Goal: Task Accomplishment & Management: Manage account settings

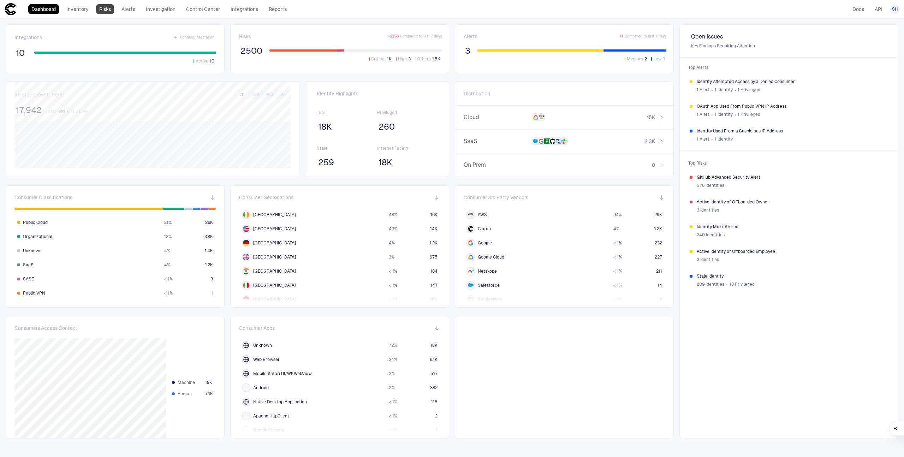
click at [104, 9] on link "Risks" at bounding box center [105, 9] width 18 height 10
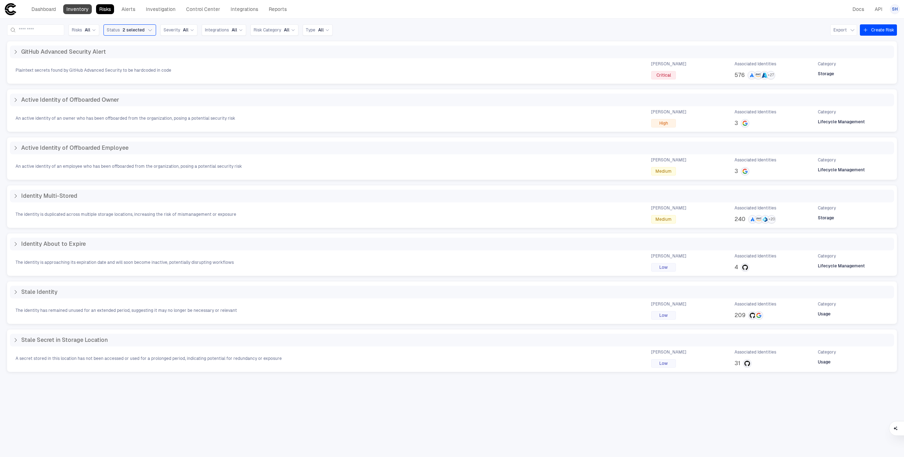
click at [80, 12] on link "Inventory" at bounding box center [77, 9] width 29 height 10
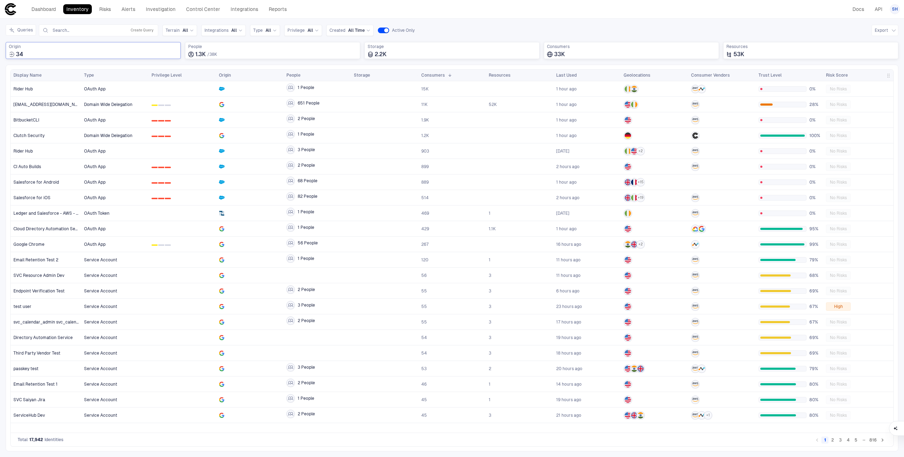
click at [106, 54] on div "34" at bounding box center [93, 54] width 169 height 7
click at [236, 6] on link "Integrations" at bounding box center [244, 9] width 34 height 10
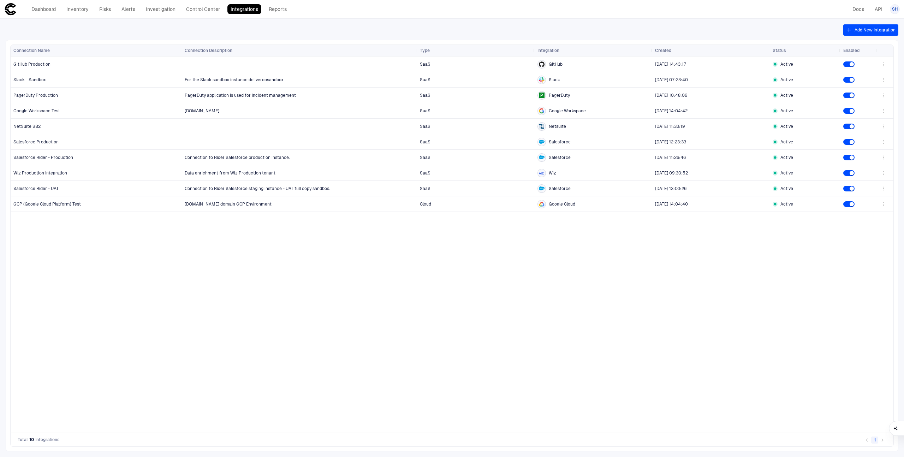
drag, startPoint x: 80, startPoint y: 49, endPoint x: 190, endPoint y: 49, distance: 109.4
click at [183, 49] on div at bounding box center [181, 50] width 3 height 11
click at [53, 11] on link "Dashboard" at bounding box center [43, 9] width 31 height 10
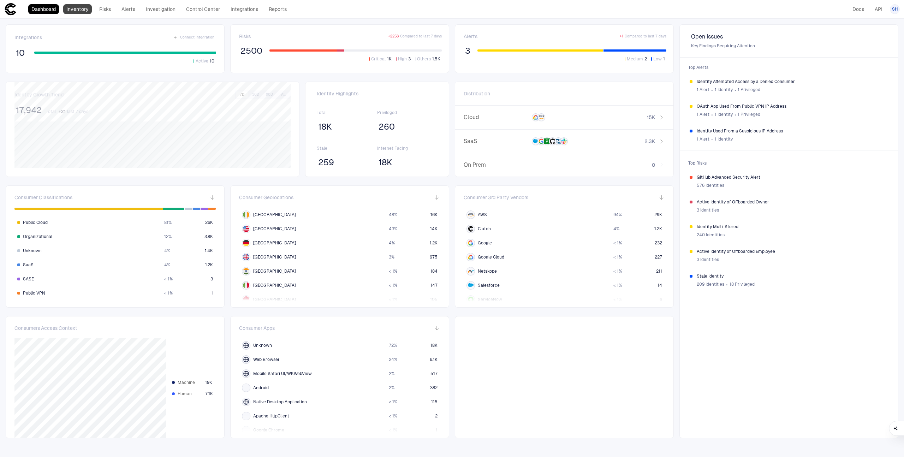
click at [76, 12] on link "Inventory" at bounding box center [77, 9] width 29 height 10
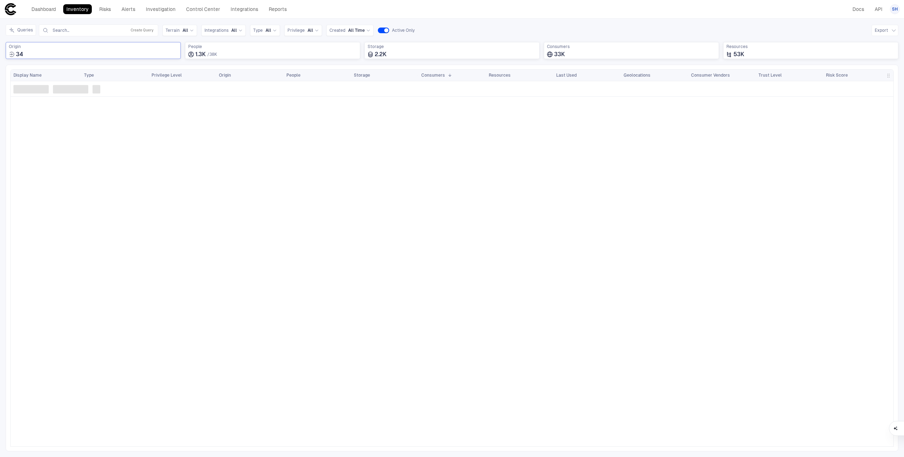
click at [106, 53] on div "34" at bounding box center [93, 54] width 169 height 7
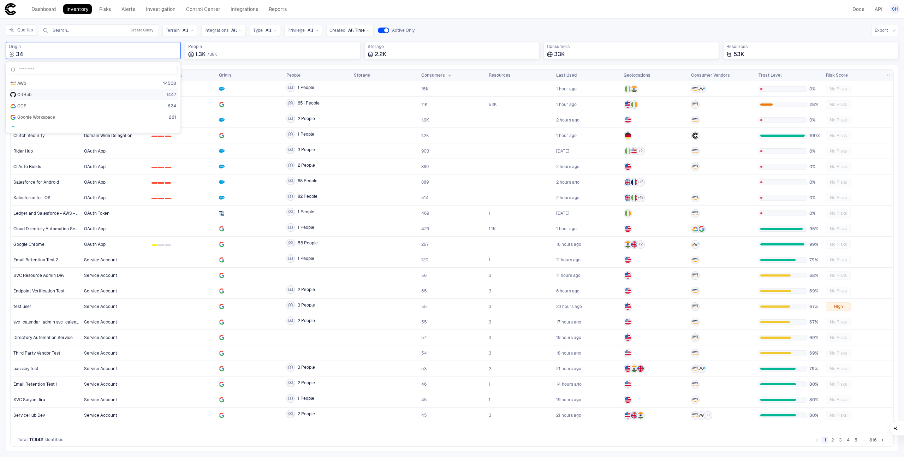
click at [91, 95] on div "GitHub 1447" at bounding box center [93, 95] width 166 height 6
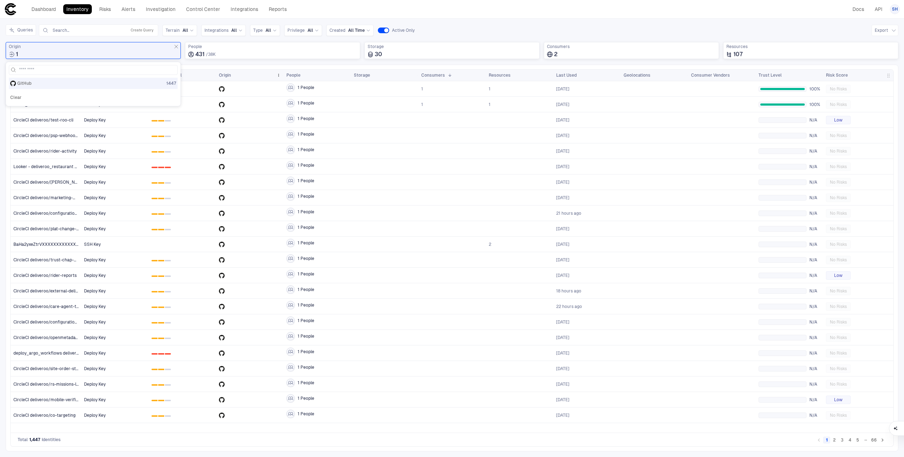
click at [255, 71] on div "Origin" at bounding box center [250, 75] width 62 height 11
click at [162, 170] on span "0 1 2" at bounding box center [182, 167] width 62 height 14
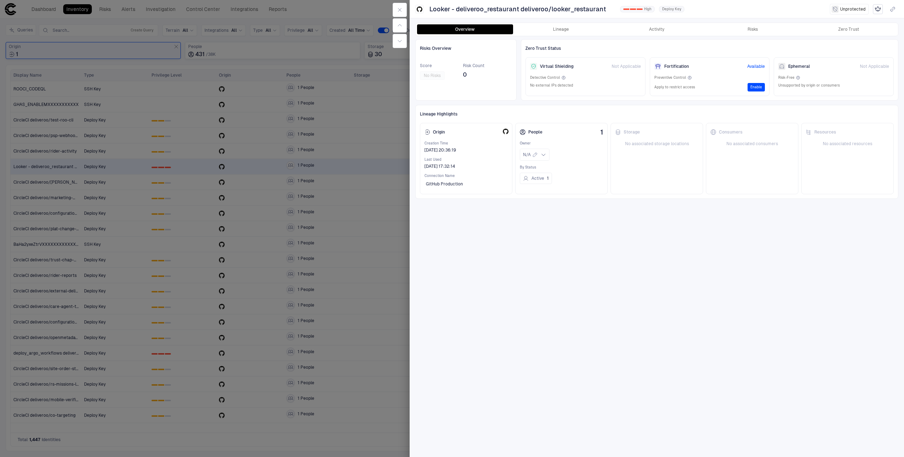
click at [758, 66] on span "Available" at bounding box center [756, 67] width 18 height 6
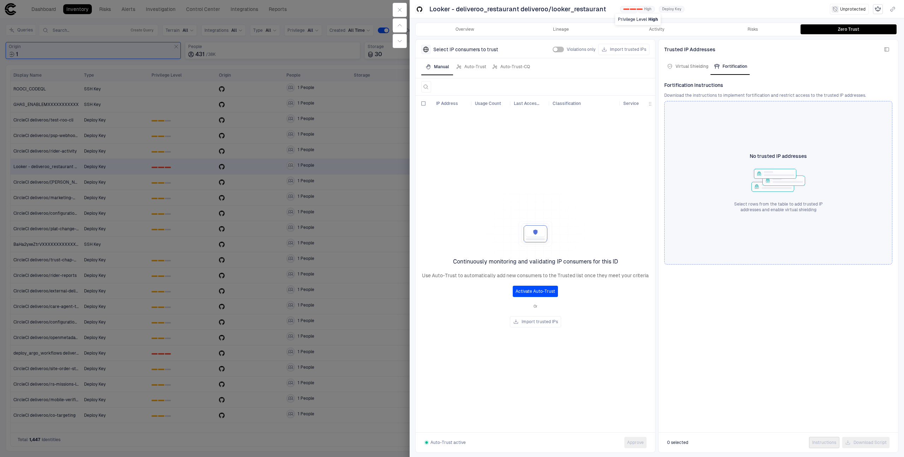
click at [632, 11] on div "0 1 2 High" at bounding box center [637, 9] width 35 height 6
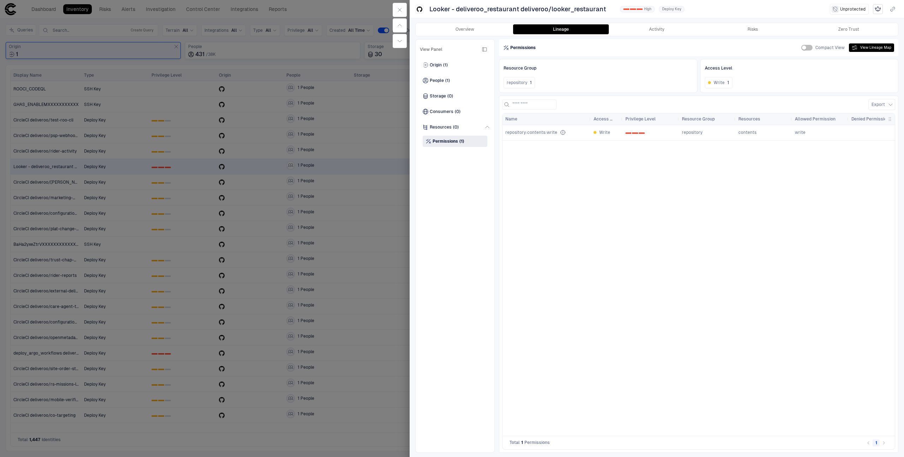
click at [344, 187] on div at bounding box center [452, 228] width 904 height 457
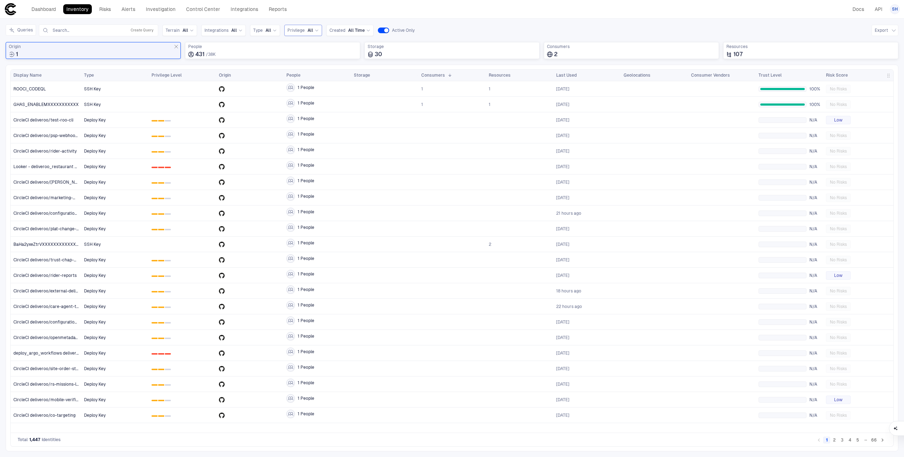
click at [293, 28] on span "Privilege" at bounding box center [295, 31] width 17 height 6
click at [315, 73] on div "0 1 2 High" at bounding box center [309, 74] width 38 height 6
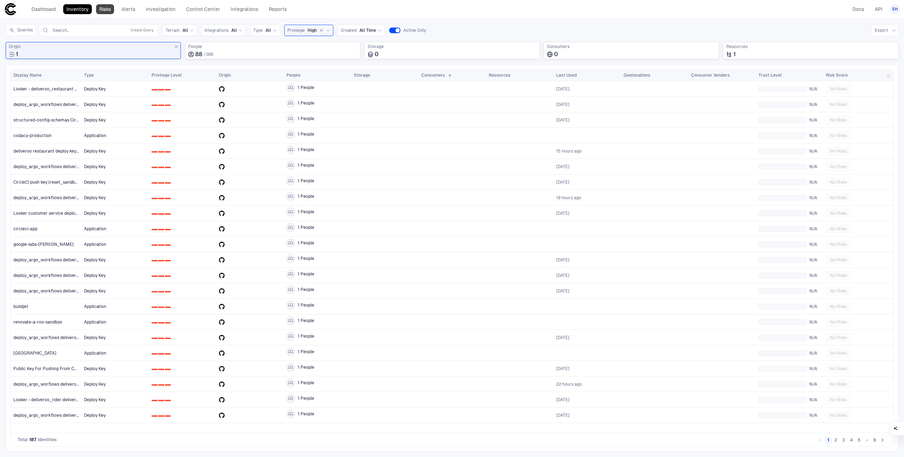
click at [110, 13] on link "Risks" at bounding box center [105, 9] width 18 height 10
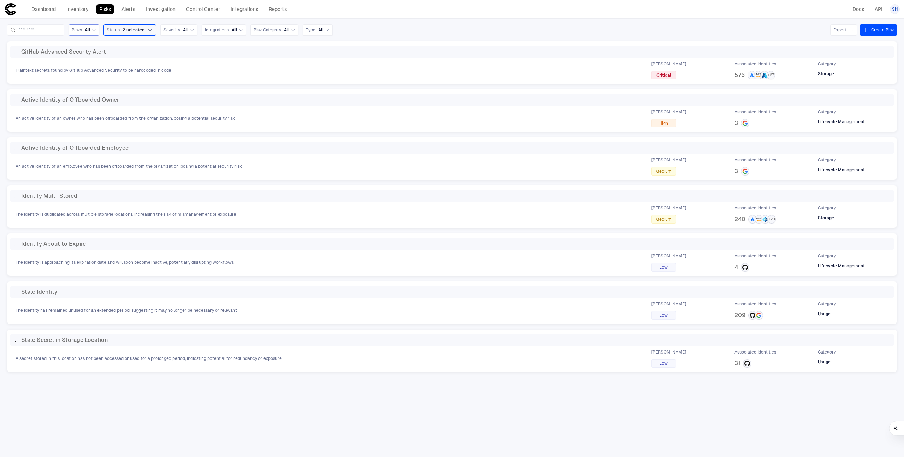
click at [82, 30] on span "Risks" at bounding box center [77, 30] width 10 height 6
click at [227, 31] on span "Integrations" at bounding box center [217, 30] width 24 height 6
click at [232, 60] on span "Salesforce" at bounding box center [245, 59] width 58 height 6
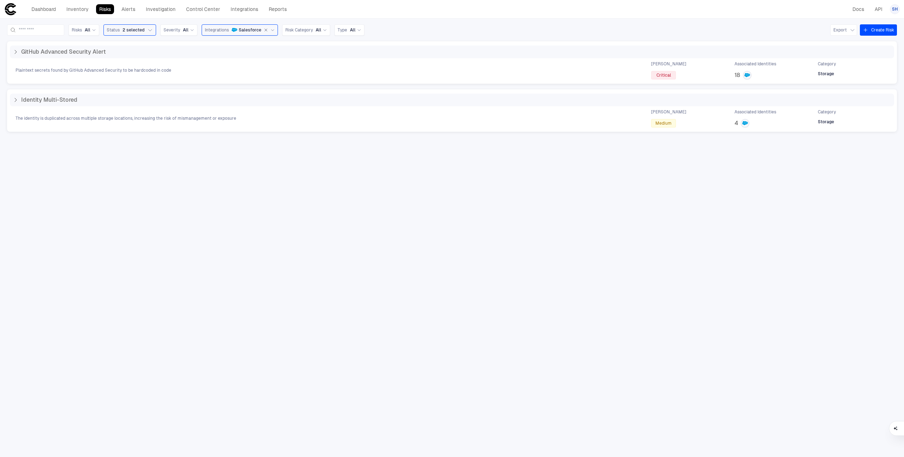
click at [244, 30] on div "Salesforce" at bounding box center [247, 30] width 30 height 6
click at [198, 154] on div "GitHub Advanced Security Alert Plaintext secrets found by GitHub Advanced Secur…" at bounding box center [451, 243] width 889 height 404
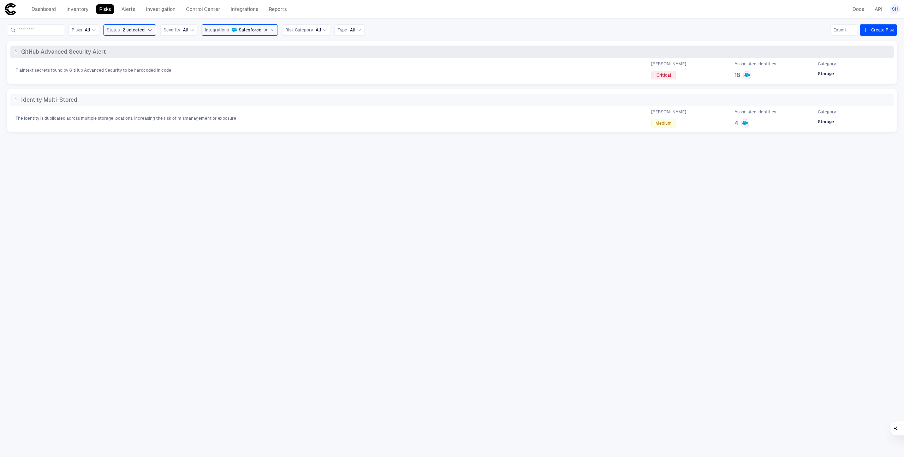
click at [14, 52] on icon at bounding box center [16, 52] width 6 height 6
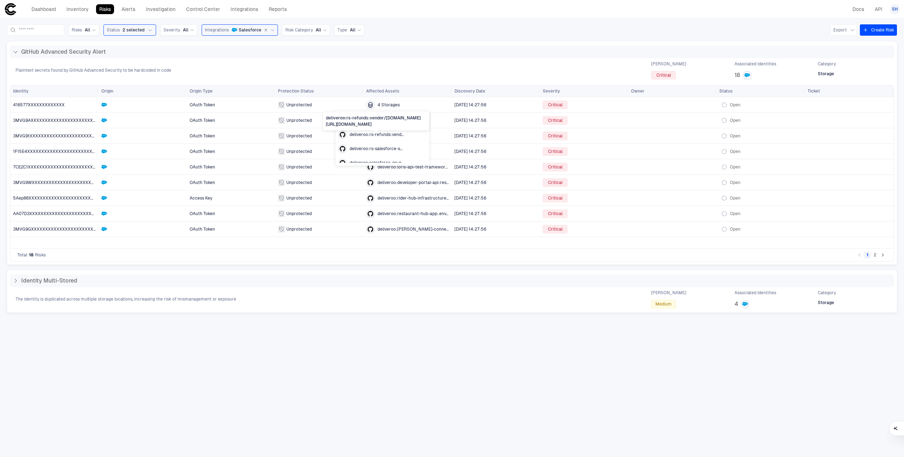
scroll to position [7, 0]
click at [13, 283] on icon at bounding box center [16, 281] width 6 height 6
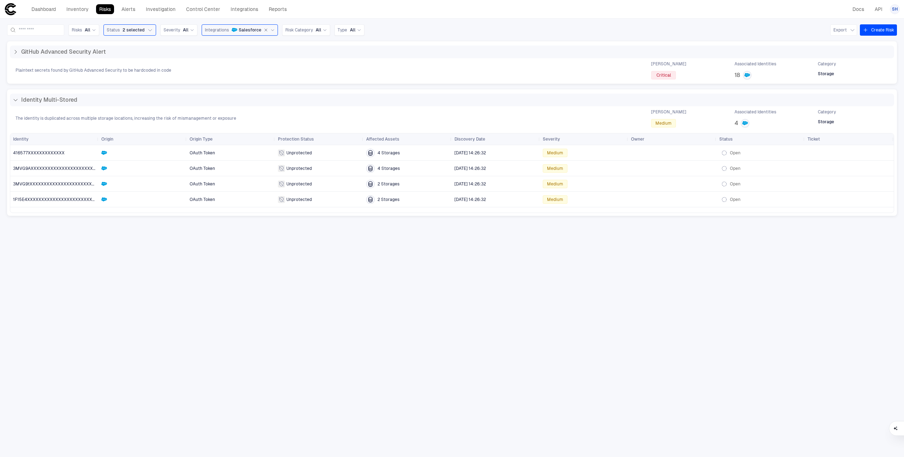
click at [257, 31] on span "Salesforce" at bounding box center [250, 30] width 23 height 6
click at [248, 4] on div "Dashboard Inventory Risks Alerts Investigation Control Center Integrations Repo…" at bounding box center [147, 9] width 286 height 13
click at [246, 6] on link "Integrations" at bounding box center [244, 9] width 34 height 10
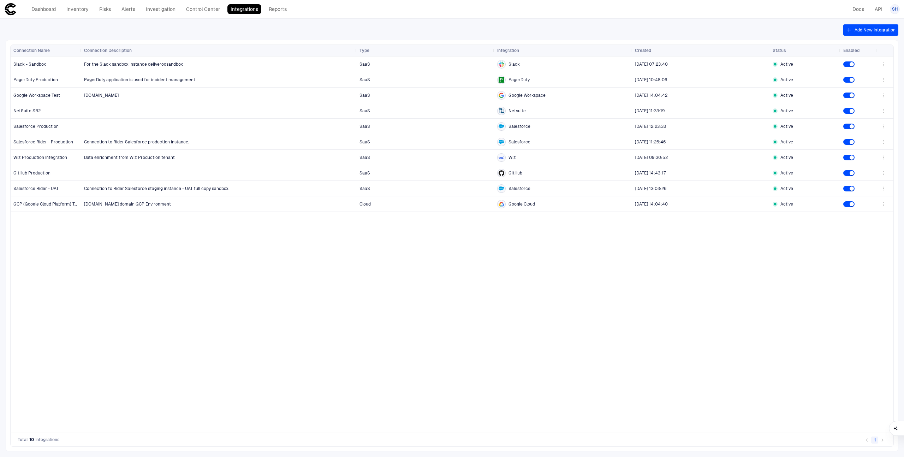
click at [107, 15] on div "Dashboard Inventory Risks Alerts Investigation Control Center Integrations Repo…" at bounding box center [147, 9] width 286 height 13
click at [103, 10] on link "Risks" at bounding box center [105, 9] width 18 height 10
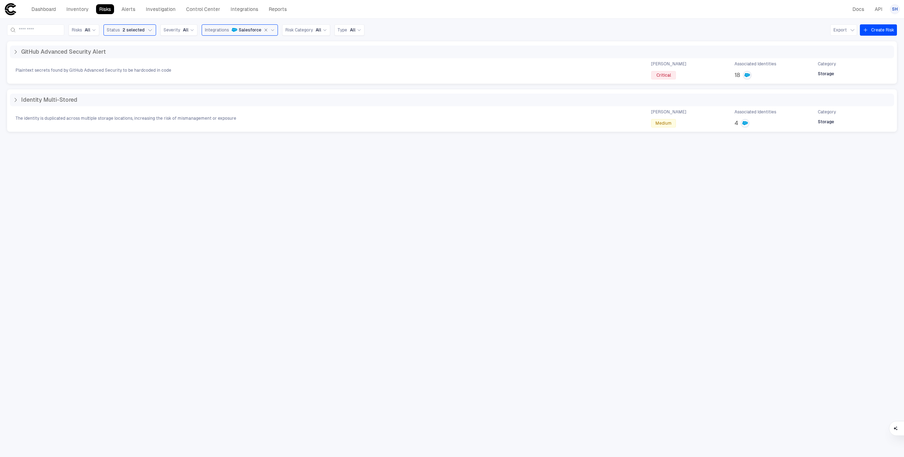
click at [268, 29] on icon "button" at bounding box center [266, 30] width 4 height 4
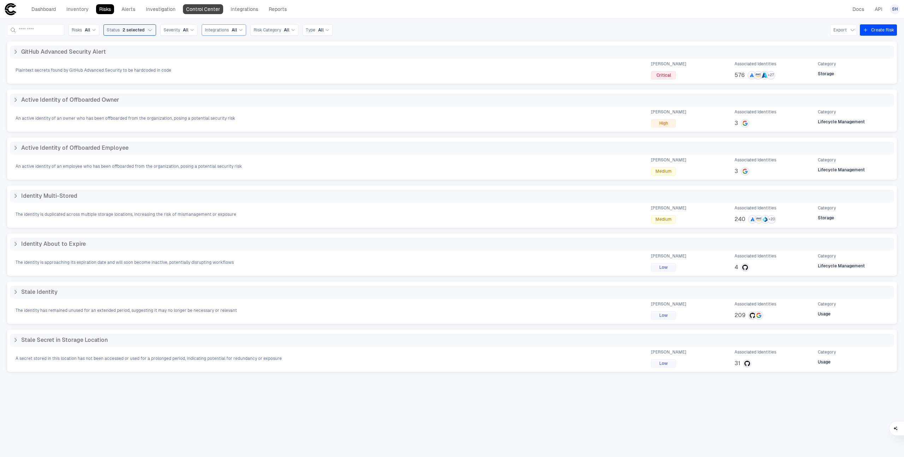
click at [206, 5] on link "Control Center" at bounding box center [203, 9] width 40 height 10
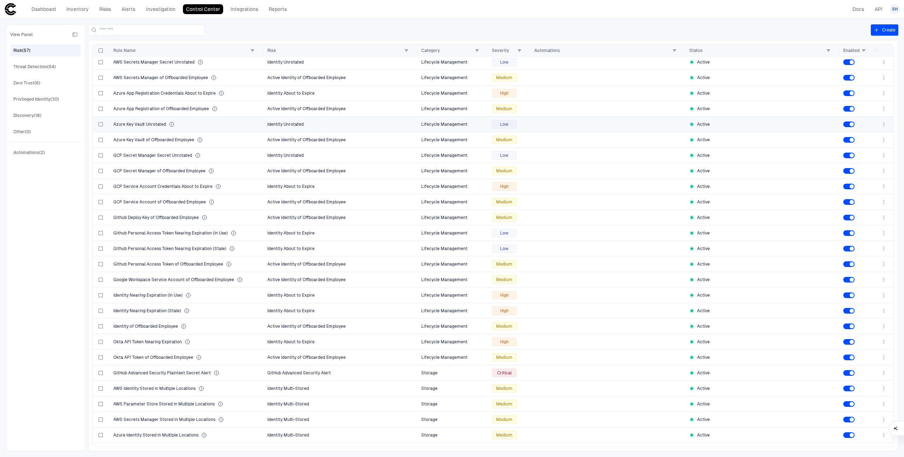
scroll to position [86, 0]
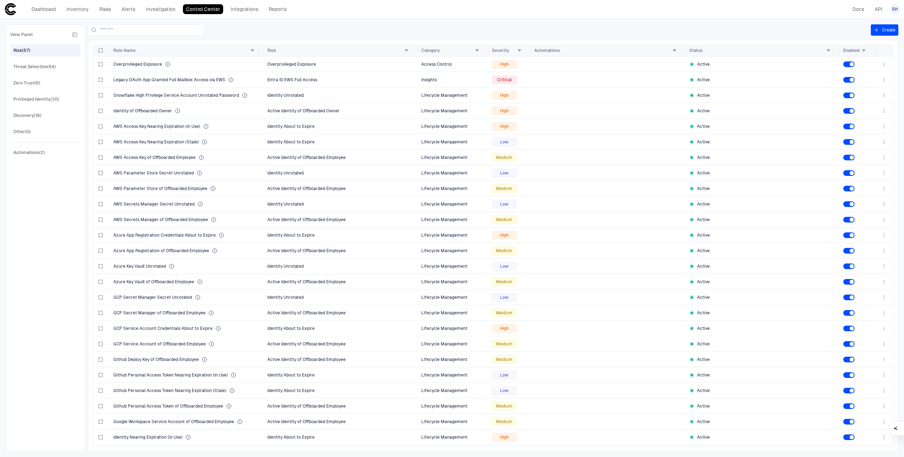
click at [888, 28] on button "Create" at bounding box center [884, 29] width 28 height 11
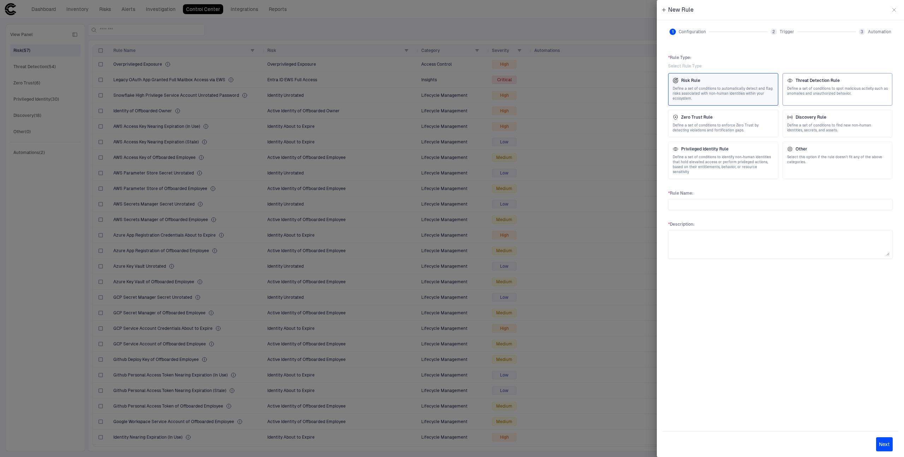
click at [816, 91] on span "Define a set of conditions to spot malicious activity such as anomalies and una…" at bounding box center [837, 91] width 101 height 10
click at [894, 9] on icon "button" at bounding box center [894, 10] width 6 height 6
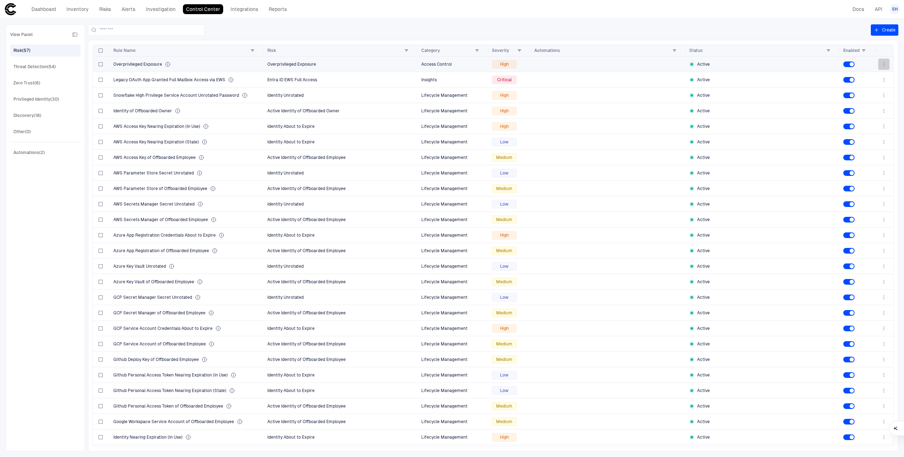
click at [882, 65] on icon "button" at bounding box center [884, 64] width 6 height 6
click at [873, 78] on li "Edit" at bounding box center [860, 79] width 47 height 11
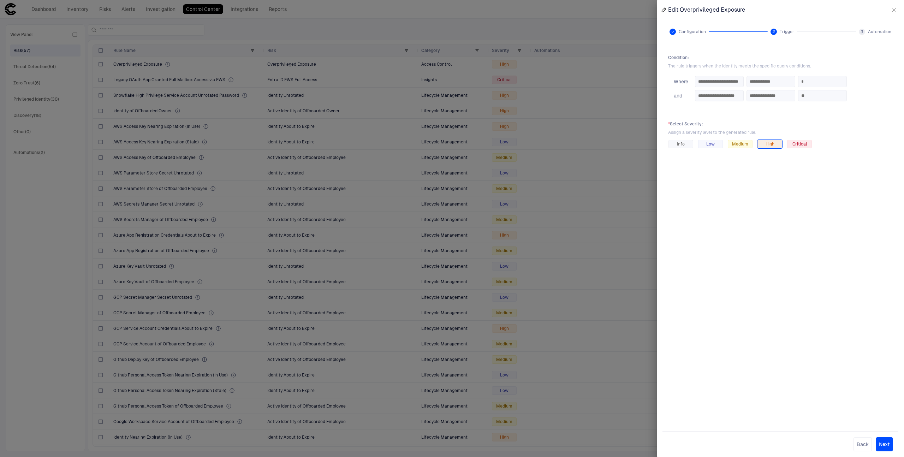
click at [896, 8] on icon "button" at bounding box center [894, 10] width 6 height 6
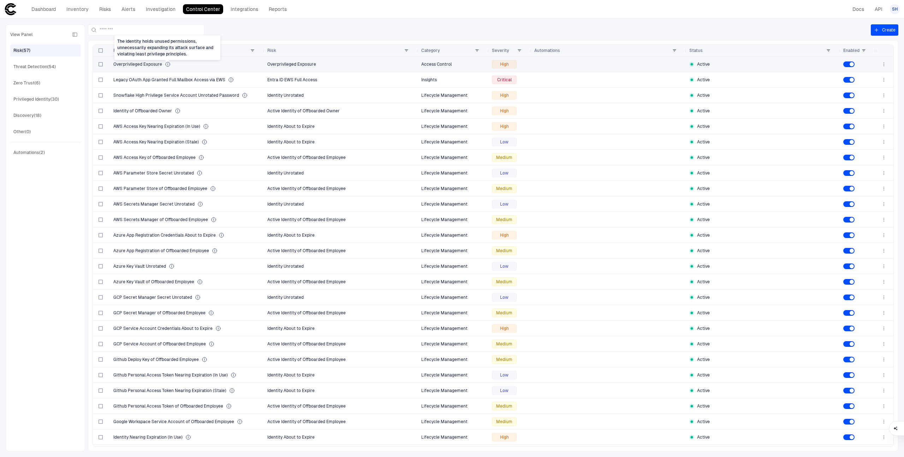
click at [168, 64] on icon "The identity holds unused permissions, unnecessarily expanding its attack surfa…" at bounding box center [168, 64] width 6 height 6
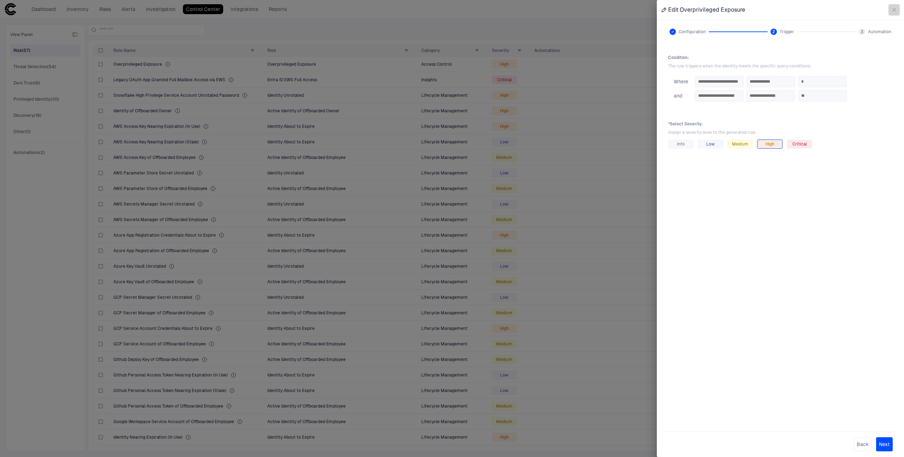
click at [894, 13] on button "button" at bounding box center [893, 9] width 11 height 11
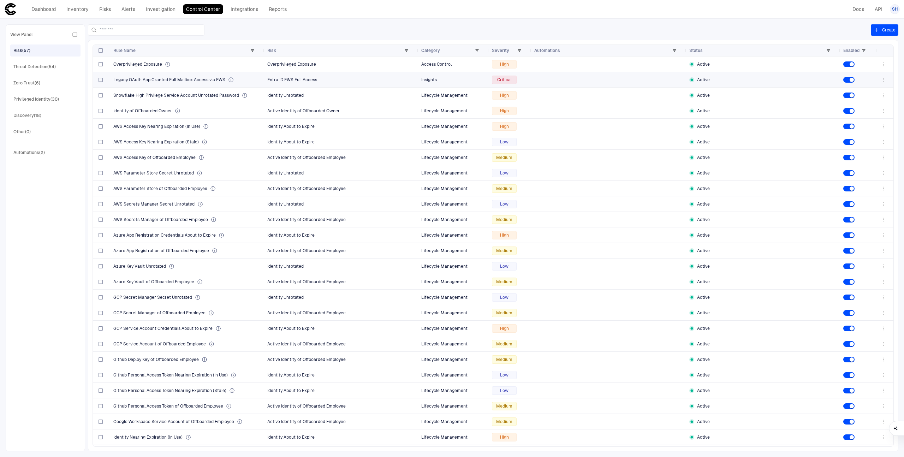
click at [214, 80] on span "Legacy OAuth App Granted Full Mailbox Access via EWS" at bounding box center [169, 80] width 112 height 6
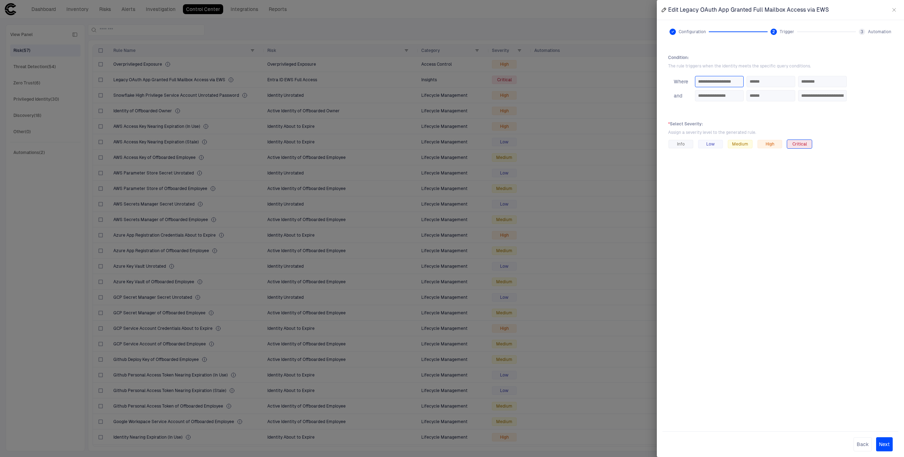
click at [734, 84] on input "**********" at bounding box center [719, 81] width 42 height 11
click at [739, 79] on input "**********" at bounding box center [719, 81] width 42 height 11
click at [736, 82] on input "**********" at bounding box center [719, 81] width 42 height 11
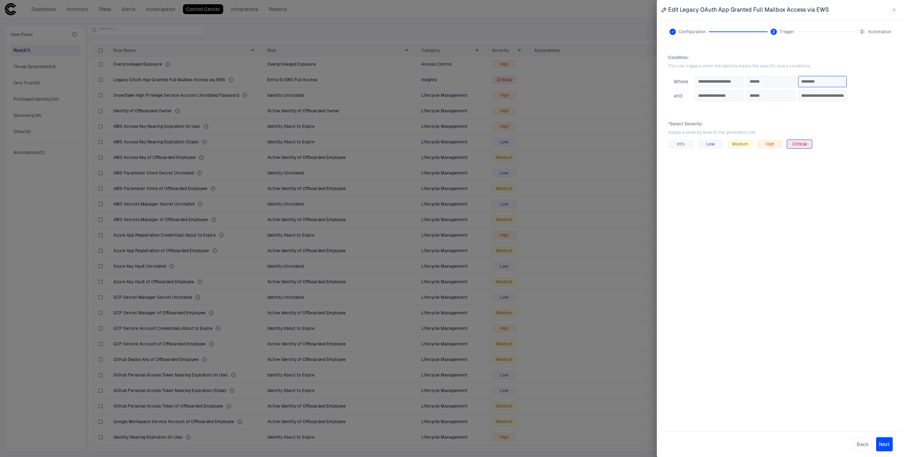
click at [841, 82] on input "********" at bounding box center [822, 81] width 42 height 11
click at [842, 115] on div "**********" at bounding box center [780, 234] width 236 height 371
click at [893, 10] on icon "button" at bounding box center [893, 9] width 3 height 3
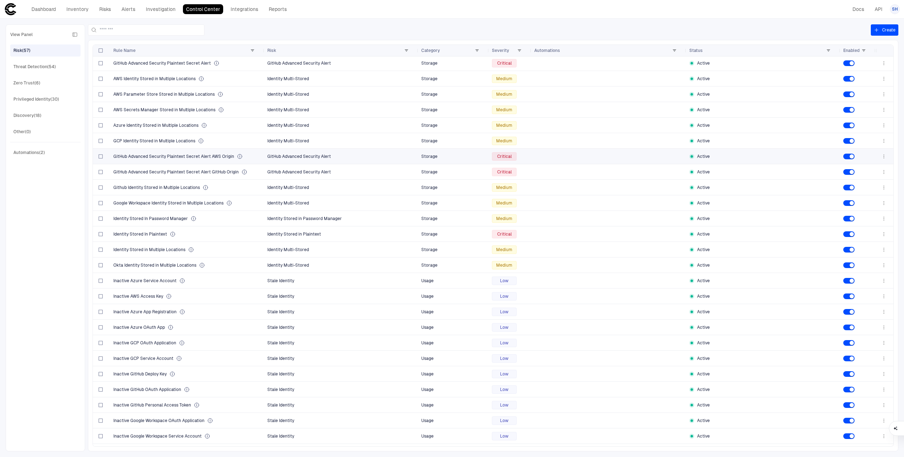
click at [301, 155] on span "GitHub Advanced Security Alert" at bounding box center [299, 156] width 64 height 5
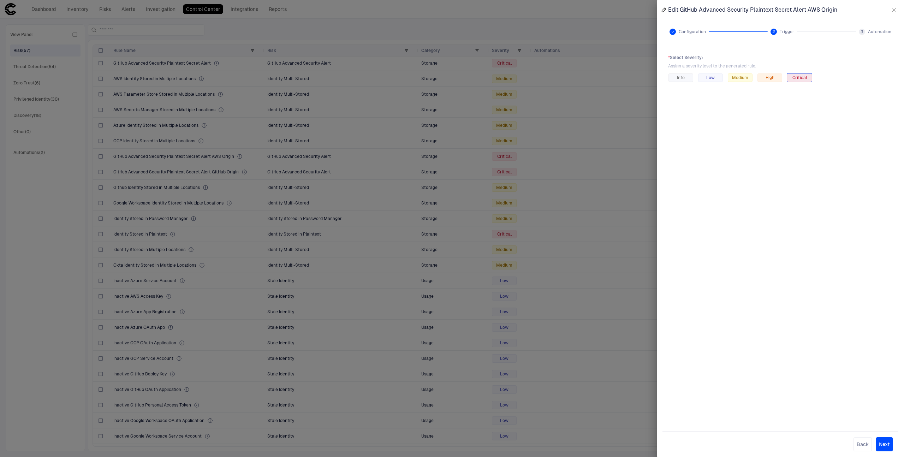
click at [246, 167] on div at bounding box center [452, 228] width 904 height 457
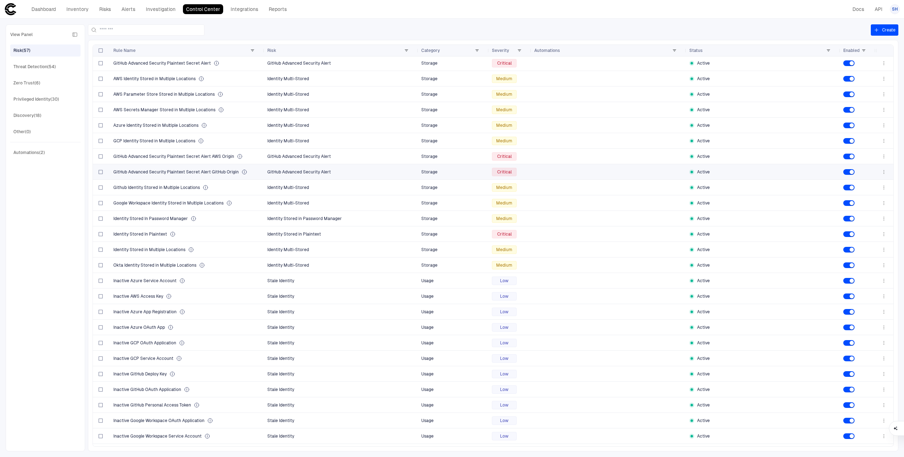
click at [232, 170] on span "GitHub Advanced Security Plaintext Secret Alert GitHub Origin" at bounding box center [175, 172] width 125 height 6
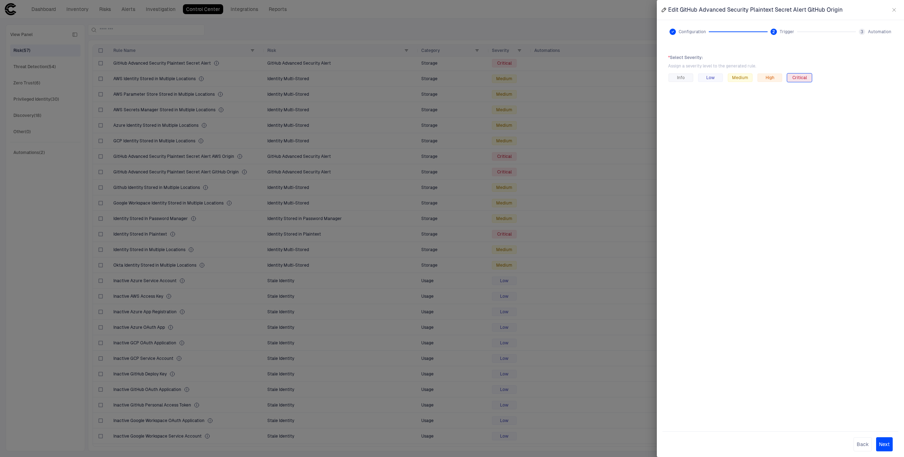
click at [218, 166] on div at bounding box center [452, 228] width 904 height 457
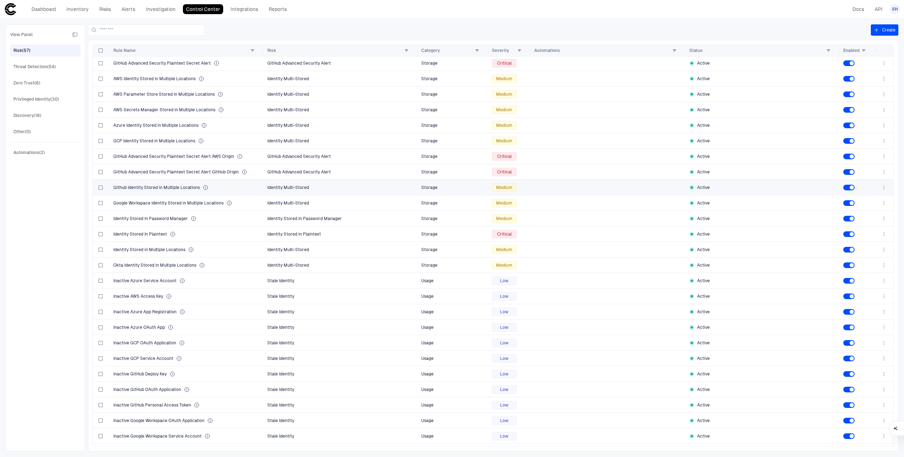
click at [214, 191] on div "Github Identity Stored in Multiple Locations" at bounding box center [187, 187] width 148 height 14
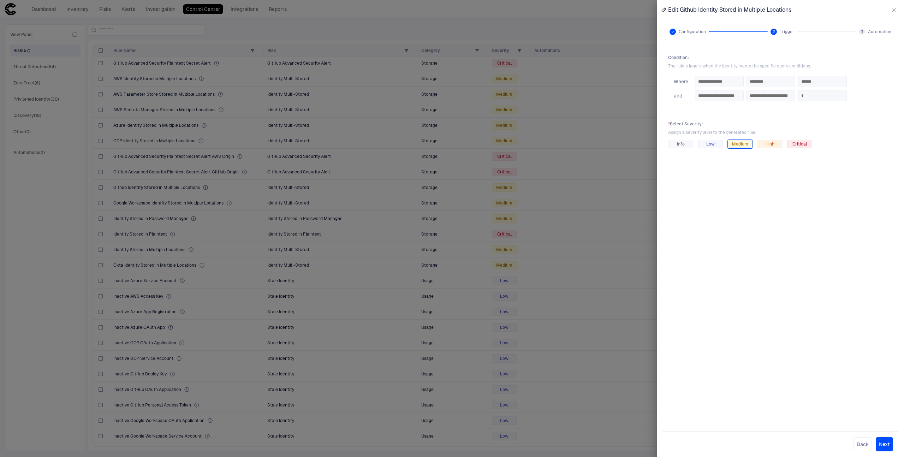
click at [180, 209] on div at bounding box center [452, 228] width 904 height 457
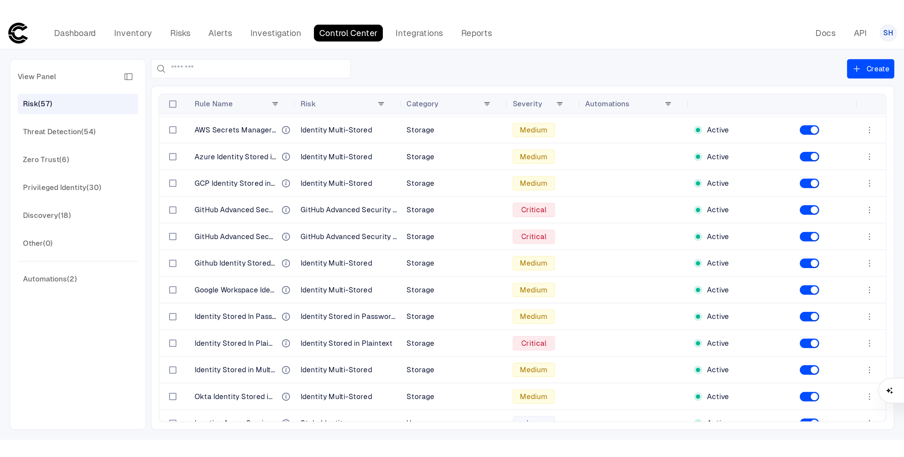
scroll to position [496, 0]
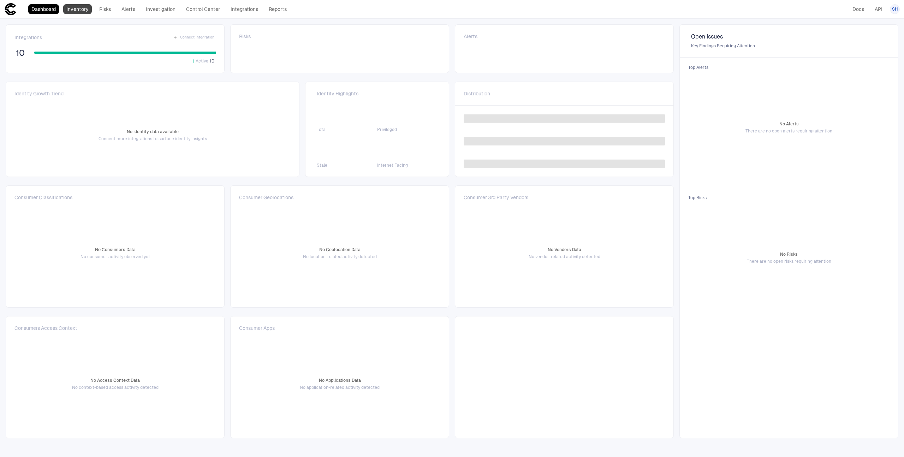
click at [80, 8] on link "Inventory" at bounding box center [77, 9] width 29 height 10
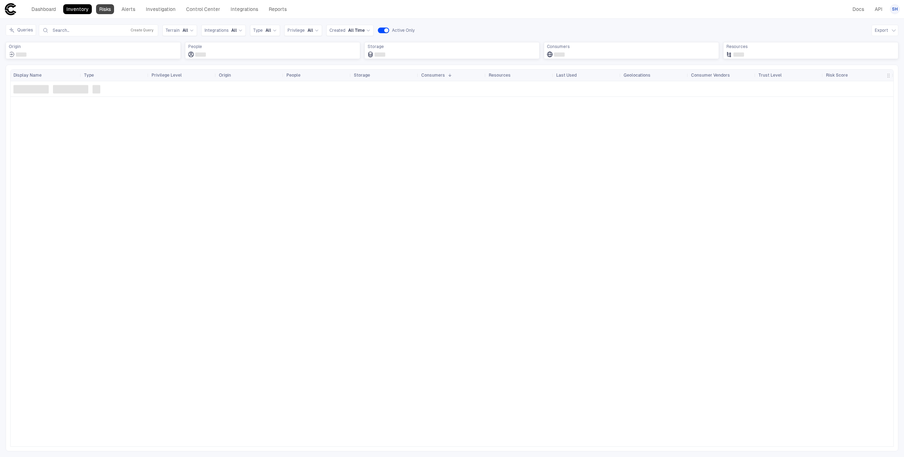
click at [112, 10] on link "Risks" at bounding box center [105, 9] width 18 height 10
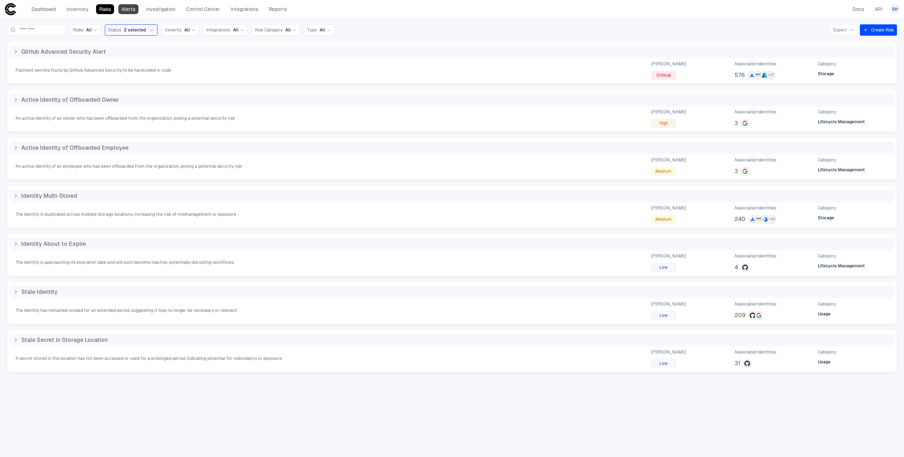
click at [133, 12] on link "Alerts" at bounding box center [128, 9] width 20 height 10
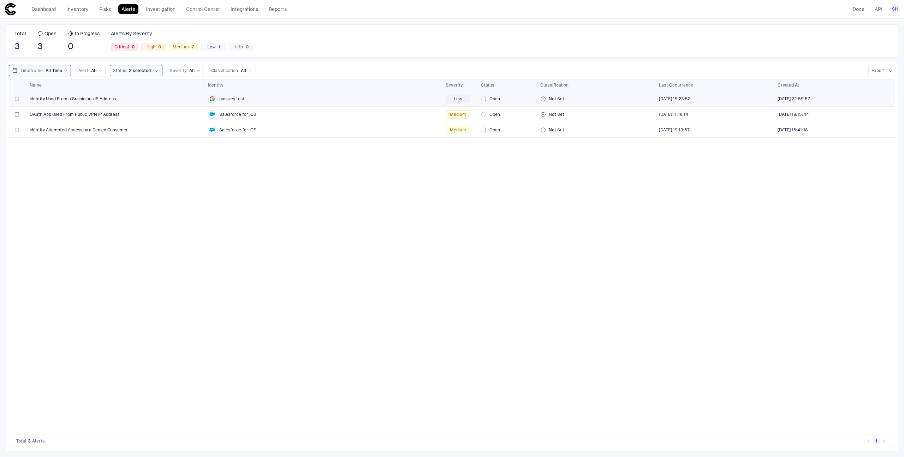
click at [543, 100] on icon at bounding box center [543, 99] width 6 height 6
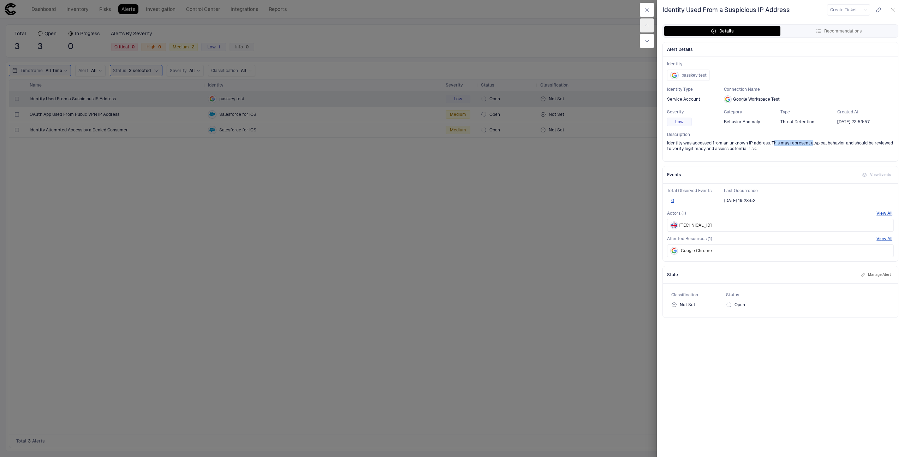
drag, startPoint x: 772, startPoint y: 144, endPoint x: 810, endPoint y: 142, distance: 38.5
click at [810, 143] on span "Identity was accessed from an unknown IP address. This may represent atypical b…" at bounding box center [780, 145] width 227 height 11
drag, startPoint x: 822, startPoint y: 143, endPoint x: 796, endPoint y: 155, distance: 28.9
click at [796, 155] on div "Identity passkey test Identity Type Service Account Connection Name Google Work…" at bounding box center [779, 109] width 235 height 104
click at [828, 29] on div "Recommendations" at bounding box center [838, 31] width 46 height 6
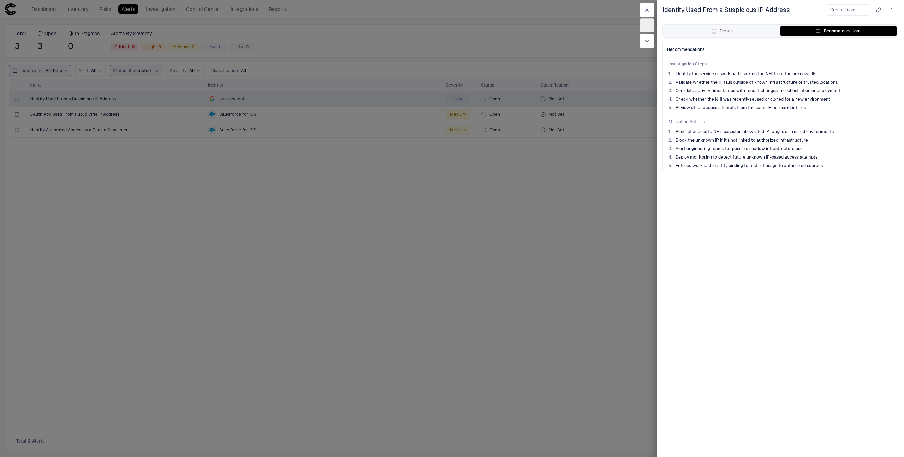
click at [633, 173] on div at bounding box center [452, 228] width 904 height 457
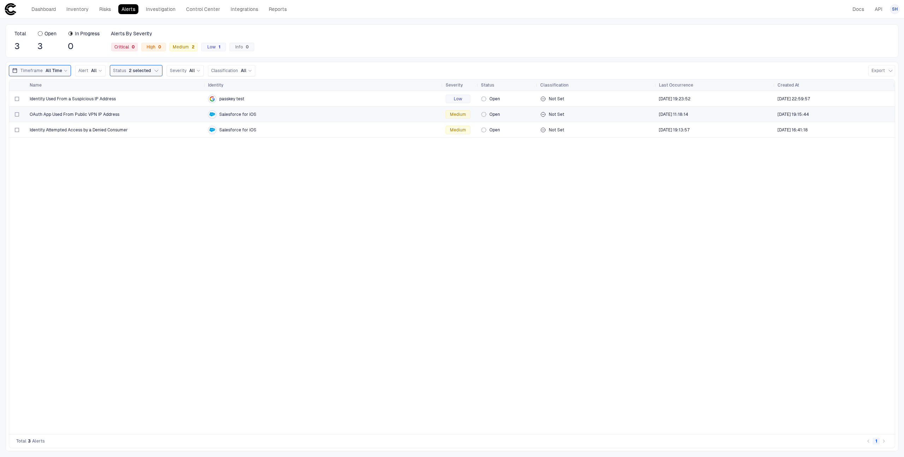
click at [91, 119] on div "OAuth App Used From Public VPN IP Address" at bounding box center [116, 114] width 173 height 14
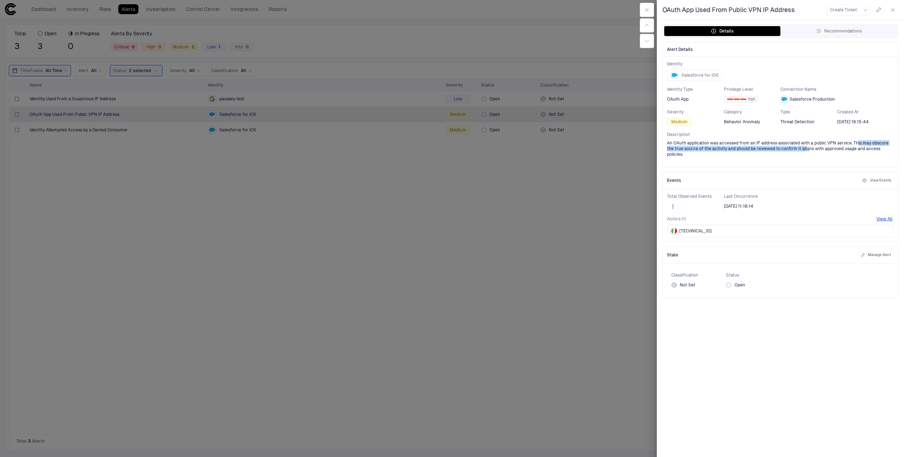
drag, startPoint x: 855, startPoint y: 143, endPoint x: 797, endPoint y: 149, distance: 58.9
click at [797, 149] on span "An OAuth application was accessed from an IP address associated with a public V…" at bounding box center [780, 148] width 227 height 17
click at [585, 148] on div at bounding box center [452, 228] width 904 height 457
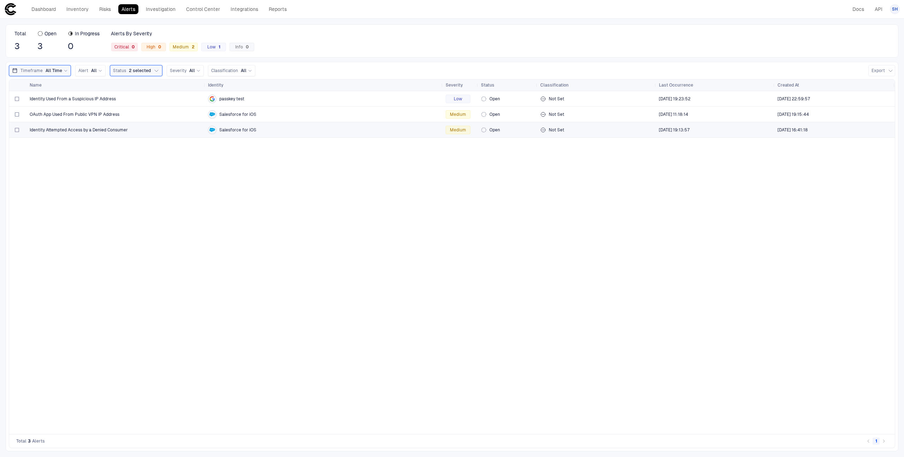
click at [152, 131] on div "Identity Attempted Access by a Denied Consumer" at bounding box center [116, 130] width 173 height 6
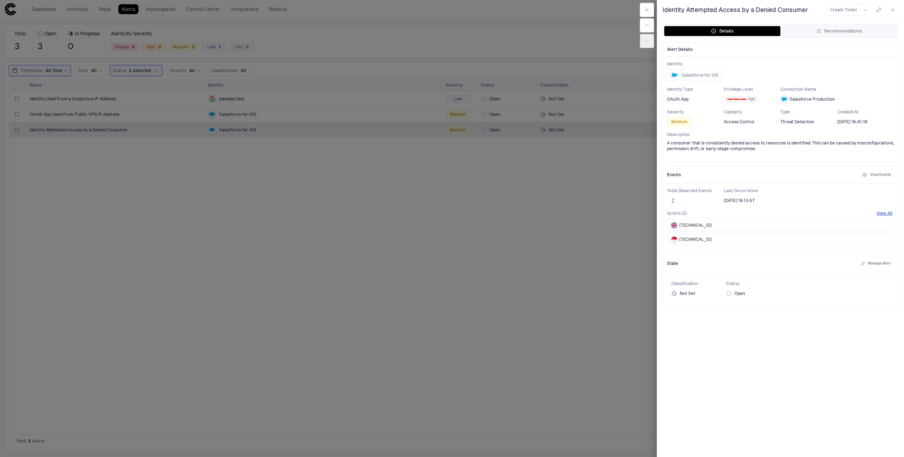
click at [895, 10] on button "button" at bounding box center [892, 9] width 11 height 11
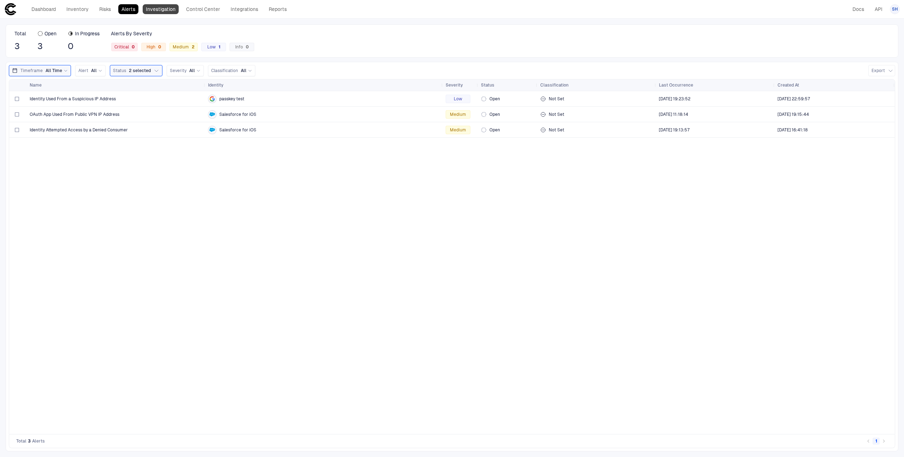
click at [167, 10] on link "Investigation" at bounding box center [161, 9] width 36 height 10
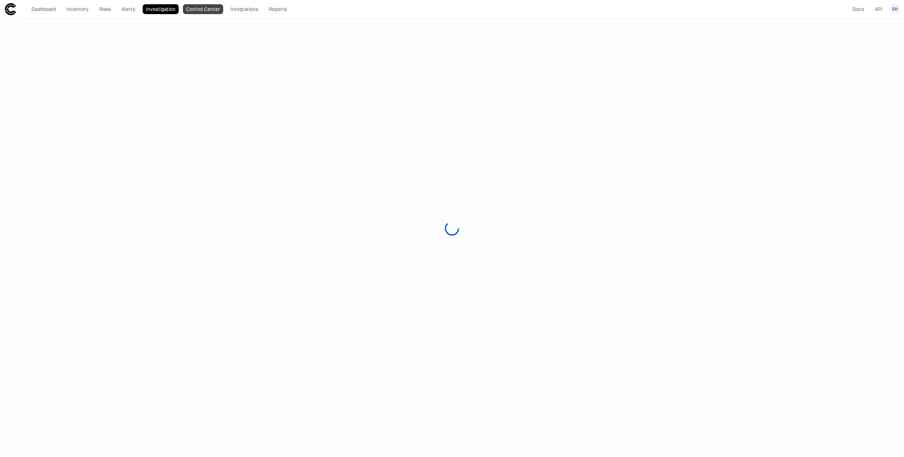
click at [204, 9] on link "Control Center" at bounding box center [203, 9] width 40 height 10
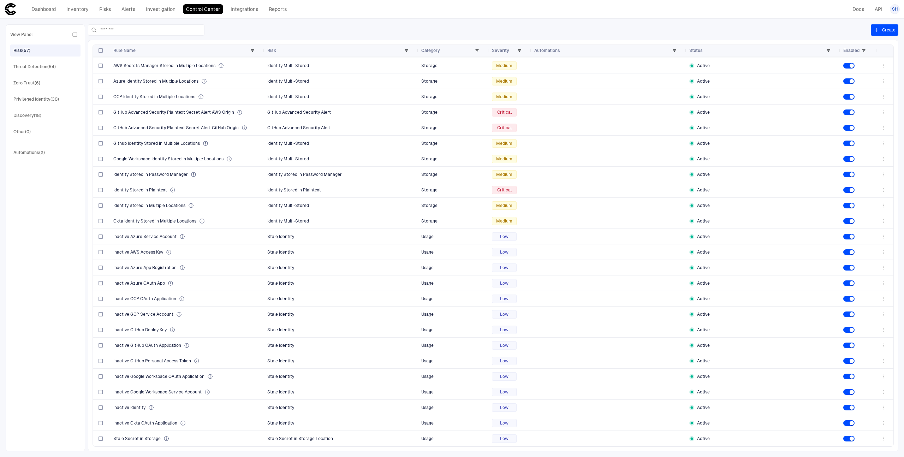
scroll to position [491, 0]
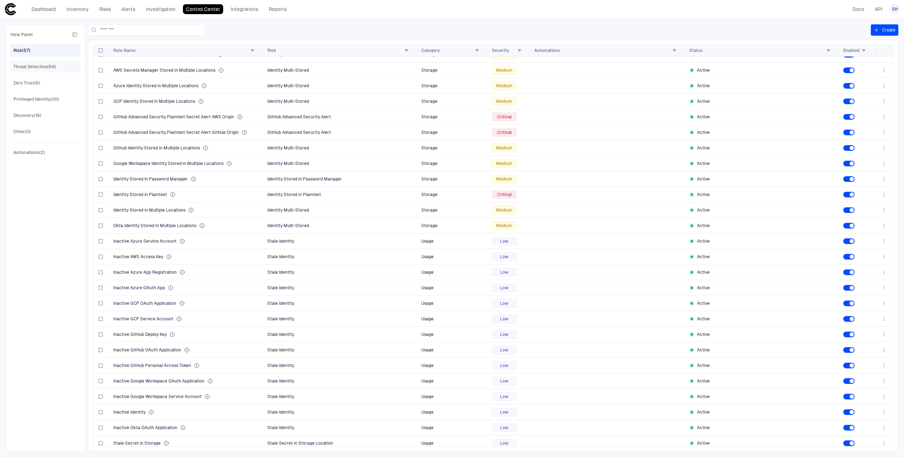
click at [41, 67] on div "Threat Detection (54)" at bounding box center [34, 67] width 42 height 6
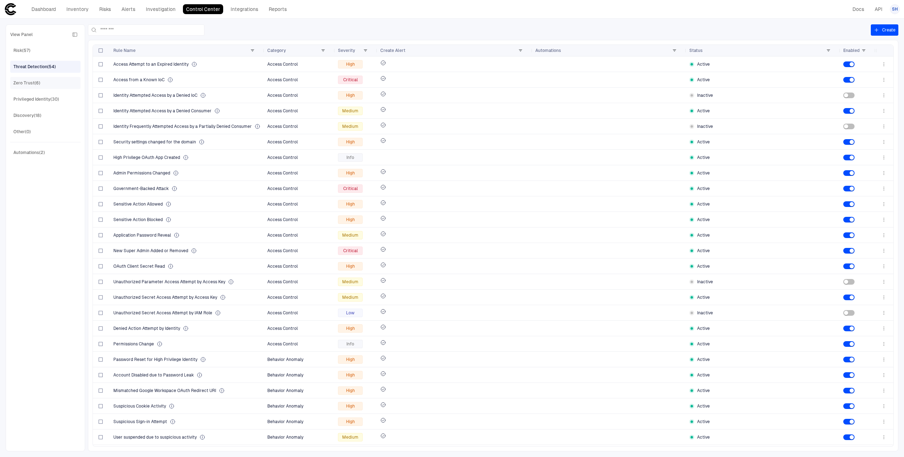
click at [36, 79] on span "Zero Trust (6)" at bounding box center [26, 82] width 27 height 9
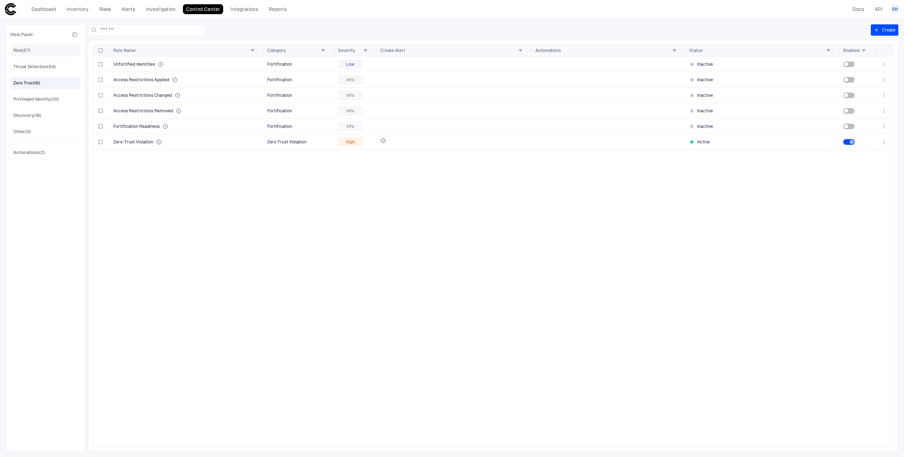
click at [32, 49] on div "Risk (57)" at bounding box center [45, 50] width 65 height 11
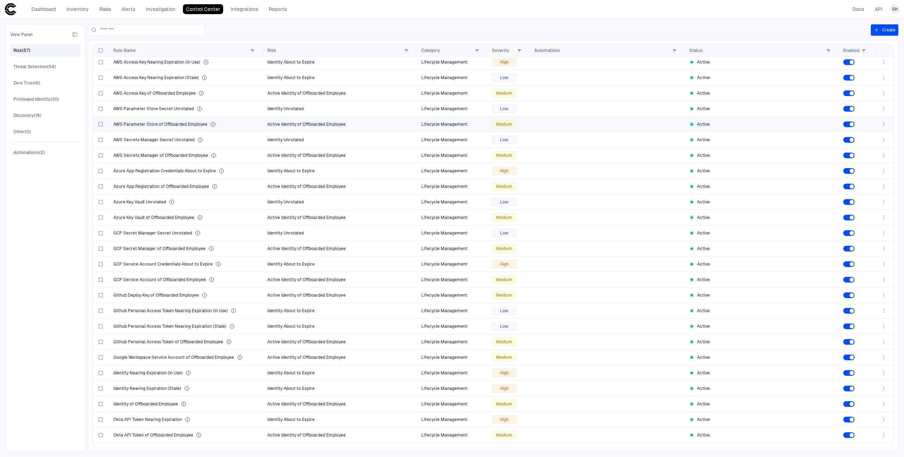
scroll to position [0, 0]
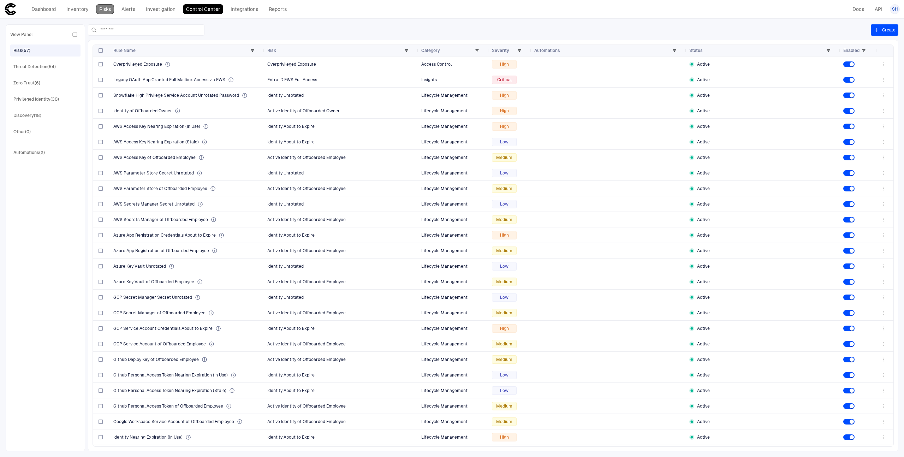
click at [110, 13] on link "Risks" at bounding box center [105, 9] width 18 height 10
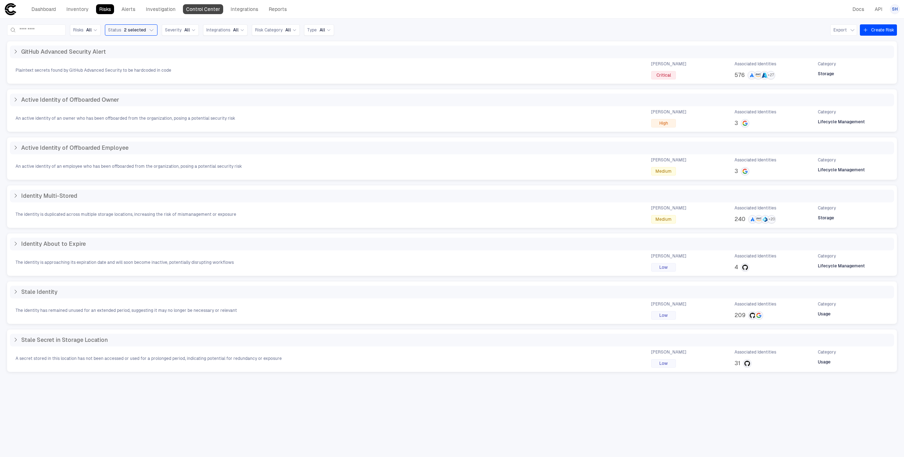
click at [201, 11] on link "Control Center" at bounding box center [203, 9] width 40 height 10
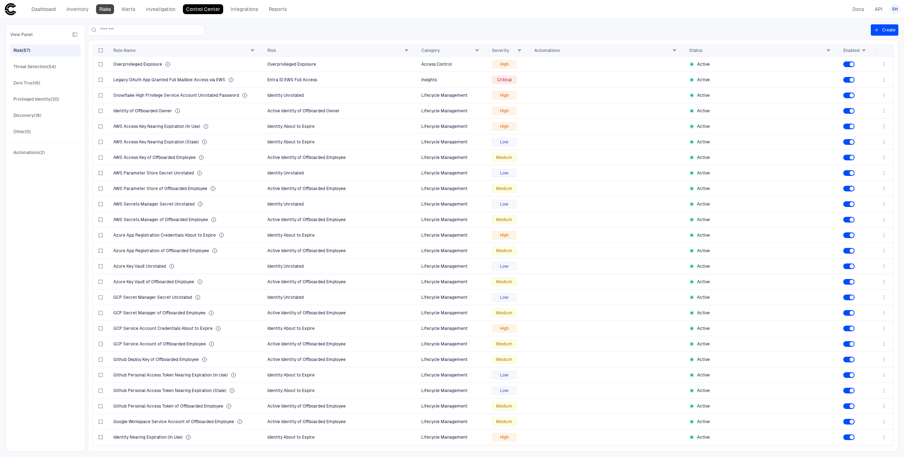
click at [97, 10] on link "Risks" at bounding box center [105, 9] width 18 height 10
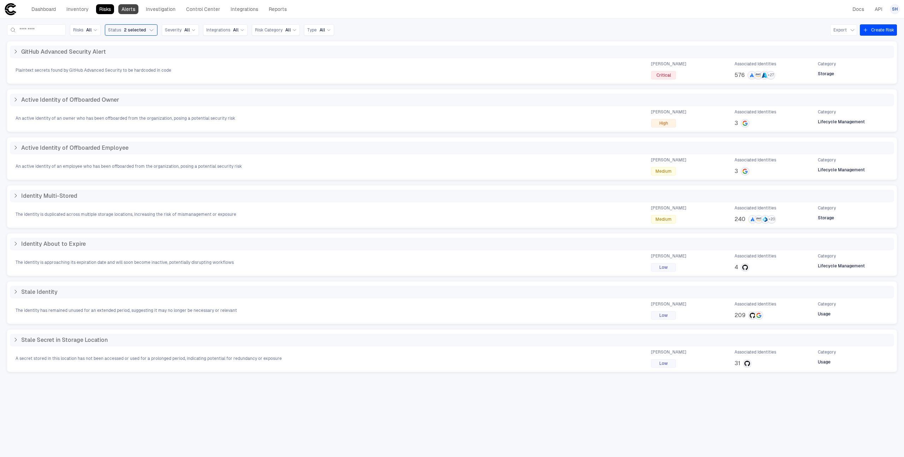
click at [126, 8] on link "Alerts" at bounding box center [128, 9] width 20 height 10
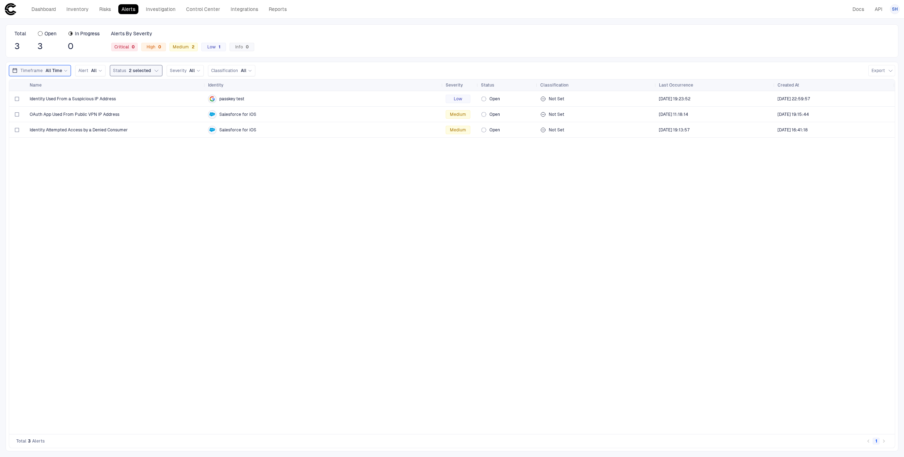
click at [152, 73] on button "Status 2 selected" at bounding box center [136, 70] width 53 height 11
click at [157, 174] on div "Identity Used From a Suspicious IP Address passkey test Low Open Not Set [DATE]…" at bounding box center [451, 262] width 885 height 343
click at [106, 7] on link "Risks" at bounding box center [105, 9] width 18 height 10
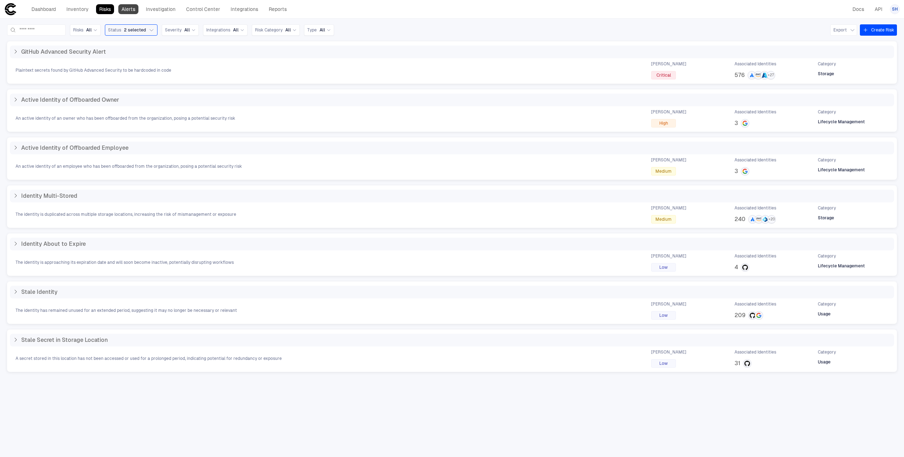
click at [130, 13] on link "Alerts" at bounding box center [128, 9] width 20 height 10
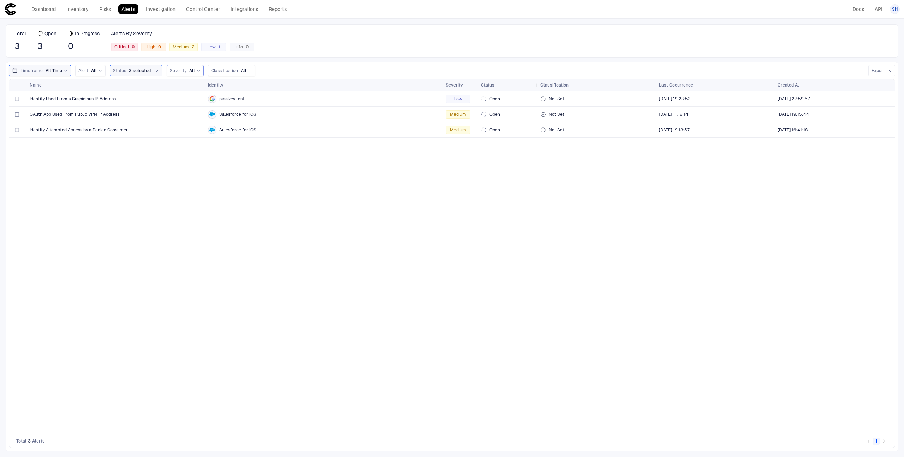
click at [180, 67] on div "Severity All" at bounding box center [185, 71] width 31 height 8
click at [150, 190] on div "Identity Used From a Suspicious IP Address passkey test Low Open Not Set [DATE]…" at bounding box center [451, 262] width 885 height 343
click at [153, 8] on link "Investigation" at bounding box center [161, 9] width 36 height 10
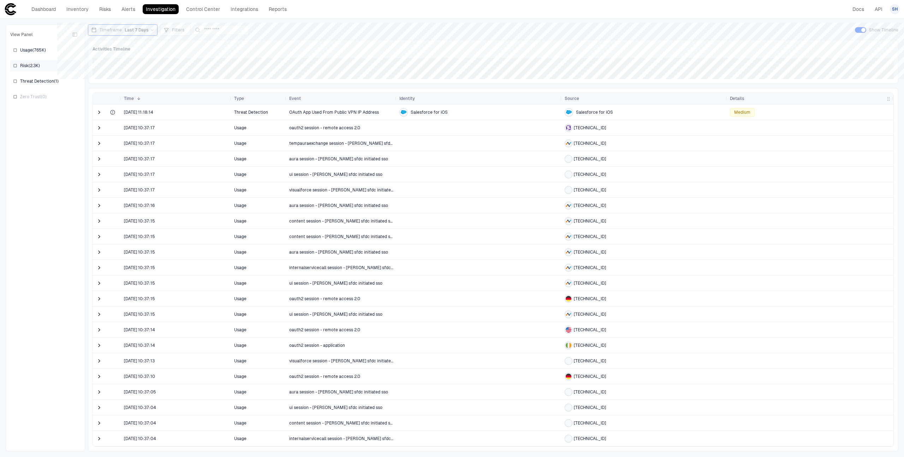
click at [31, 64] on span "Risk ( 2.3K )" at bounding box center [30, 66] width 20 height 6
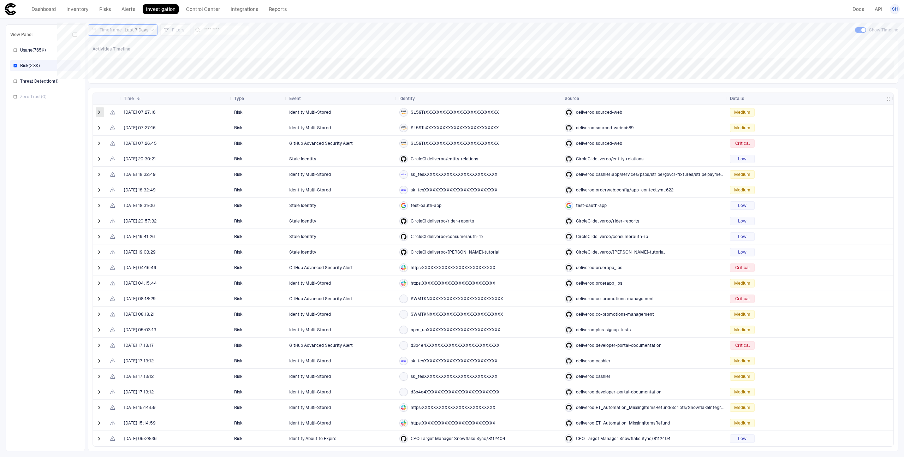
click at [98, 111] on span at bounding box center [99, 112] width 7 height 7
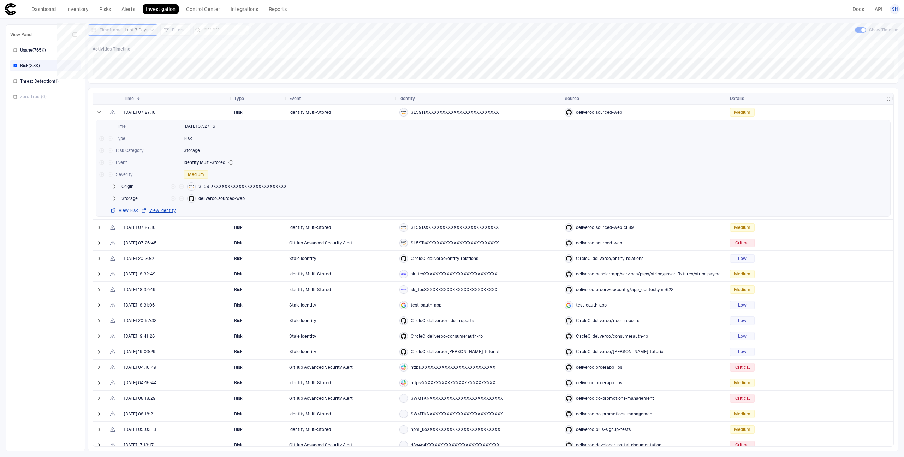
click at [125, 212] on button "View Risk" at bounding box center [124, 211] width 28 height 6
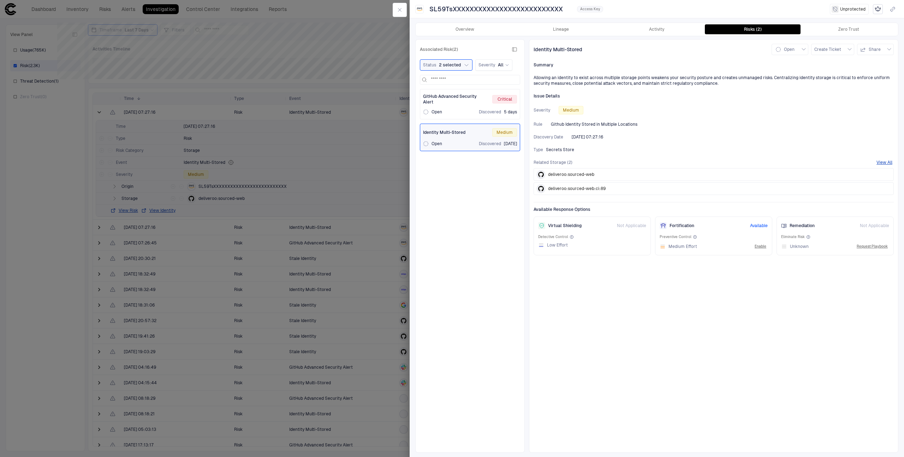
click at [471, 107] on div "GitHub Advanced Security Alert Critical Open Discovered 5 days" at bounding box center [470, 104] width 94 height 21
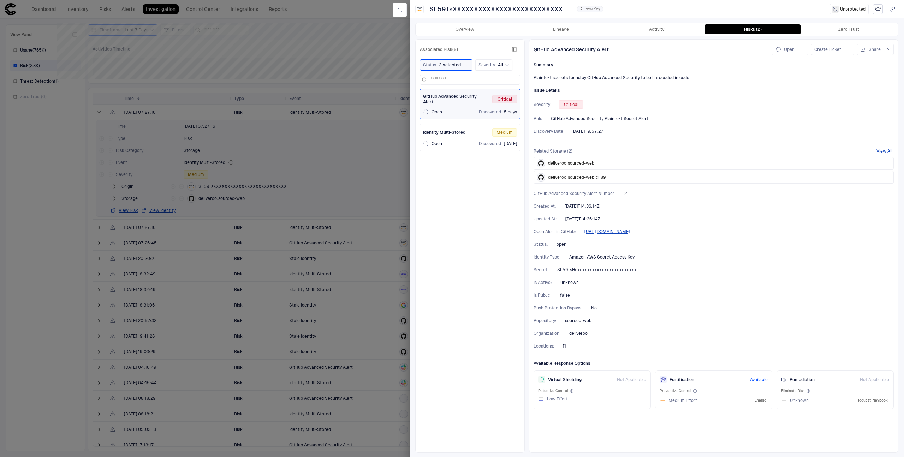
click at [469, 134] on div "Identity Multi-Stored Medium" at bounding box center [470, 132] width 94 height 8
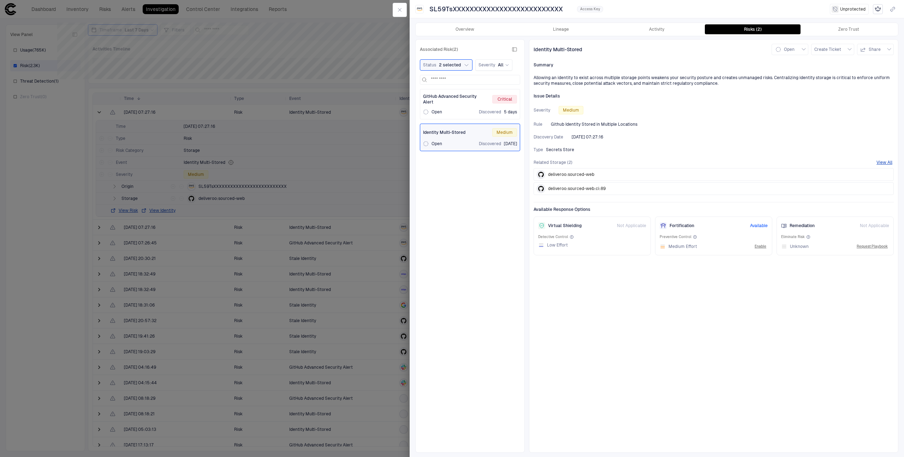
click at [470, 114] on div "Open Discovered 5 days" at bounding box center [470, 112] width 94 height 6
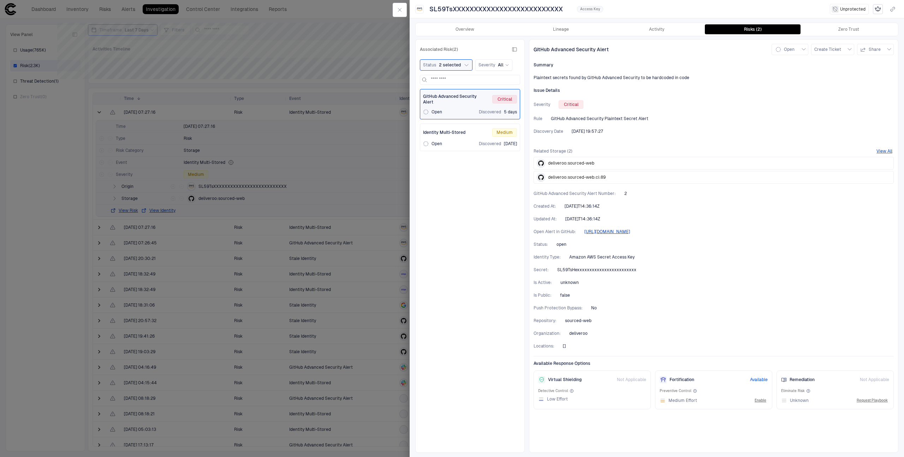
click at [470, 131] on div "Identity Multi-Stored Medium" at bounding box center [470, 132] width 94 height 8
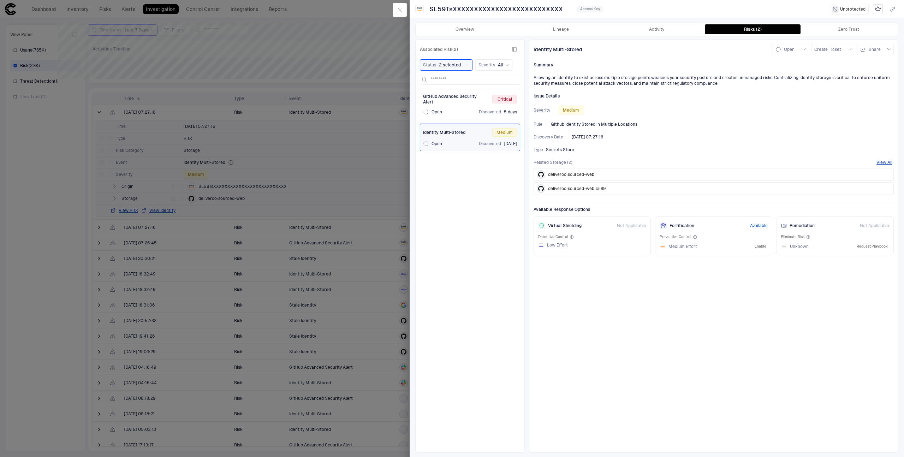
click at [465, 109] on div "Open Discovered 5 days" at bounding box center [470, 112] width 94 height 6
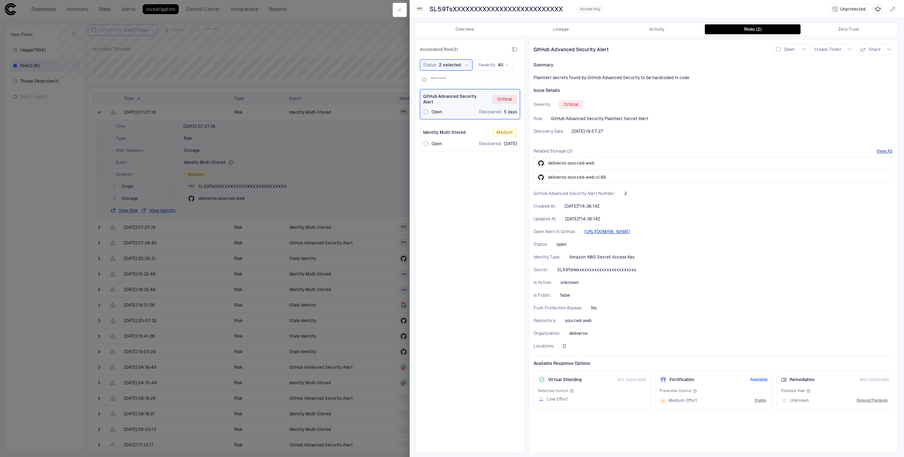
click at [644, 34] on div "Overview Lineage Activity Risks (2) Zero Trust" at bounding box center [656, 29] width 482 height 13
click at [644, 29] on button "Activity" at bounding box center [656, 29] width 96 height 10
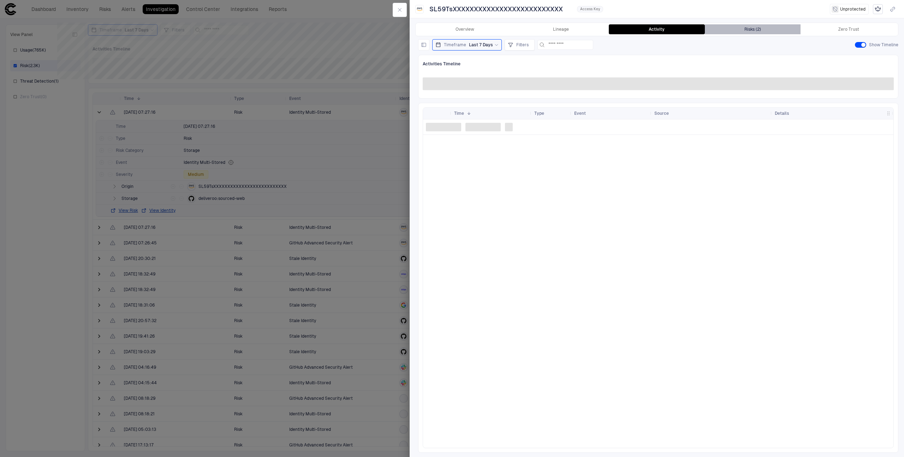
click at [712, 34] on button "Risks (2)" at bounding box center [752, 29] width 96 height 10
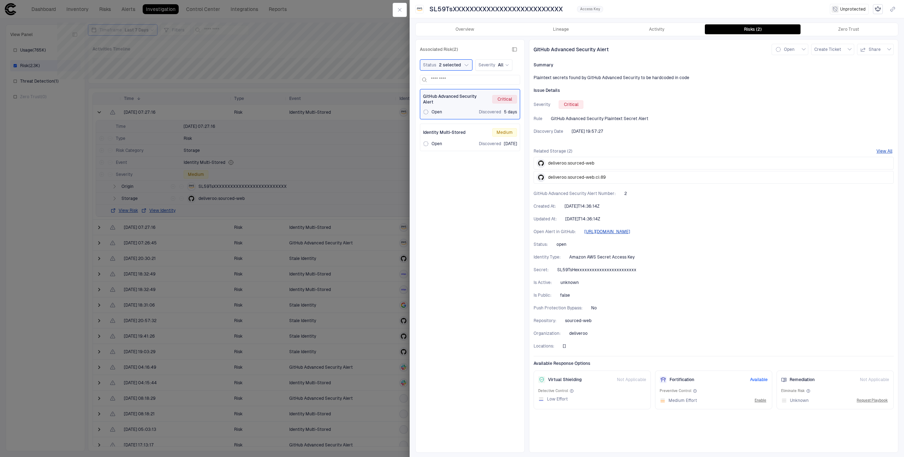
click at [472, 133] on div "Identity Multi-Stored Medium" at bounding box center [470, 132] width 94 height 8
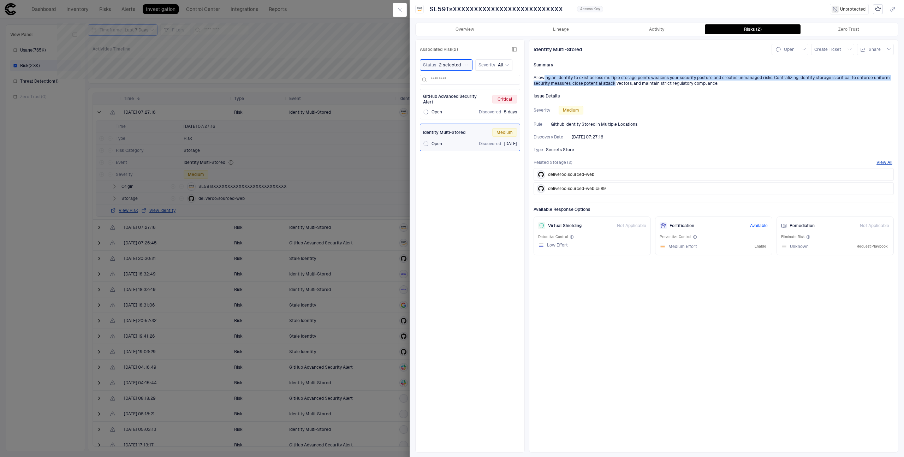
drag, startPoint x: 544, startPoint y: 79, endPoint x: 613, endPoint y: 83, distance: 69.6
click at [613, 83] on div "Allowing an identity to exist across multiple storage points weakens your secur…" at bounding box center [713, 80] width 360 height 11
drag, startPoint x: 562, startPoint y: 178, endPoint x: 599, endPoint y: 179, distance: 36.7
click at [599, 179] on div "deliveroo:sourced-web" at bounding box center [713, 174] width 360 height 13
drag, startPoint x: 775, startPoint y: 77, endPoint x: 712, endPoint y: 108, distance: 70.7
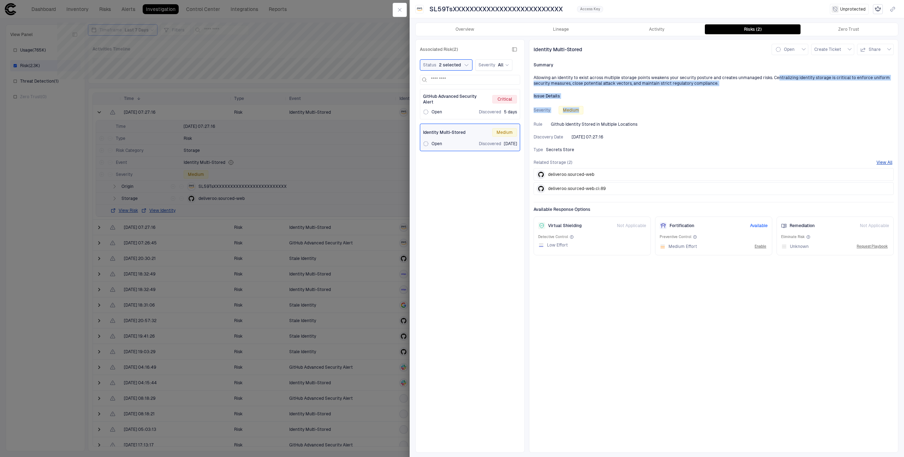
click at [712, 108] on div "Identity Multi-Stored Open Create Ticket Share Summary Allowing an identity to …" at bounding box center [713, 245] width 369 height 413
click at [659, 130] on div "Identity Multi-Stored Open Create Ticket Share Summary Allowing an identity to …" at bounding box center [713, 245] width 369 height 413
drag, startPoint x: 578, startPoint y: 126, endPoint x: 583, endPoint y: 126, distance: 4.3
click at [580, 126] on span "Github Identity Stored in Multiple Locations" at bounding box center [594, 124] width 86 height 6
click at [483, 13] on span "SL59TsXXXXXXXXXXXXXXXXXXXXXXXXXX" at bounding box center [495, 9] width 133 height 8
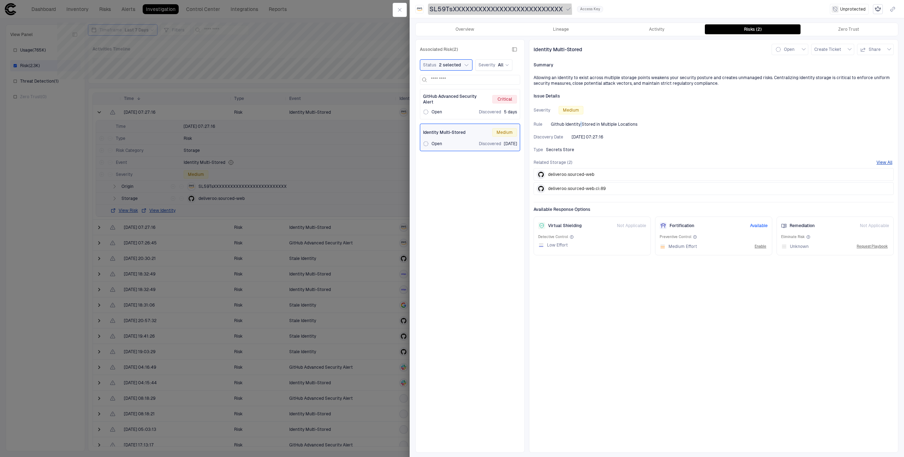
click at [483, 13] on span "SL59TsXXXXXXXXXXXXXXXXXXXXXXXXXX" at bounding box center [495, 9] width 133 height 8
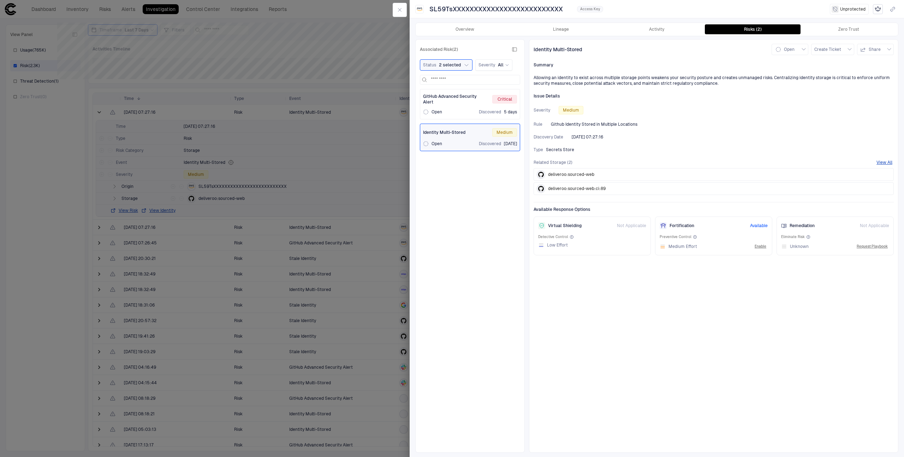
click at [591, 12] on div "Access Key" at bounding box center [590, 9] width 26 height 6
click at [612, 248] on div "Virtual Shielding Not Applicable Detective Control Low Effort" at bounding box center [591, 235] width 117 height 39
click at [720, 246] on div "Medium Effort Enable" at bounding box center [713, 246] width 108 height 8
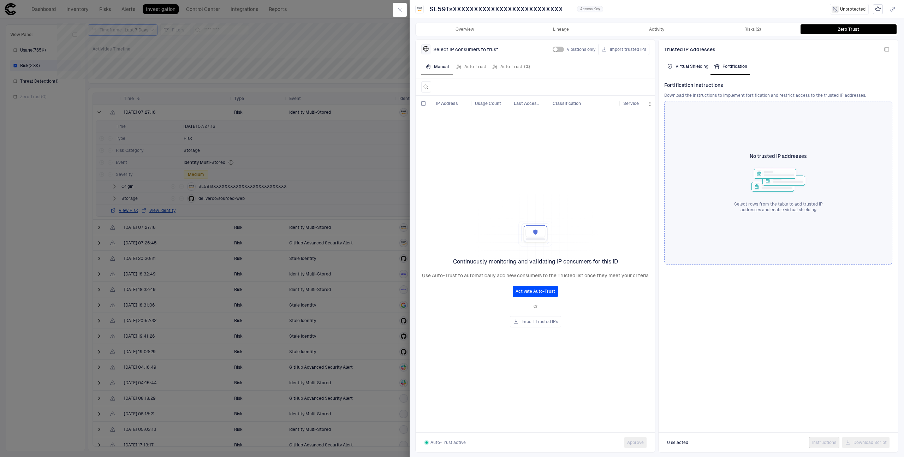
click at [694, 70] on button "Virtual Shielding" at bounding box center [687, 66] width 47 height 17
click at [724, 67] on div "Fortification" at bounding box center [730, 67] width 33 height 6
drag, startPoint x: 682, startPoint y: 95, endPoint x: 734, endPoint y: 96, distance: 51.9
click at [734, 96] on span "Download the instructions to implement fortification and restrict access to the…" at bounding box center [778, 95] width 228 height 6
click at [740, 97] on span "Download the instructions to implement fortification and restrict access to the…" at bounding box center [778, 95] width 228 height 6
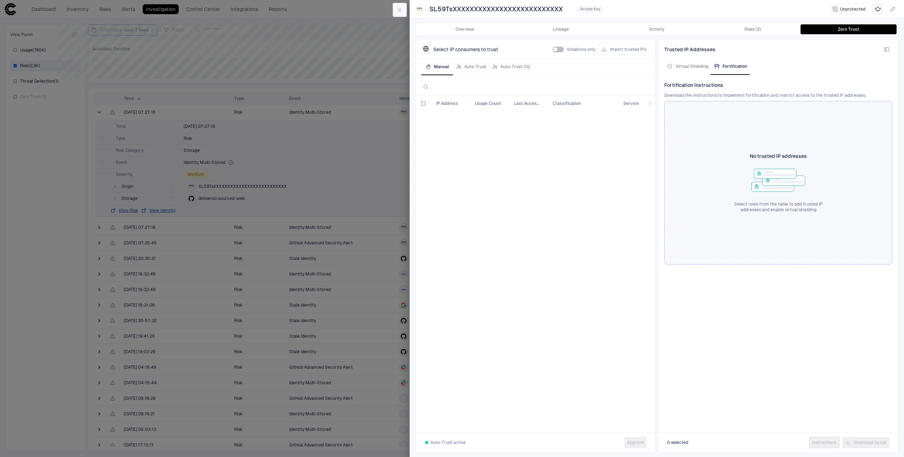
click at [402, 7] on icon "button" at bounding box center [400, 10] width 6 height 6
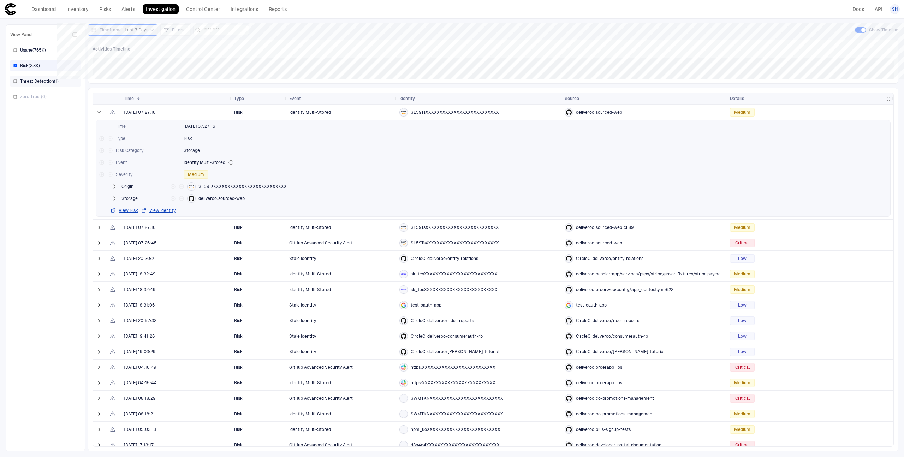
click at [39, 80] on span "Threat Detection ( 1 )" at bounding box center [39, 81] width 38 height 6
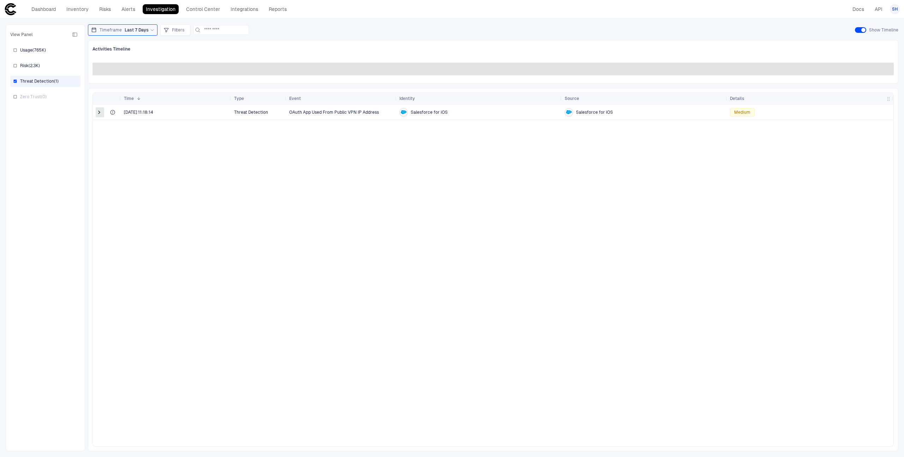
click at [102, 113] on span at bounding box center [99, 112] width 7 height 7
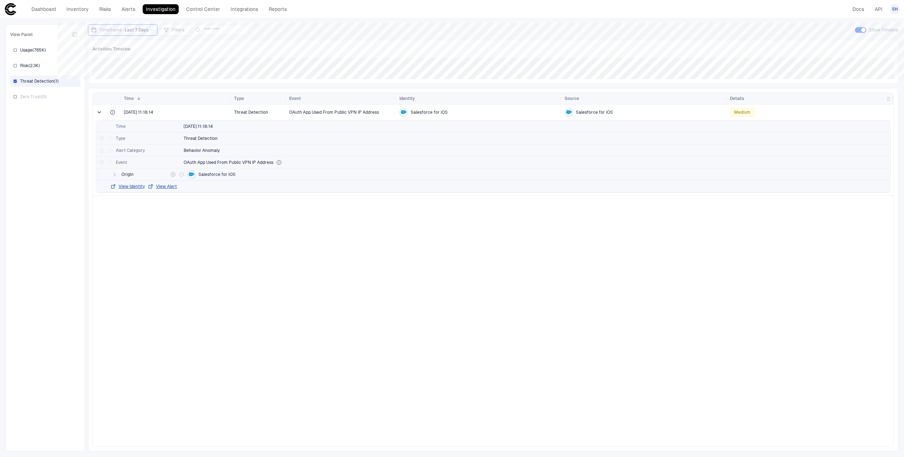
click at [113, 177] on icon "button" at bounding box center [115, 175] width 6 height 6
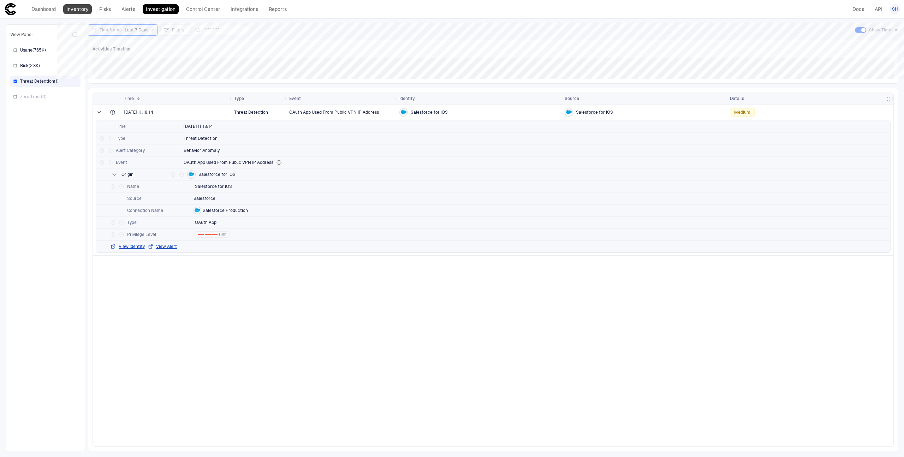
click at [85, 12] on link "Inventory" at bounding box center [77, 9] width 29 height 10
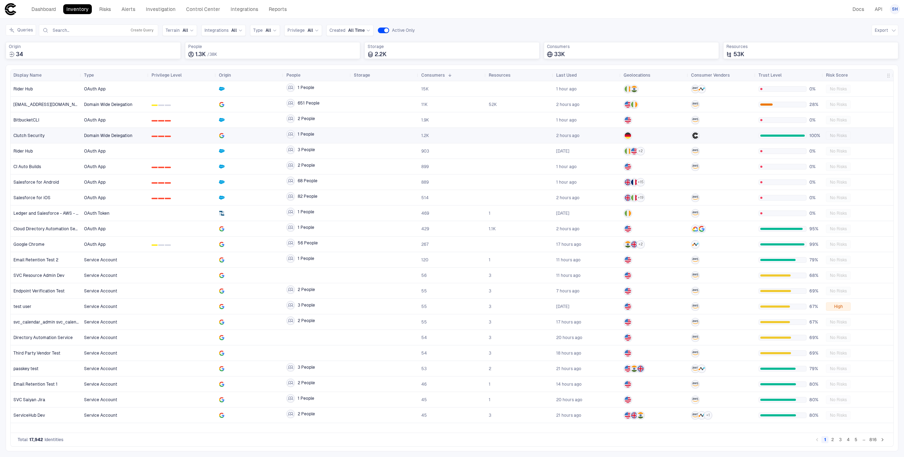
click at [62, 138] on div "Clutch Security" at bounding box center [45, 135] width 65 height 14
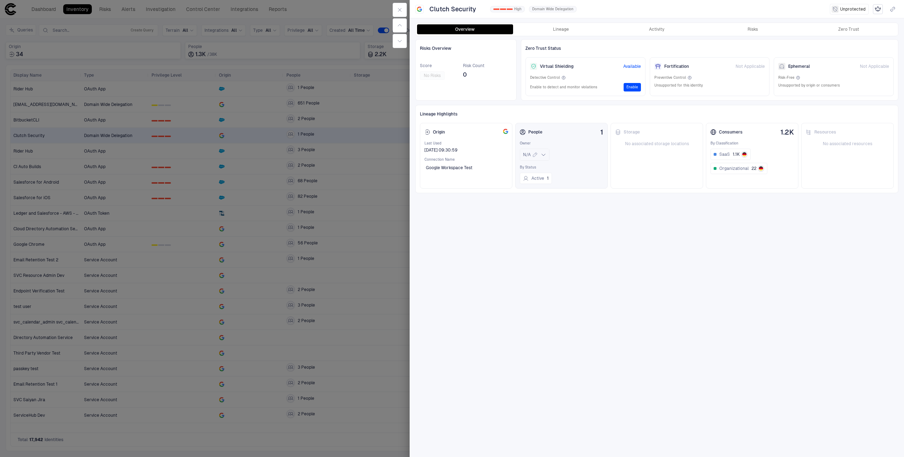
click at [545, 158] on div "N/A" at bounding box center [534, 154] width 23 height 8
click at [501, 245] on div "Risks Overview Score No Risks Risk Count 0 Zero Trust Status Virtual Shielding …" at bounding box center [656, 245] width 483 height 413
click at [394, 9] on button "button" at bounding box center [399, 10] width 14 height 14
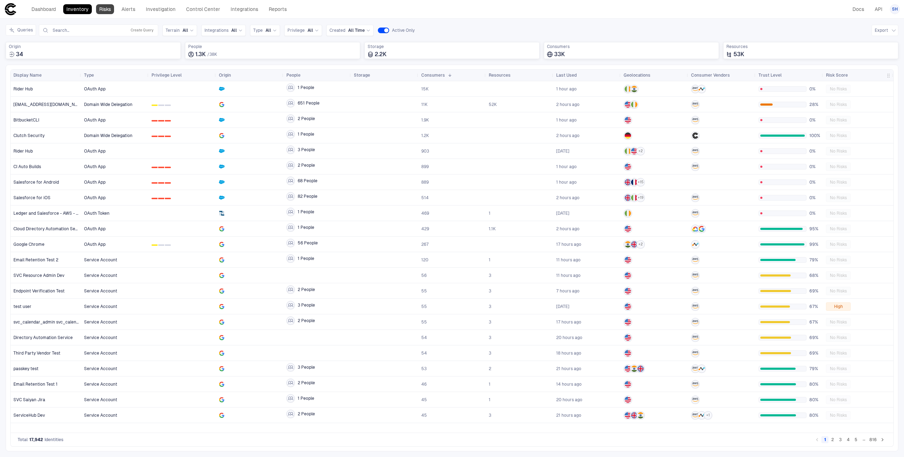
click at [114, 12] on link "Risks" at bounding box center [105, 9] width 18 height 10
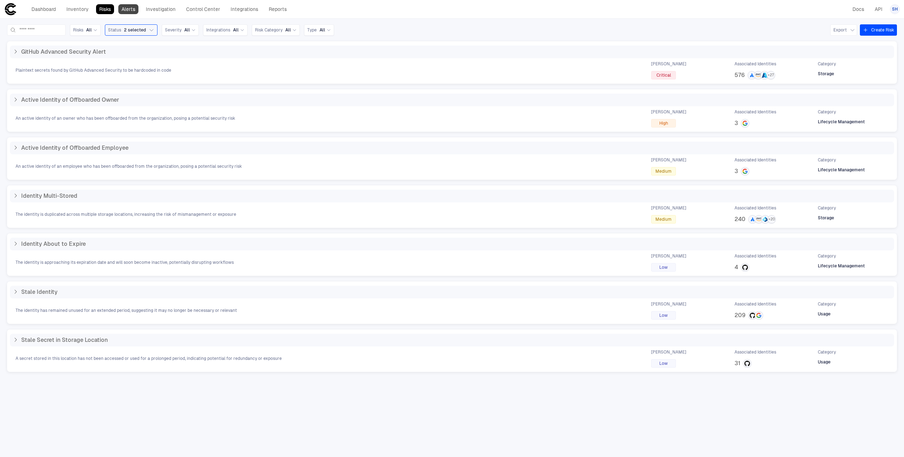
click at [126, 12] on link "Alerts" at bounding box center [128, 9] width 20 height 10
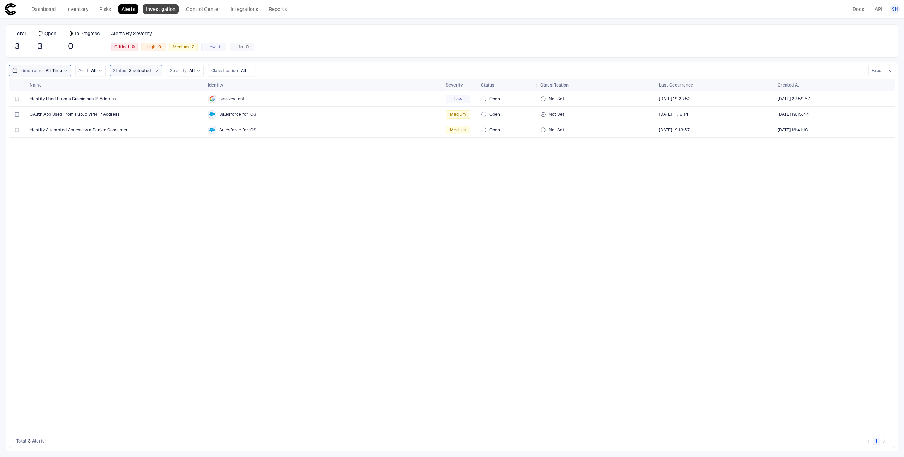
click at [159, 12] on link "Investigation" at bounding box center [161, 9] width 36 height 10
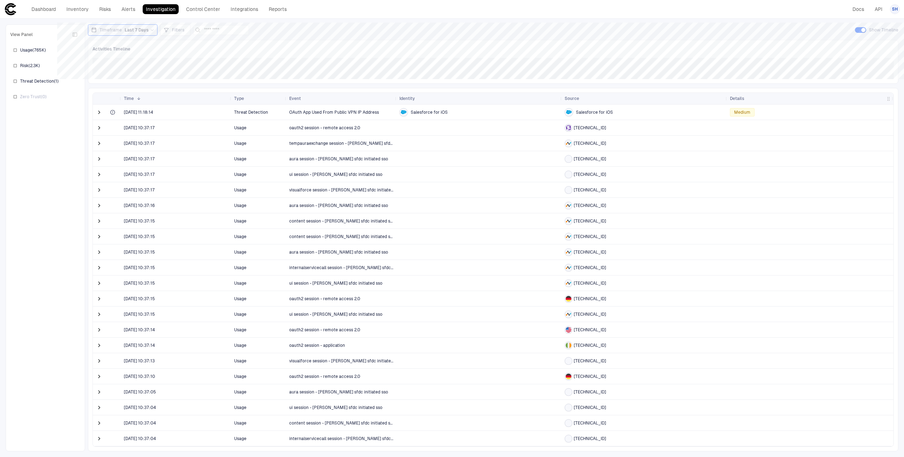
click at [198, 3] on div "Dashboard Inventory Risks Alerts Investigation Control Center Integrations Repo…" at bounding box center [147, 9] width 286 height 13
click at [203, 10] on link "Control Center" at bounding box center [203, 9] width 40 height 10
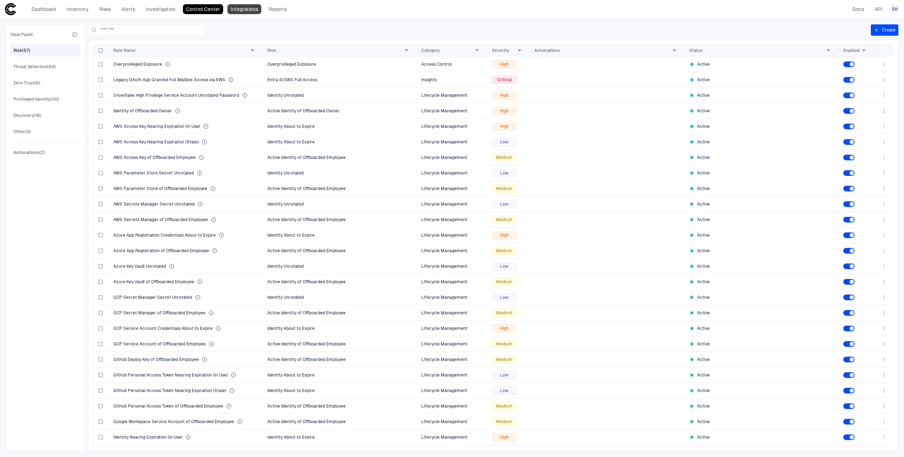
click at [235, 11] on link "Integrations" at bounding box center [244, 9] width 34 height 10
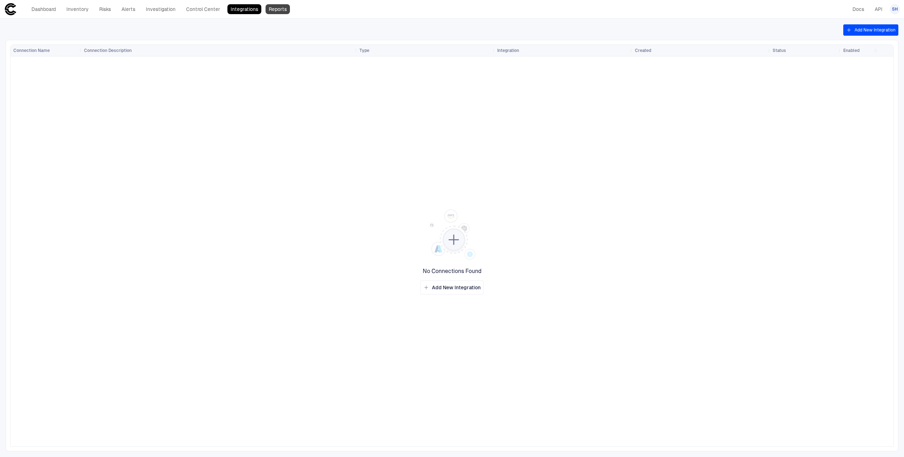
click at [274, 12] on link "Reports" at bounding box center [277, 9] width 24 height 10
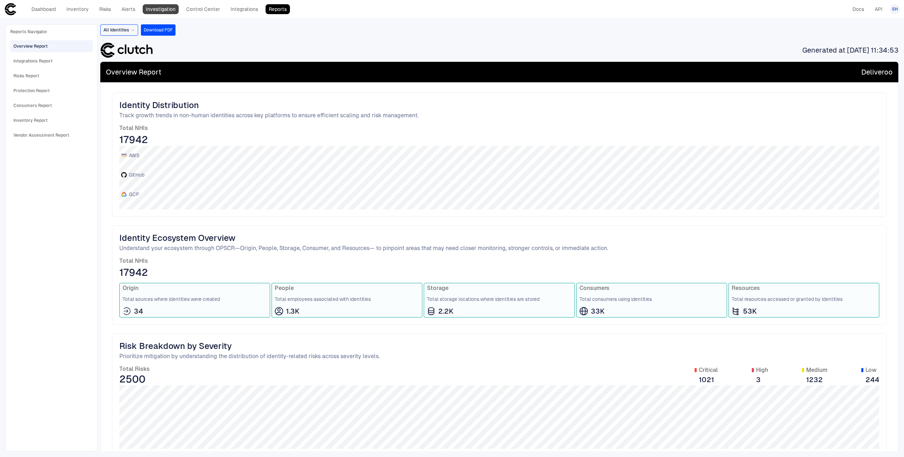
click at [154, 13] on link "Investigation" at bounding box center [161, 9] width 36 height 10
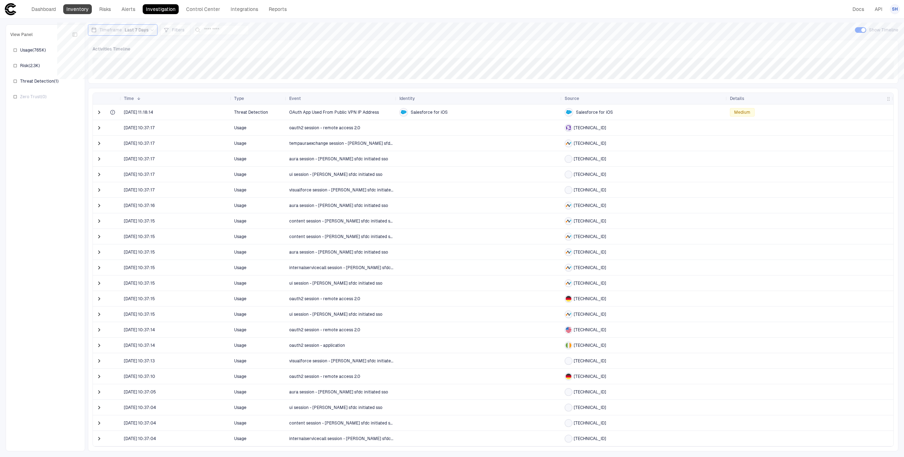
click at [72, 11] on link "Inventory" at bounding box center [77, 9] width 29 height 10
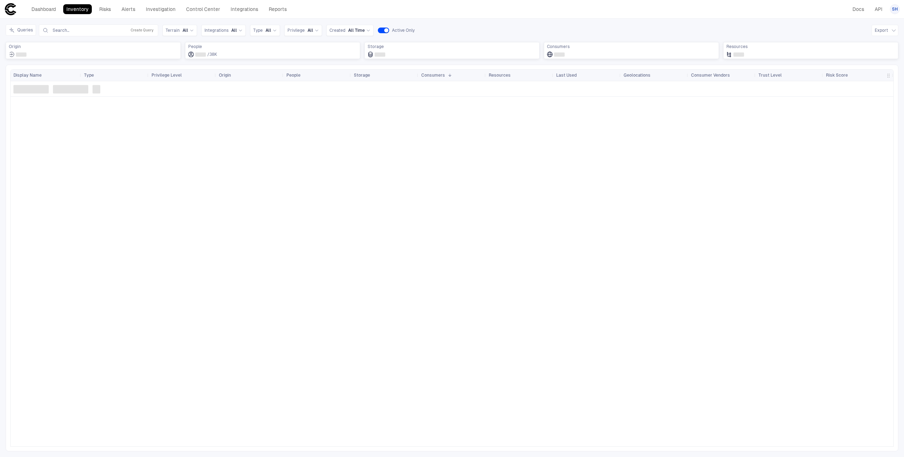
click at [240, 16] on header "Dashboard Inventory Risks Alerts Investigation Control Center Integrations Repo…" at bounding box center [452, 9] width 904 height 19
click at [239, 9] on link "Integrations" at bounding box center [244, 9] width 34 height 10
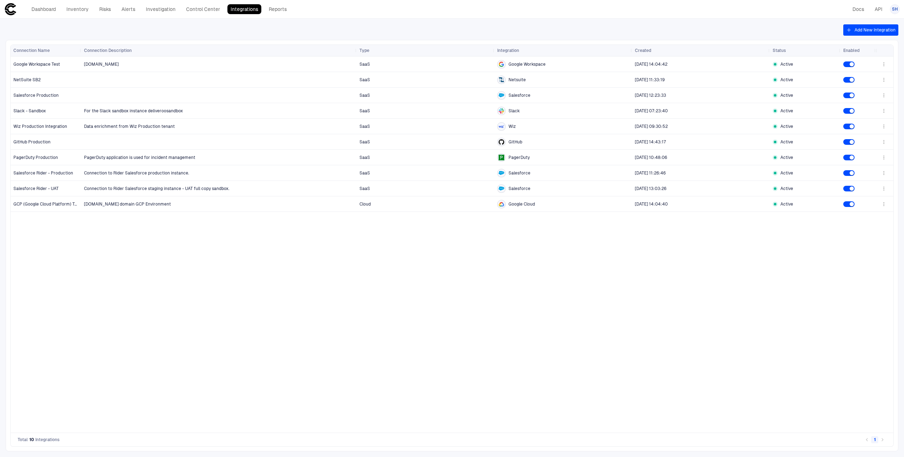
click at [122, 298] on div "[DOMAIN_NAME] SaaS Google Workspace [DATE] 14:04:42 Active SaaS Netsuite [DATE]…" at bounding box center [478, 244] width 794 height 376
click at [166, 11] on link "Investigation" at bounding box center [161, 9] width 36 height 10
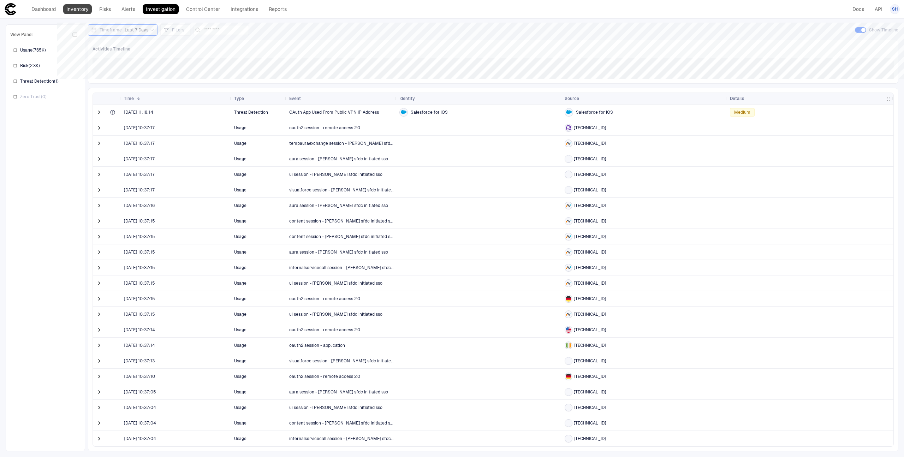
click at [86, 10] on link "Inventory" at bounding box center [77, 9] width 29 height 10
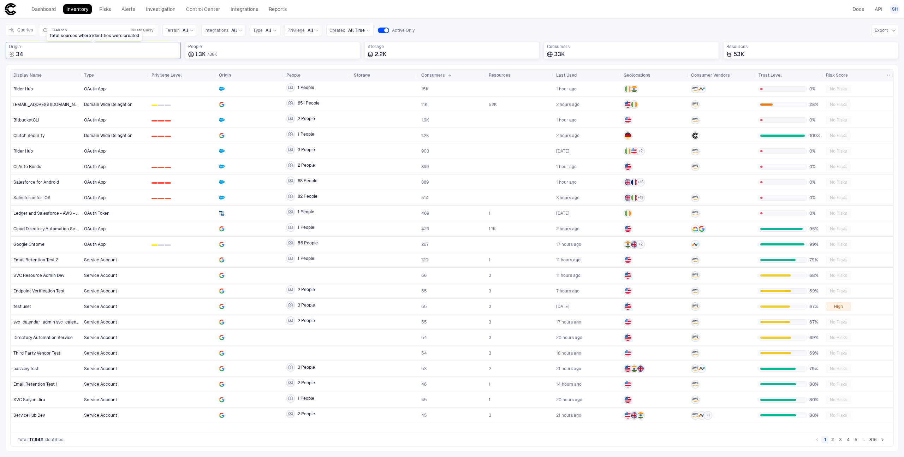
click at [154, 52] on div "34" at bounding box center [93, 54] width 169 height 7
click at [107, 121] on div "Snowflake 1" at bounding box center [93, 122] width 166 height 6
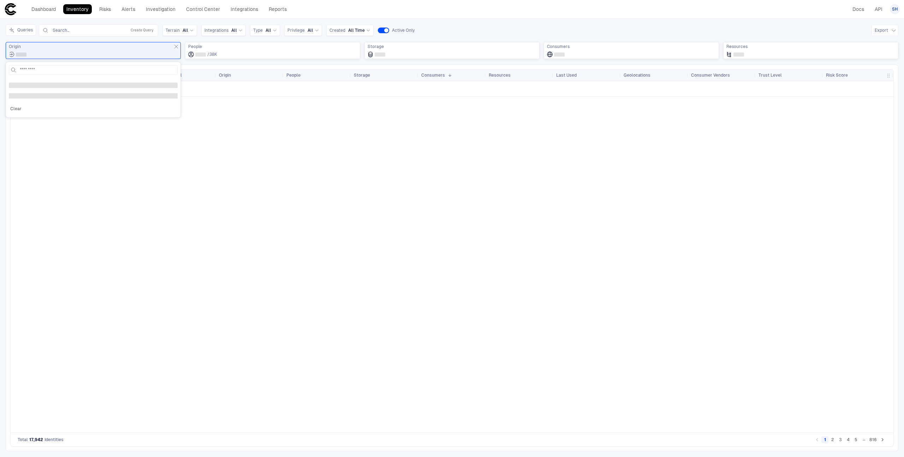
scroll to position [0, 0]
click at [120, 131] on div "API Token N/A No Risks" at bounding box center [487, 256] width 812 height 351
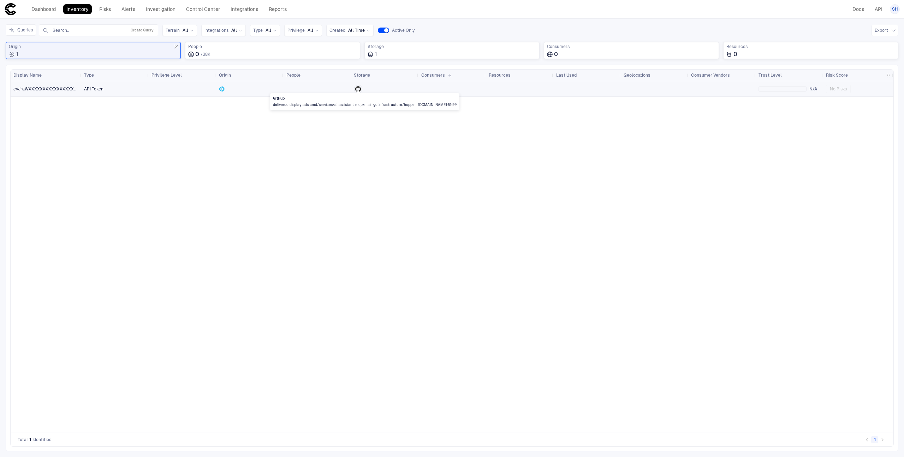
click at [359, 90] on icon at bounding box center [358, 89] width 6 height 6
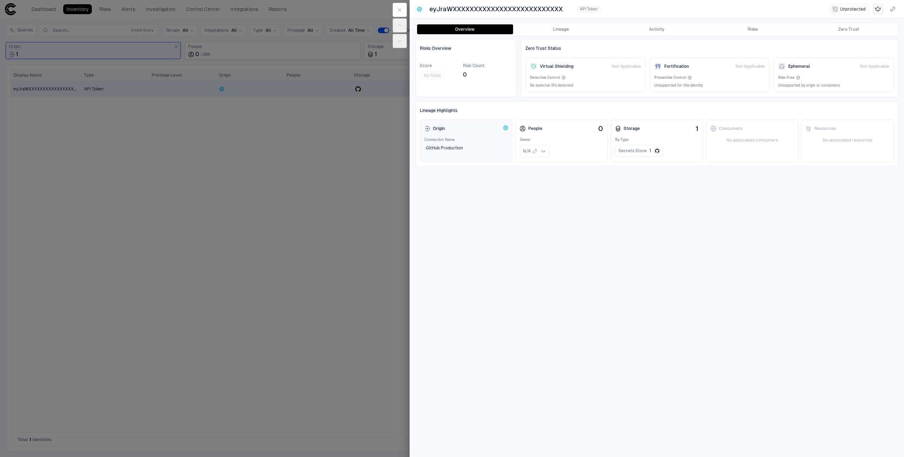
click at [496, 151] on div "GitHub Production" at bounding box center [465, 147] width 83 height 11
click at [504, 128] on icon "Snowflake" at bounding box center [505, 128] width 7 height 6
click at [505, 129] on span at bounding box center [504, 130] width 4 height 3
click at [286, 110] on div at bounding box center [452, 228] width 904 height 457
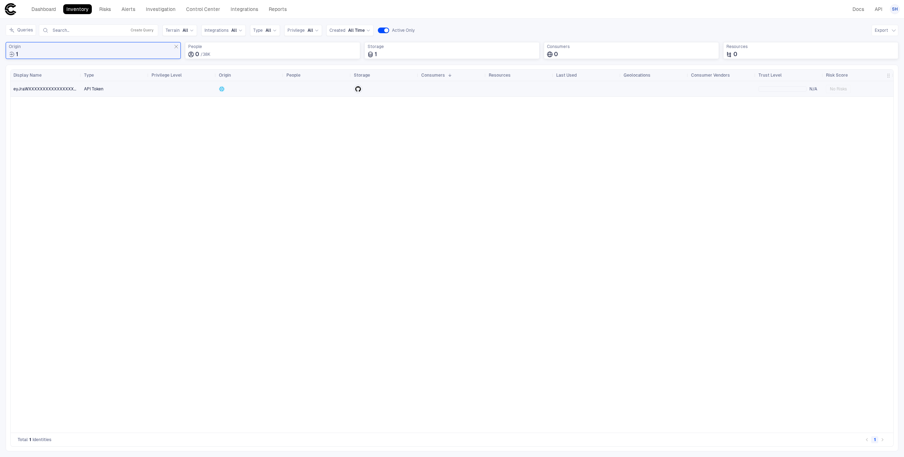
click at [231, 91] on div at bounding box center [250, 89] width 62 height 14
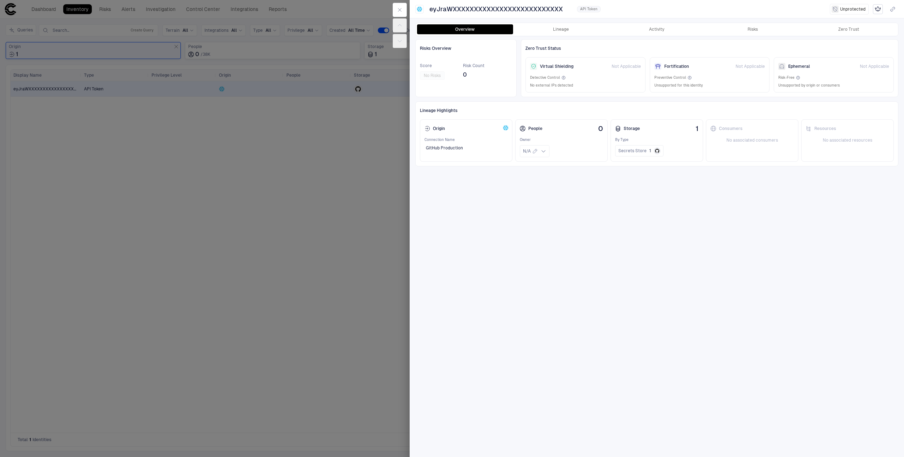
click at [330, 143] on div at bounding box center [452, 228] width 904 height 457
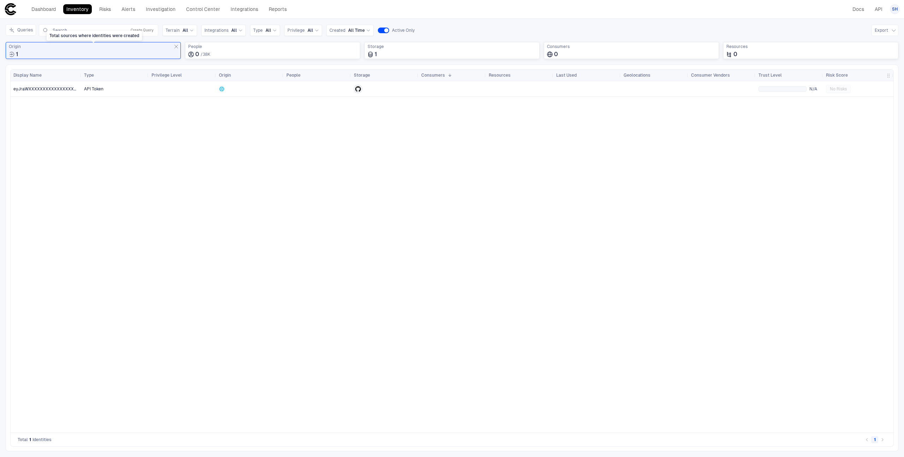
click at [175, 45] on icon "Total sources where identities were created" at bounding box center [176, 47] width 6 height 6
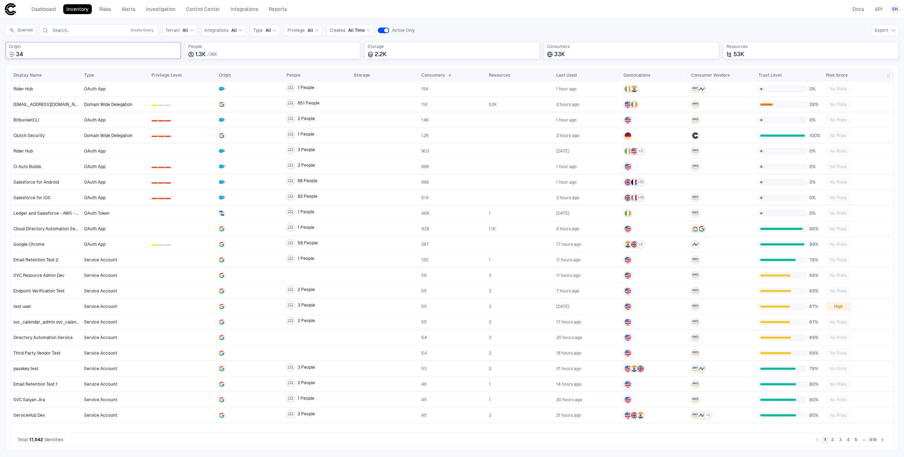
click at [130, 53] on div "34" at bounding box center [93, 54] width 169 height 7
click at [97, 89] on div "OpenAI 18" at bounding box center [93, 90] width 166 height 6
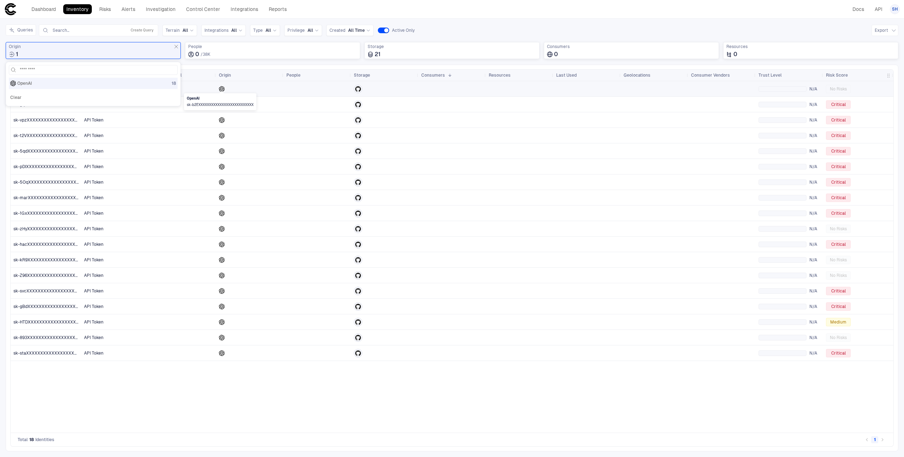
click at [220, 89] on icon at bounding box center [222, 89] width 6 height 6
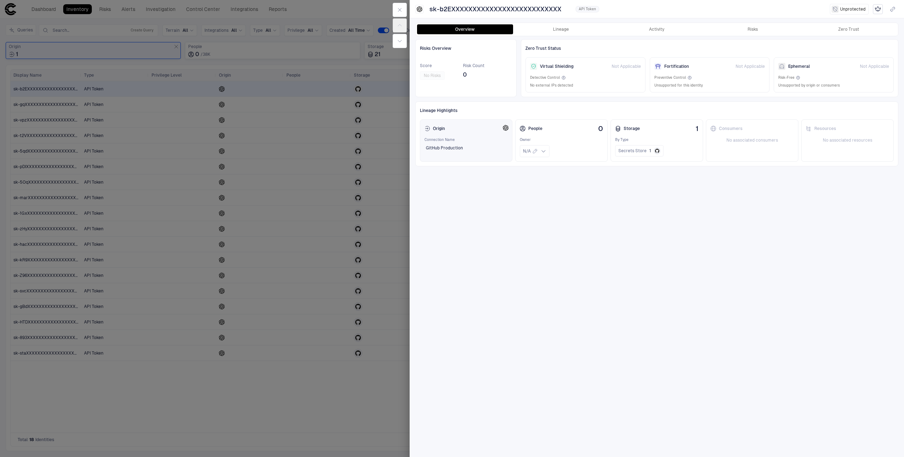
click at [441, 141] on span "Connection Name" at bounding box center [465, 139] width 83 height 5
click at [446, 186] on div "Risks Overview Score No Risks Risk Count 0 Zero Trust Status Virtual Shielding …" at bounding box center [656, 245] width 483 height 413
click at [231, 92] on div at bounding box center [452, 228] width 904 height 457
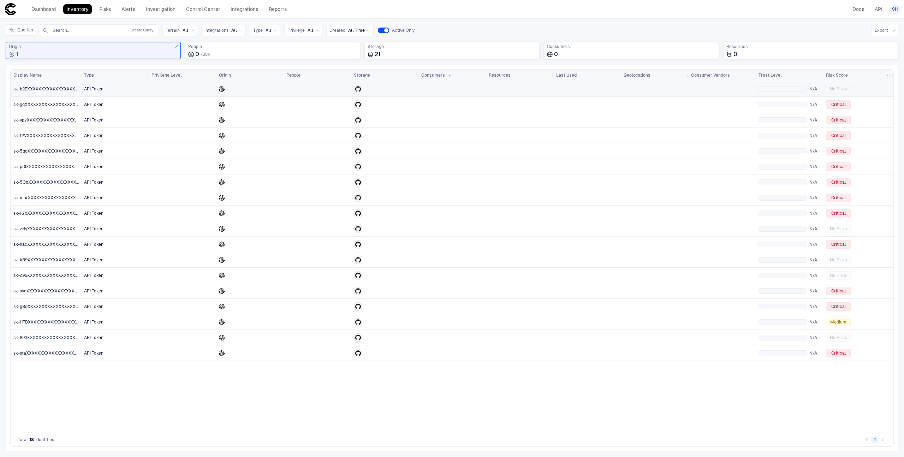
click at [224, 92] on div at bounding box center [250, 89] width 62 height 14
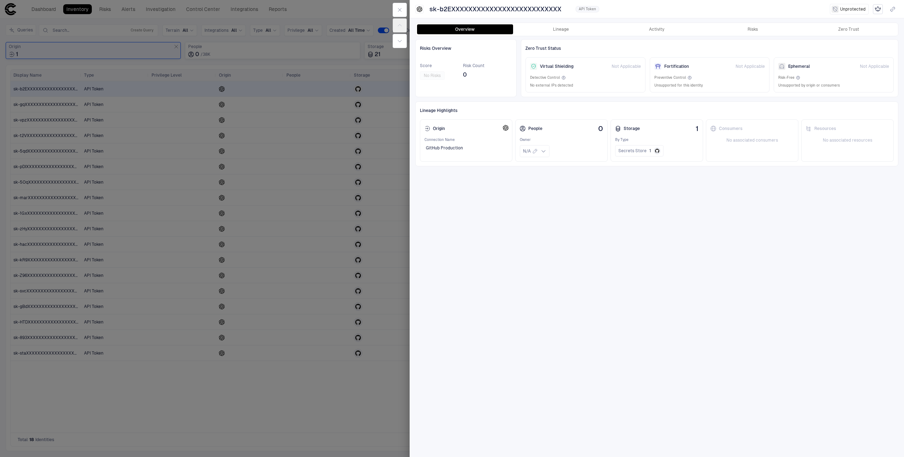
click at [274, 117] on div at bounding box center [452, 228] width 904 height 457
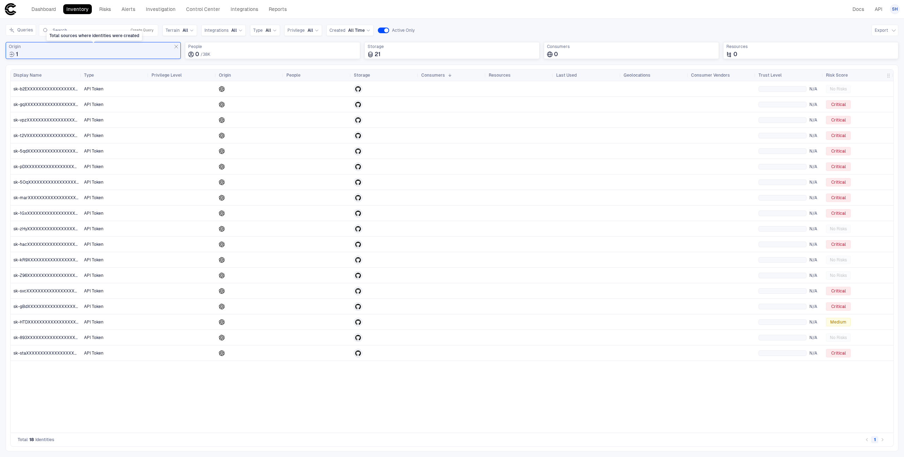
click at [140, 52] on div "1" at bounding box center [93, 54] width 169 height 7
click at [177, 47] on icon "Total sources where identities were created" at bounding box center [176, 47] width 6 height 6
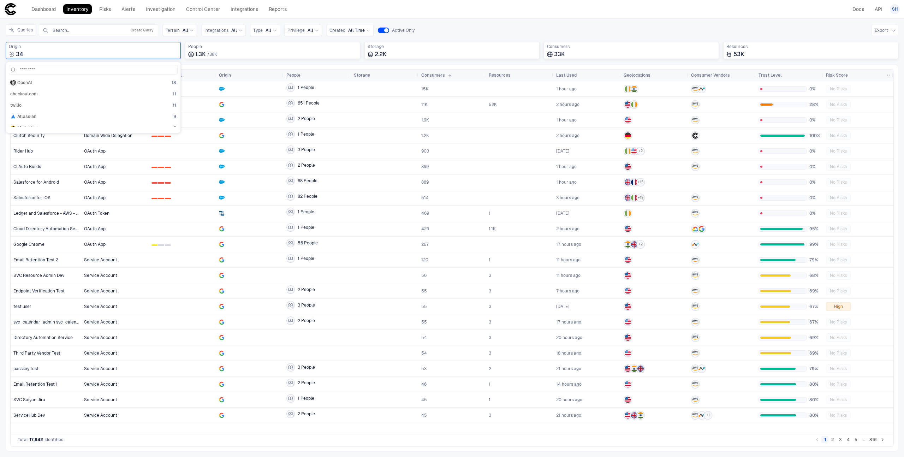
scroll to position [107, 0]
click at [103, 121] on div "Atlassian 9" at bounding box center [93, 123] width 166 height 6
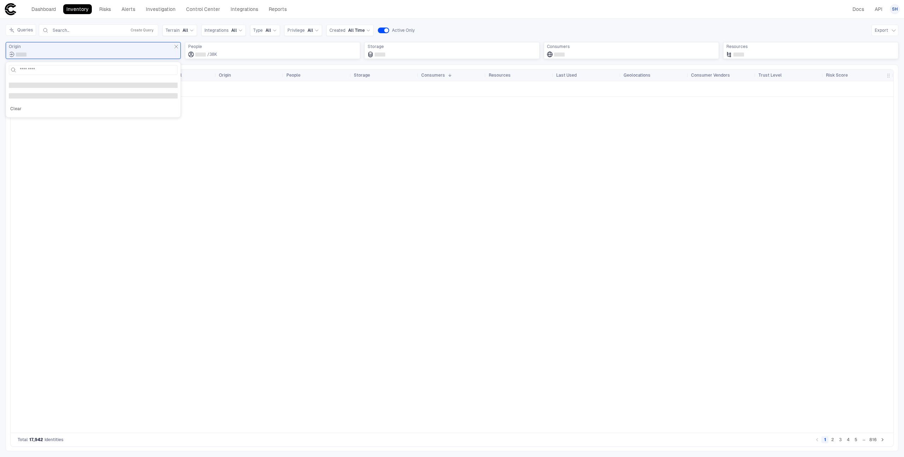
scroll to position [0, 0]
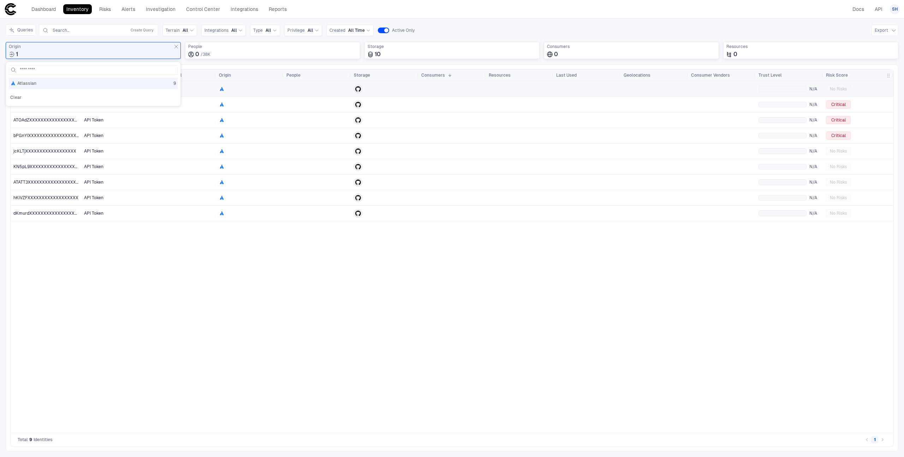
click at [255, 86] on div at bounding box center [250, 89] width 62 height 6
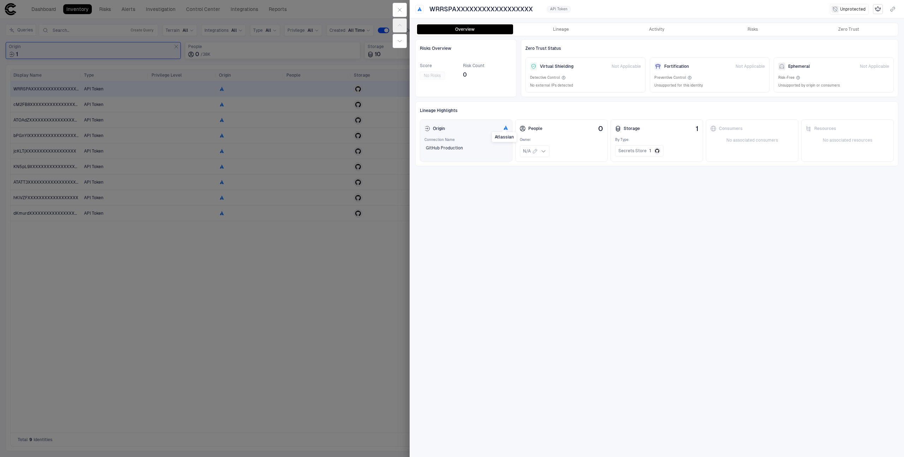
click at [505, 128] on icon "Atlassian" at bounding box center [506, 127] width 3 height 4
click at [430, 128] on icon at bounding box center [427, 129] width 6 height 6
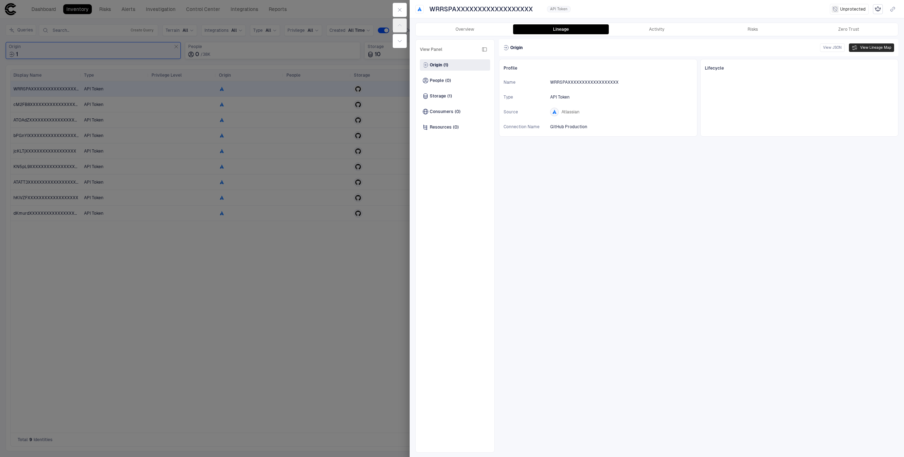
click at [860, 48] on button "View Lineage Map" at bounding box center [870, 47] width 45 height 8
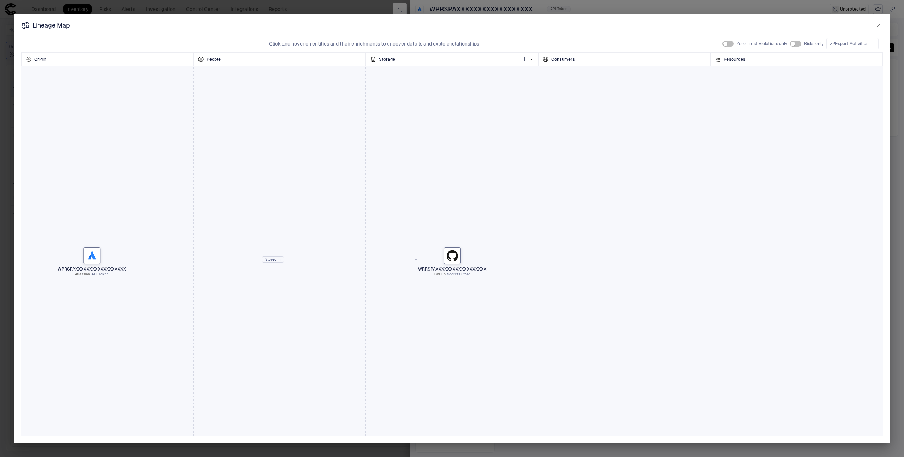
click at [881, 24] on button "button" at bounding box center [878, 25] width 8 height 8
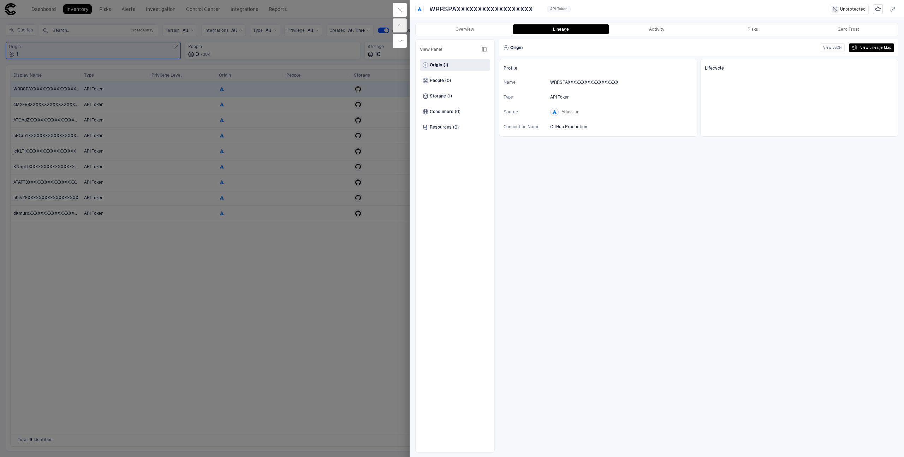
click at [364, 88] on div at bounding box center [452, 228] width 904 height 457
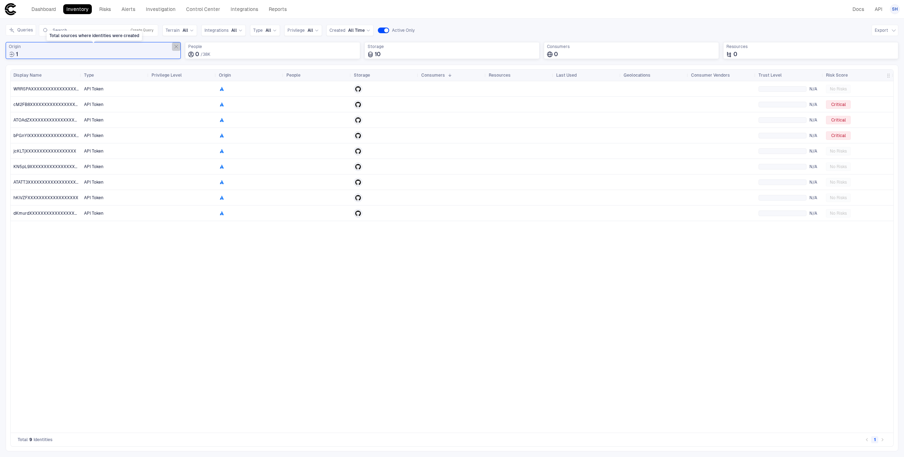
click at [176, 48] on icon "Total sources where identities were created" at bounding box center [176, 47] width 6 height 6
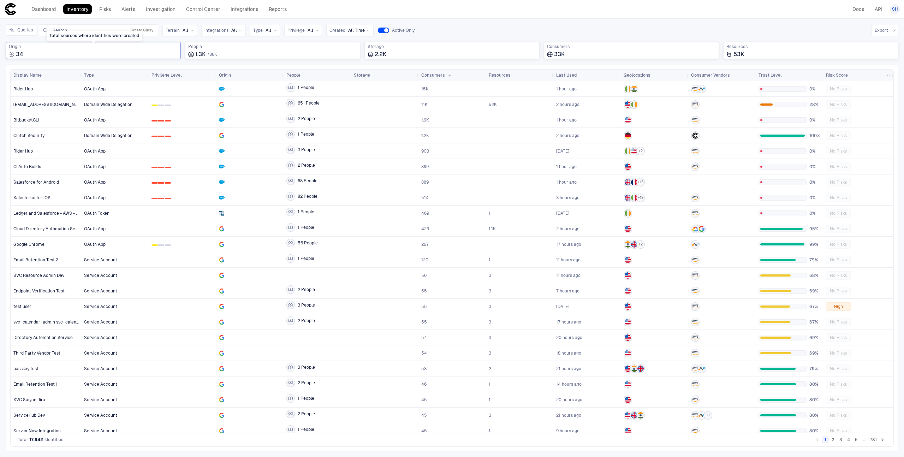
click at [130, 58] on div "Origin 34" at bounding box center [93, 50] width 175 height 17
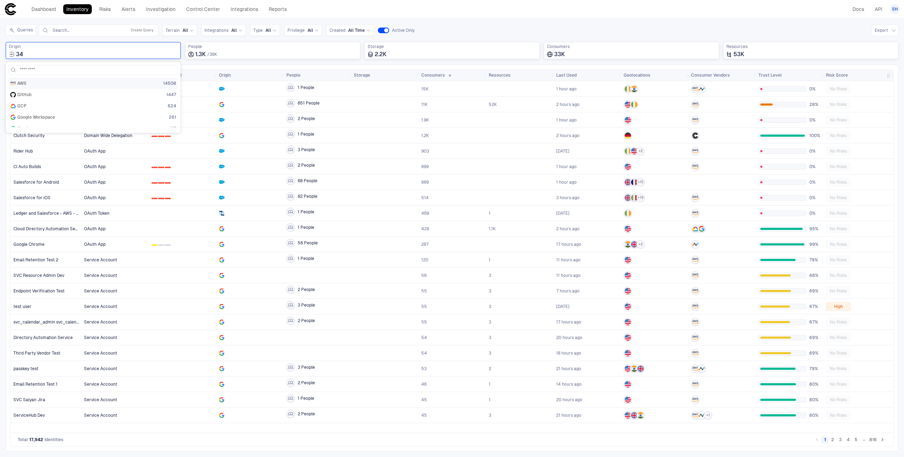
click at [107, 82] on div "AWS 14508" at bounding box center [93, 83] width 166 height 6
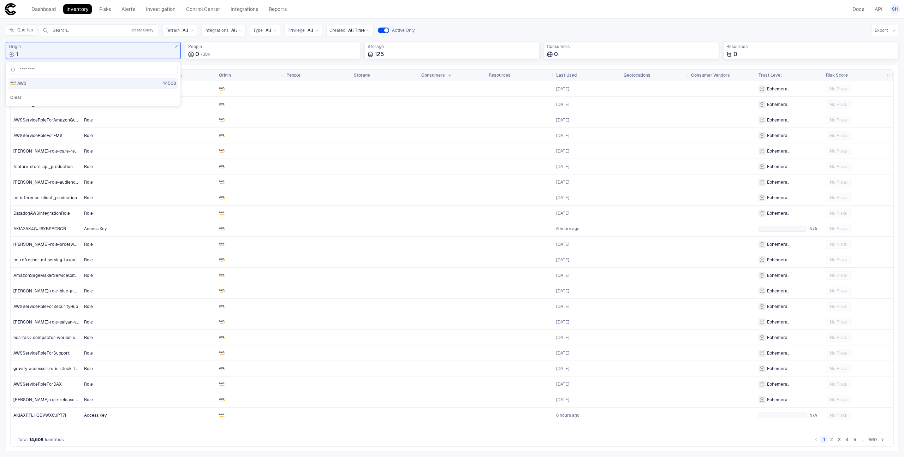
click at [457, 28] on div "Queries Search... Create Query Terrain All Integrations All Type All Privilege …" at bounding box center [452, 30] width 892 height 12
click at [770, 215] on span "Ephemeral" at bounding box center [778, 213] width 22 height 6
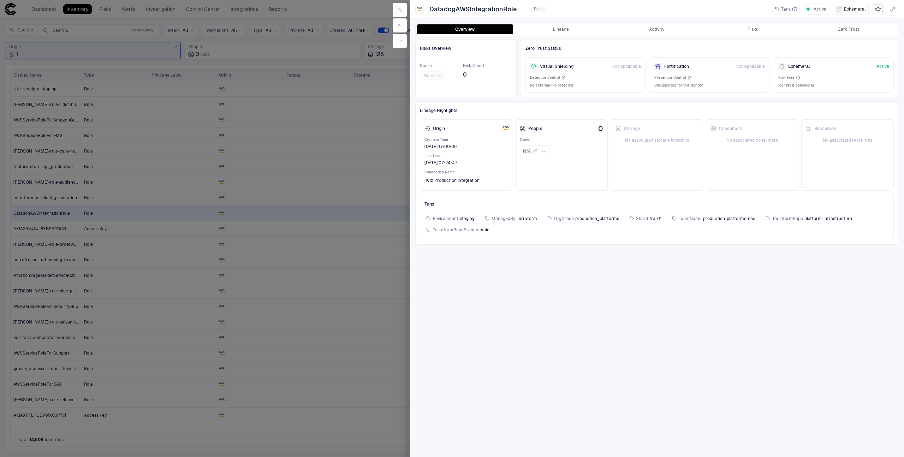
click at [649, 156] on div "Storage No associated storage locations" at bounding box center [656, 154] width 92 height 71
click at [561, 30] on button "Lineage" at bounding box center [561, 29] width 96 height 10
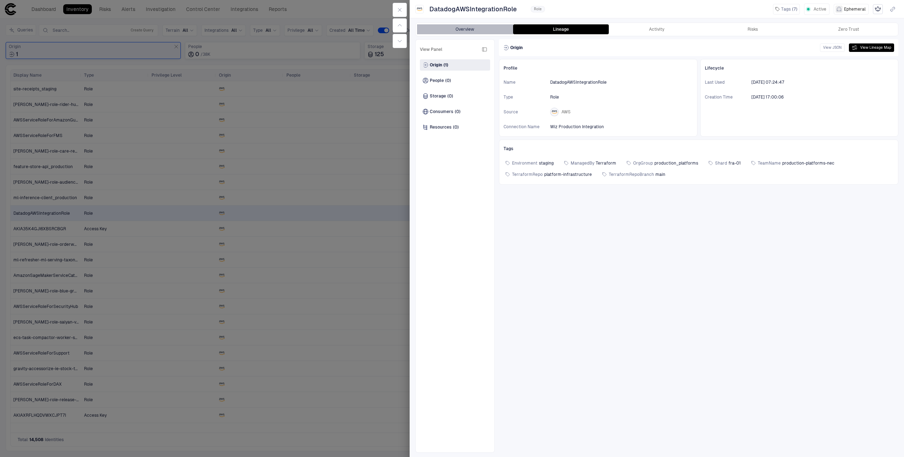
click at [485, 29] on button "Overview" at bounding box center [465, 29] width 96 height 10
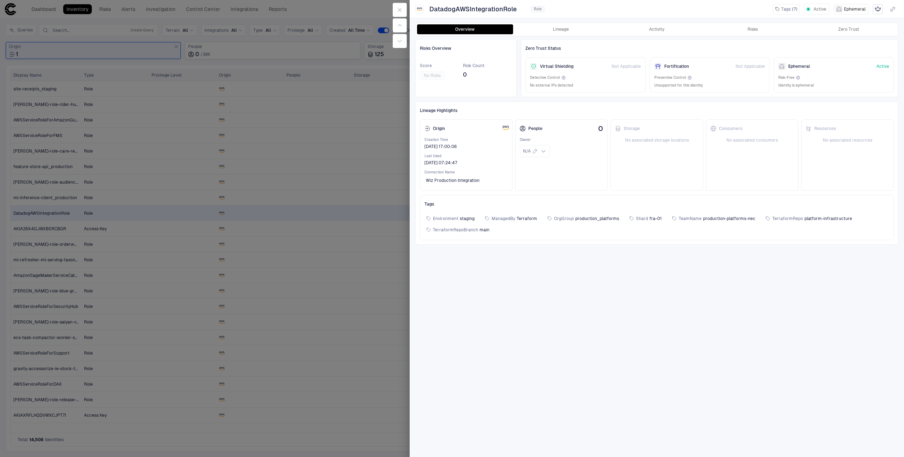
click at [383, 157] on div at bounding box center [452, 228] width 904 height 457
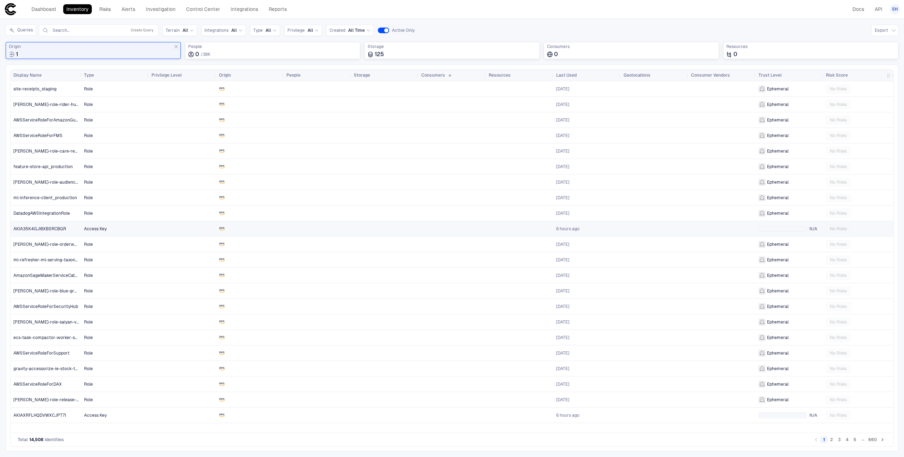
click at [334, 226] on div at bounding box center [317, 228] width 62 height 14
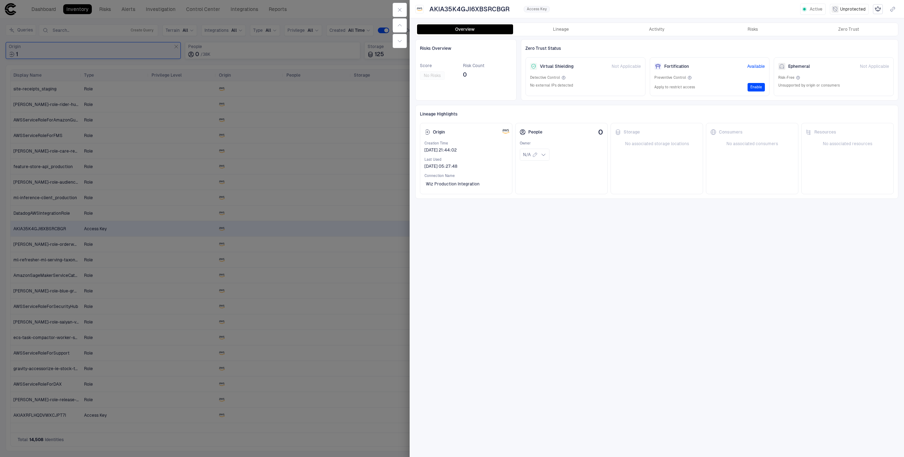
click at [269, 222] on div at bounding box center [452, 228] width 904 height 457
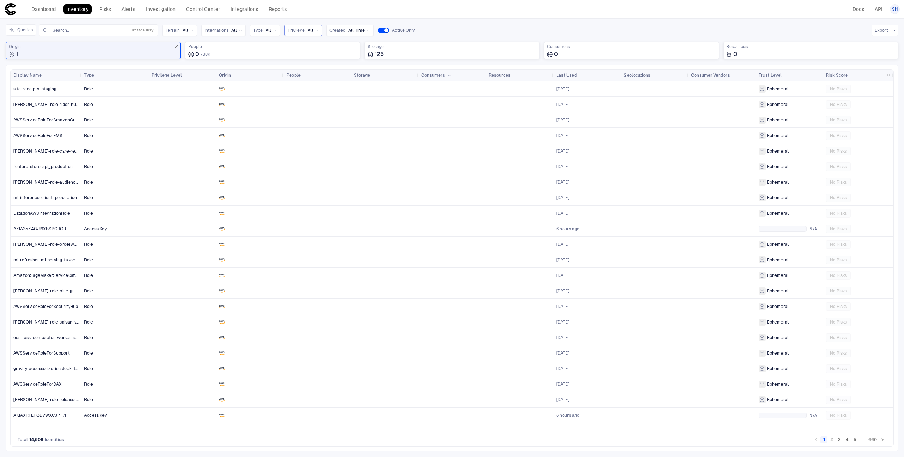
click at [295, 30] on span "Privilege" at bounding box center [295, 31] width 17 height 6
click at [311, 76] on div "0 1 2 High" at bounding box center [309, 74] width 38 height 6
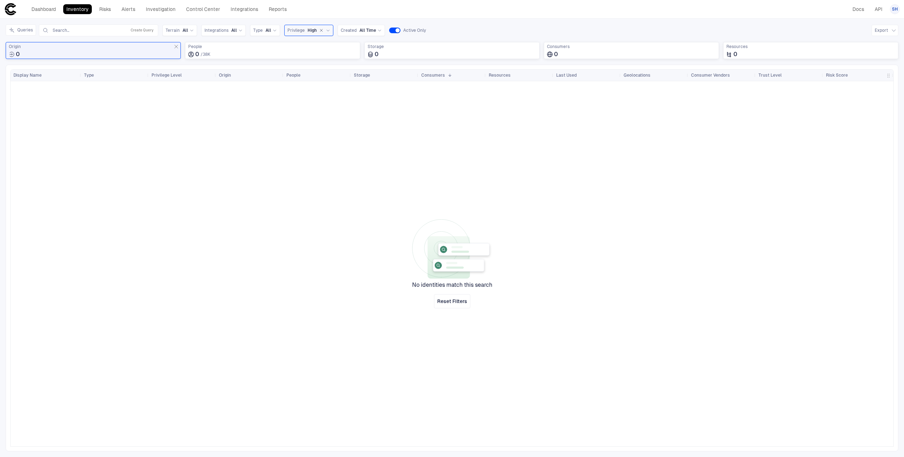
click at [322, 30] on button "button" at bounding box center [321, 30] width 6 height 6
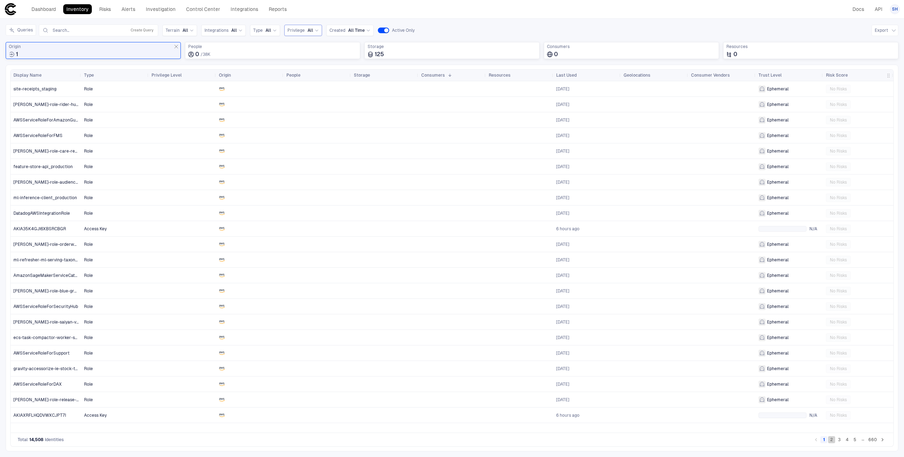
click at [832, 441] on button "2" at bounding box center [831, 439] width 7 height 7
click at [177, 46] on icon "Total sources where identities were created" at bounding box center [176, 47] width 6 height 6
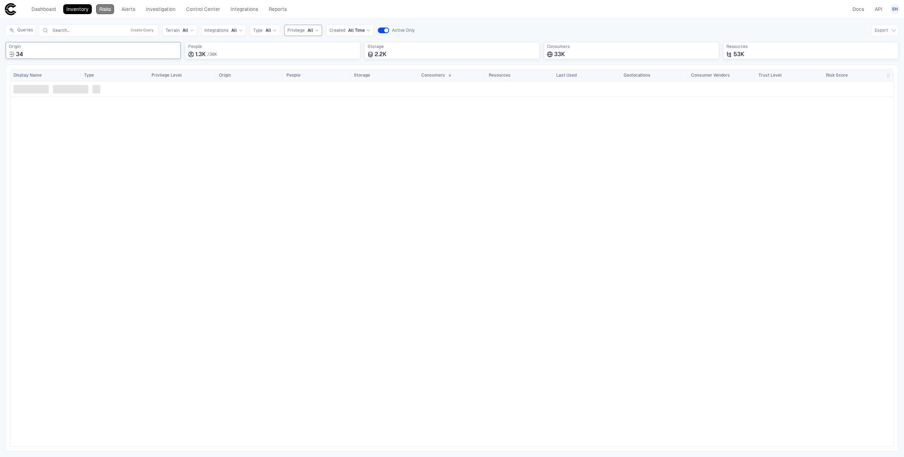
click at [106, 12] on link "Risks" at bounding box center [105, 9] width 18 height 10
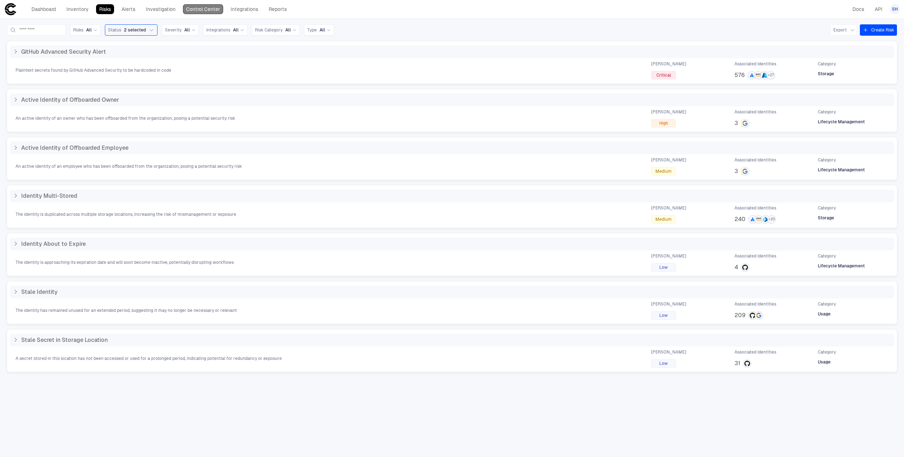
click at [200, 10] on link "Control Center" at bounding box center [203, 9] width 40 height 10
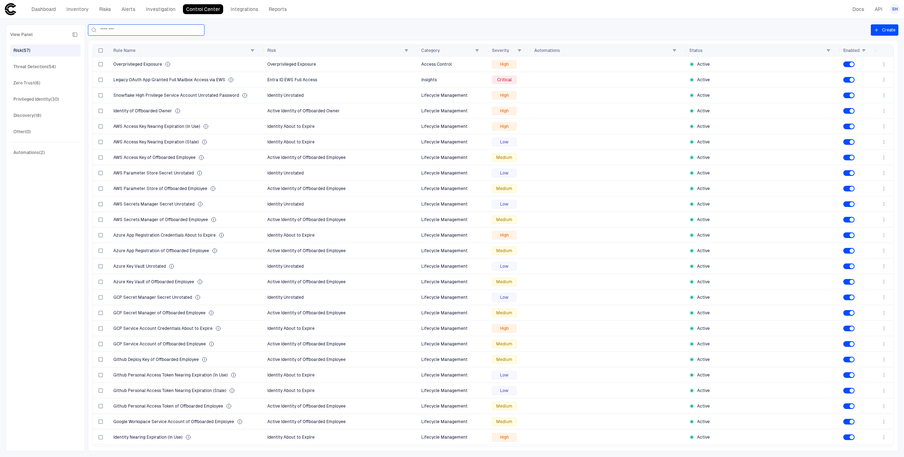
click at [119, 26] on input at bounding box center [151, 30] width 102 height 11
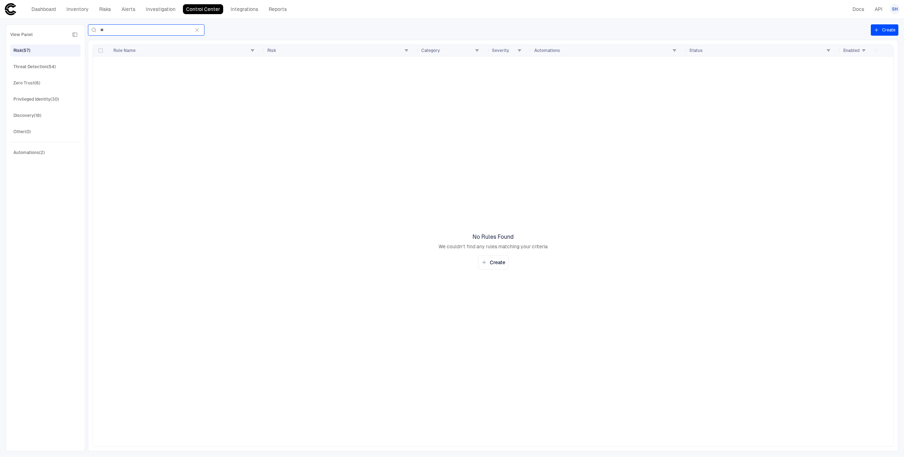
type input "*"
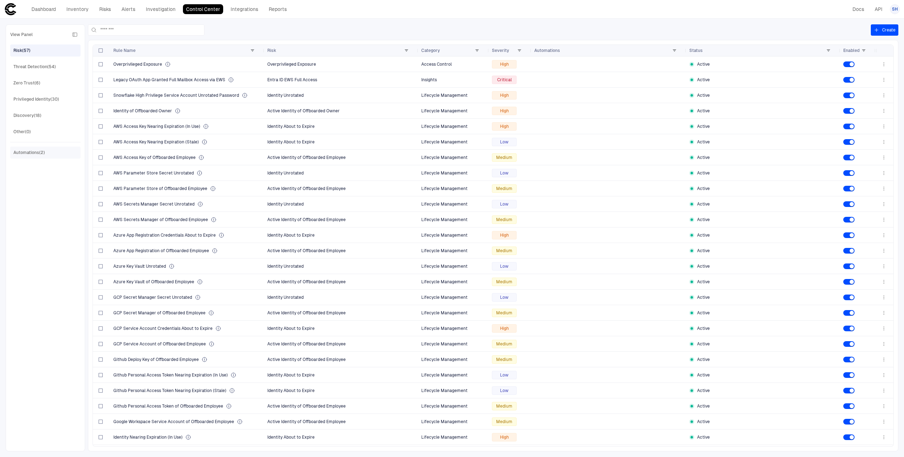
click at [37, 155] on div "Automations (2)" at bounding box center [28, 152] width 31 height 6
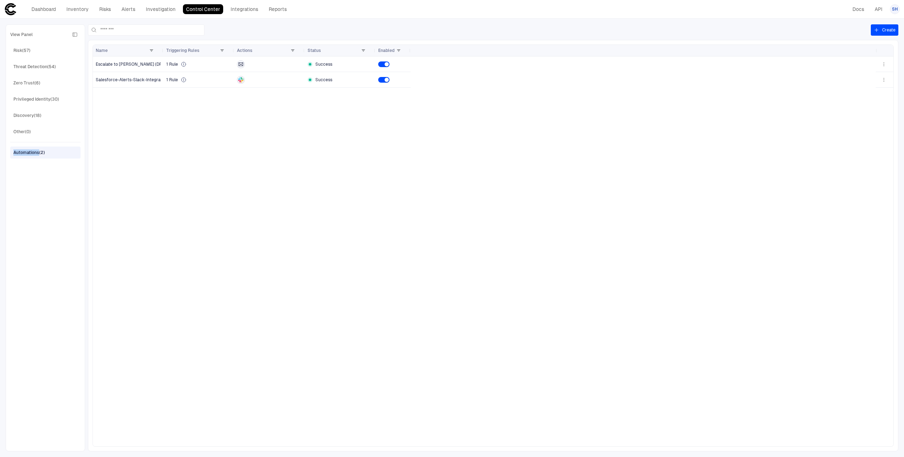
click at [37, 155] on div "Automations (2)" at bounding box center [28, 152] width 31 height 6
click at [137, 70] on div "Escalate to [PERSON_NAME] (DFIR)" at bounding box center [186, 64] width 181 height 14
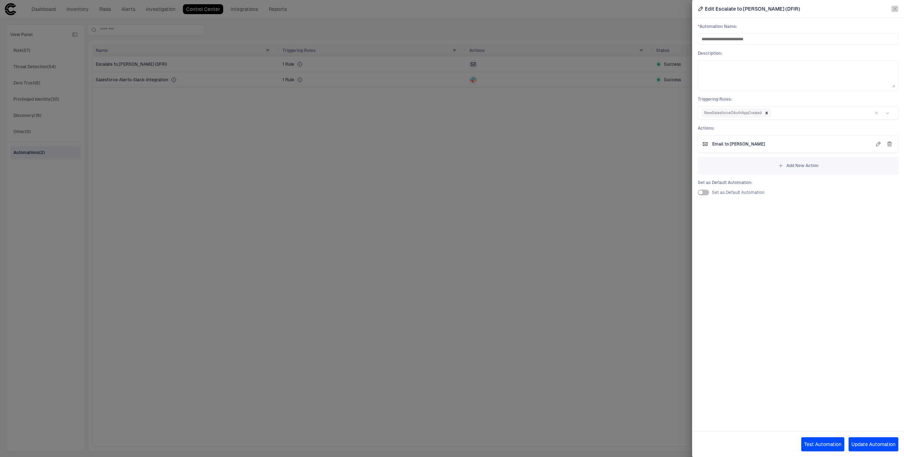
click at [894, 7] on icon "button" at bounding box center [895, 9] width 6 height 6
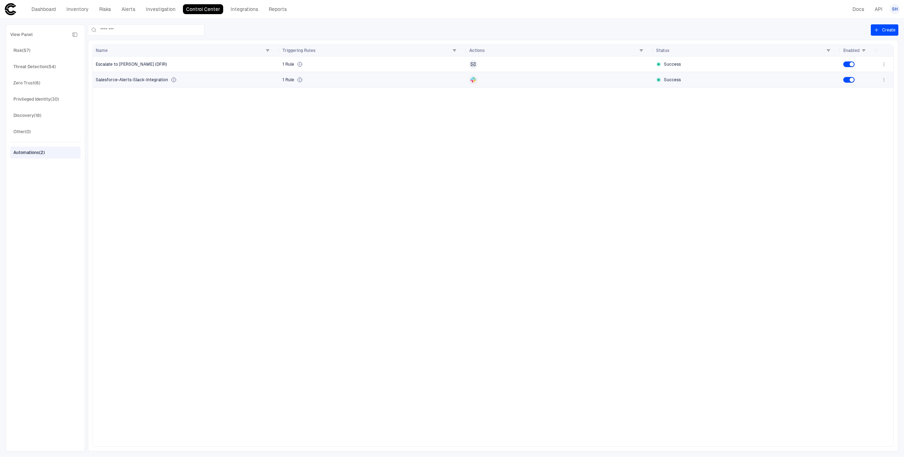
click at [171, 83] on div "Salesforce-Alerts-Slack-Integration" at bounding box center [186, 79] width 181 height 14
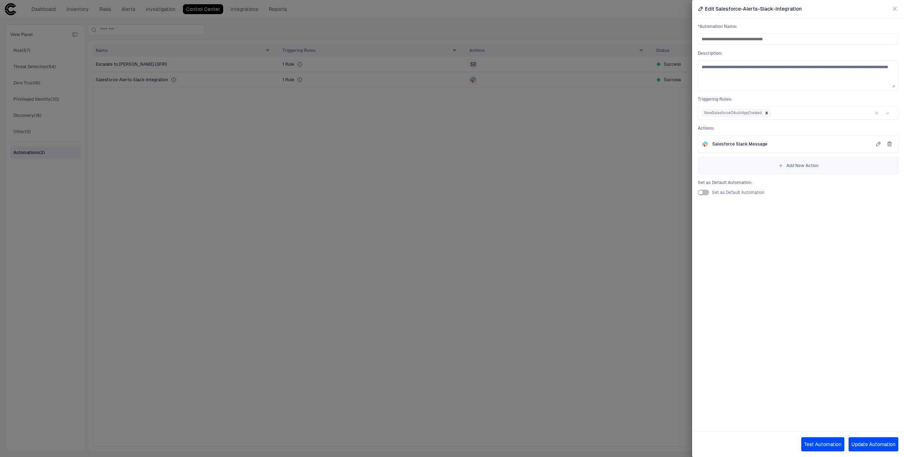
click at [641, 159] on div at bounding box center [452, 228] width 904 height 457
click at [880, 144] on icon "button" at bounding box center [878, 144] width 6 height 6
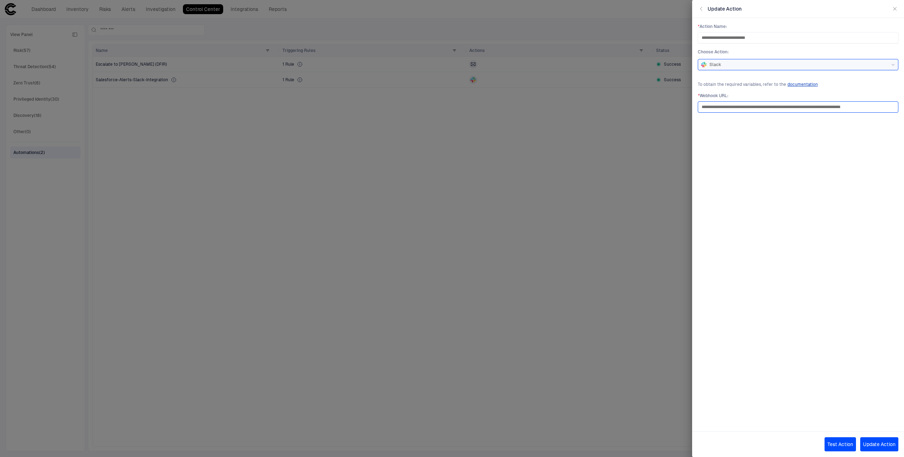
drag, startPoint x: 778, startPoint y: 108, endPoint x: 890, endPoint y: 110, distance: 112.2
click at [890, 110] on input "**********" at bounding box center [798, 107] width 194 height 11
click at [756, 107] on input "**********" at bounding box center [798, 107] width 194 height 11
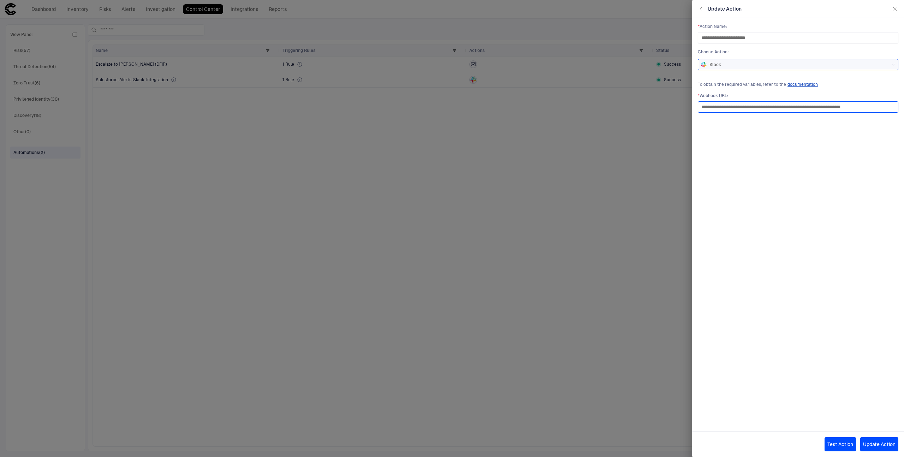
drag, startPoint x: 755, startPoint y: 107, endPoint x: 900, endPoint y: 108, distance: 144.7
click at [900, 108] on div "**********" at bounding box center [798, 219] width 212 height 402
click at [760, 131] on div "**********" at bounding box center [798, 219] width 212 height 402
click at [701, 9] on icon "button" at bounding box center [701, 9] width 6 height 6
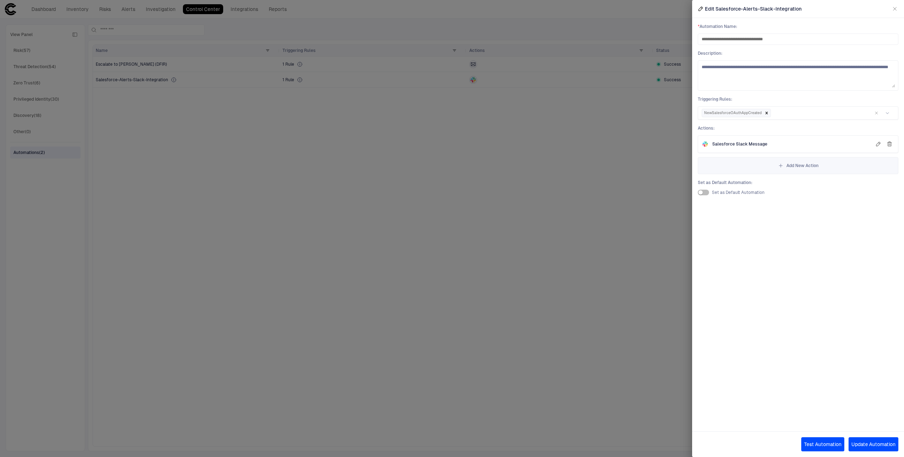
click at [893, 8] on icon "button" at bounding box center [895, 9] width 6 height 6
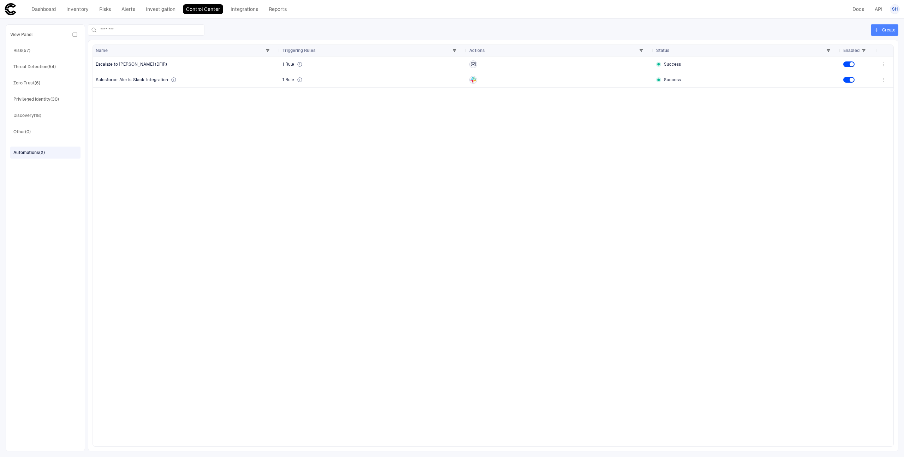
click at [884, 33] on button "Create" at bounding box center [884, 29] width 28 height 11
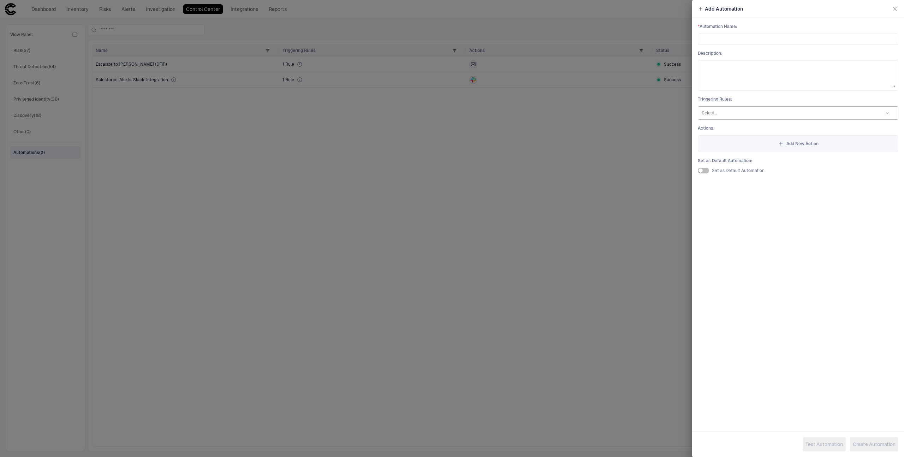
click at [736, 113] on div at bounding box center [788, 112] width 174 height 7
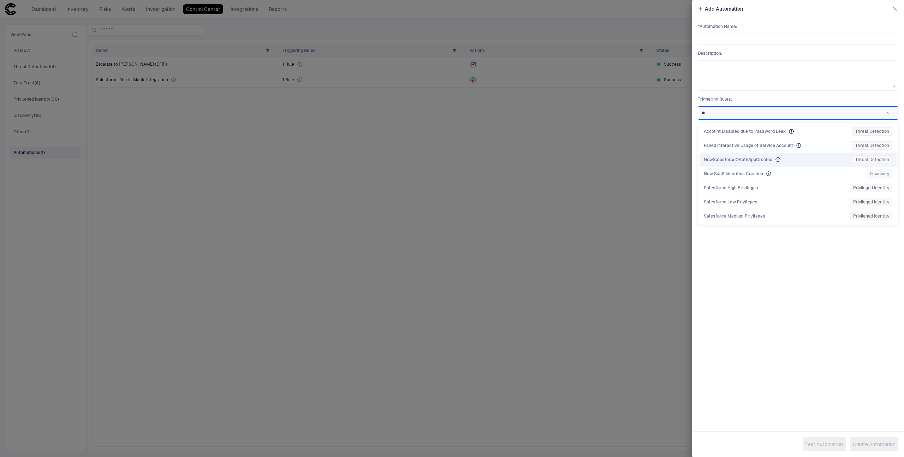
type input "*"
click at [644, 162] on div at bounding box center [452, 228] width 904 height 457
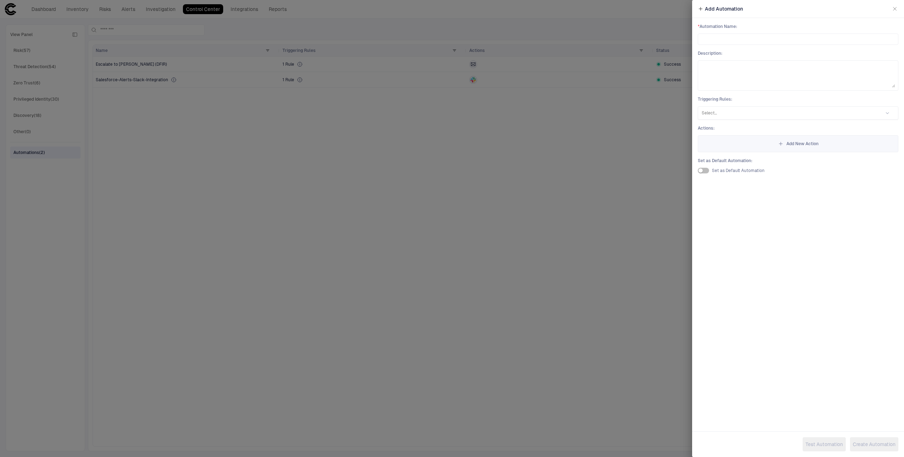
click at [644, 162] on div at bounding box center [452, 228] width 904 height 457
click at [893, 8] on icon "button" at bounding box center [895, 9] width 6 height 6
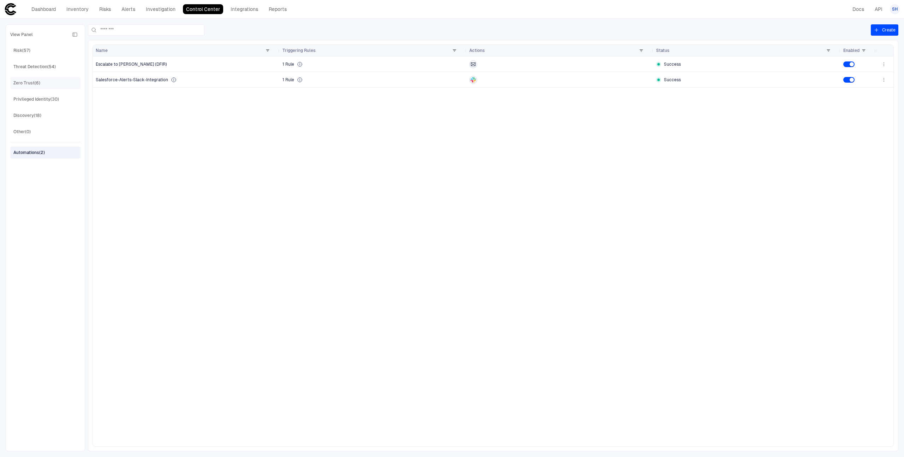
click at [44, 85] on div "Zero Trust (6)" at bounding box center [45, 82] width 65 height 11
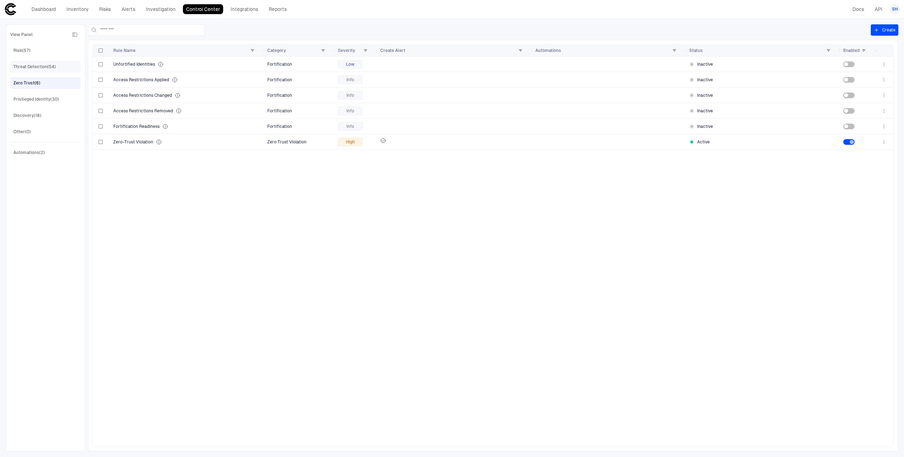
click at [43, 68] on div "Threat Detection (54)" at bounding box center [34, 67] width 42 height 6
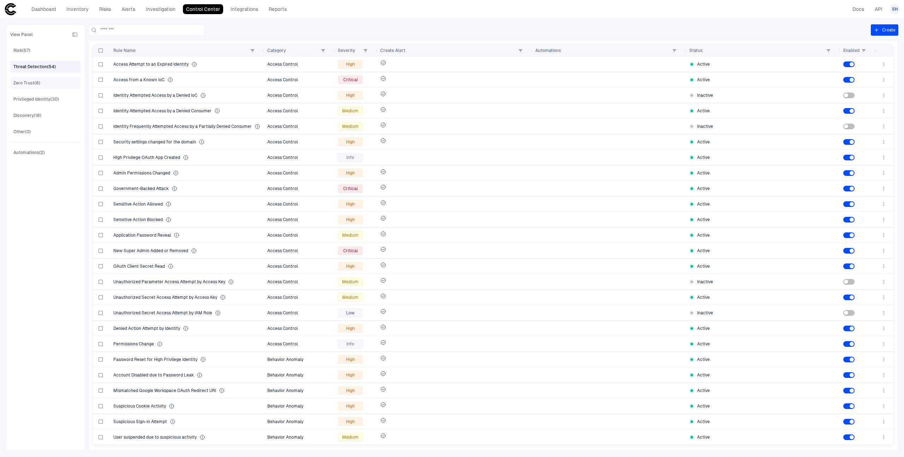
click at [39, 78] on span "Zero Trust (6)" at bounding box center [26, 82] width 27 height 9
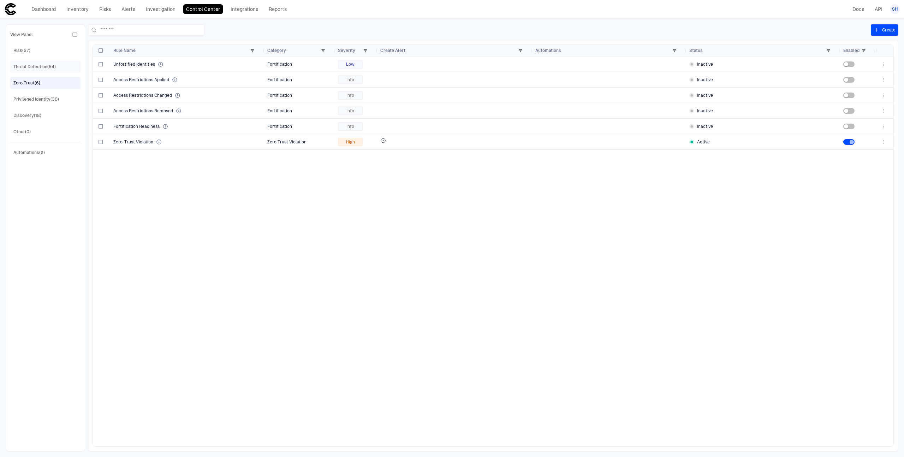
click at [42, 67] on div "Threat Detection (54)" at bounding box center [34, 67] width 42 height 6
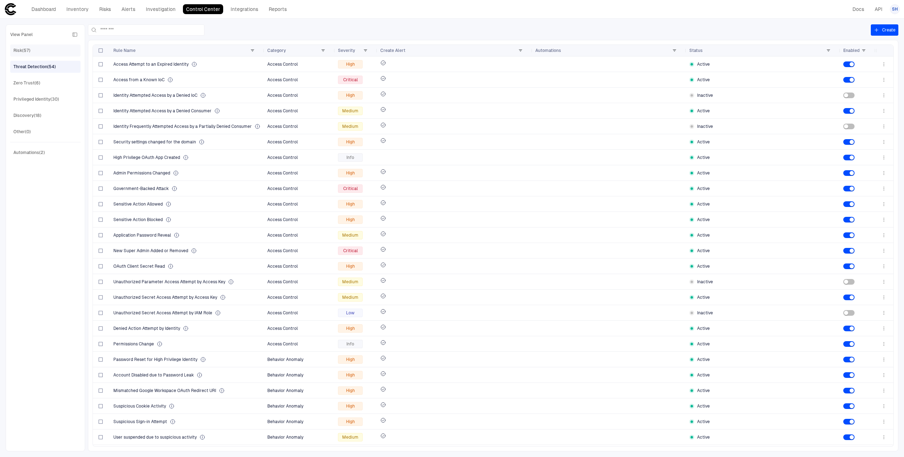
click at [30, 49] on div "Risk (57)" at bounding box center [21, 50] width 17 height 6
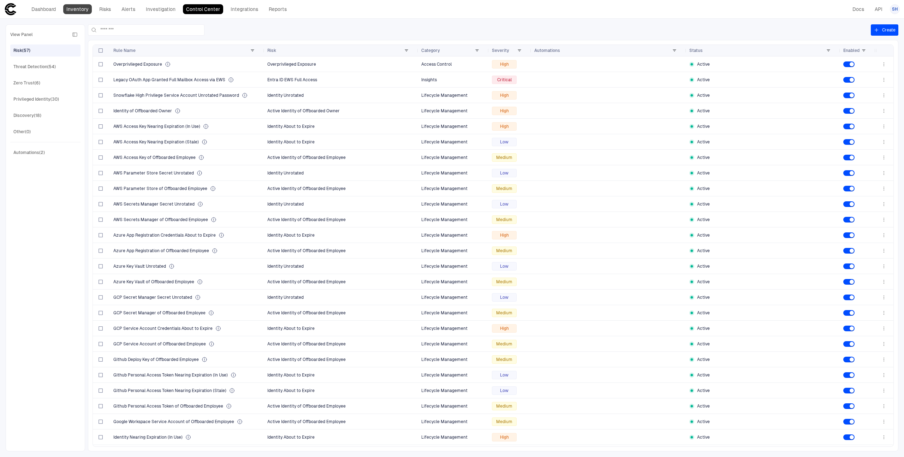
click at [70, 12] on link "Inventory" at bounding box center [77, 9] width 29 height 10
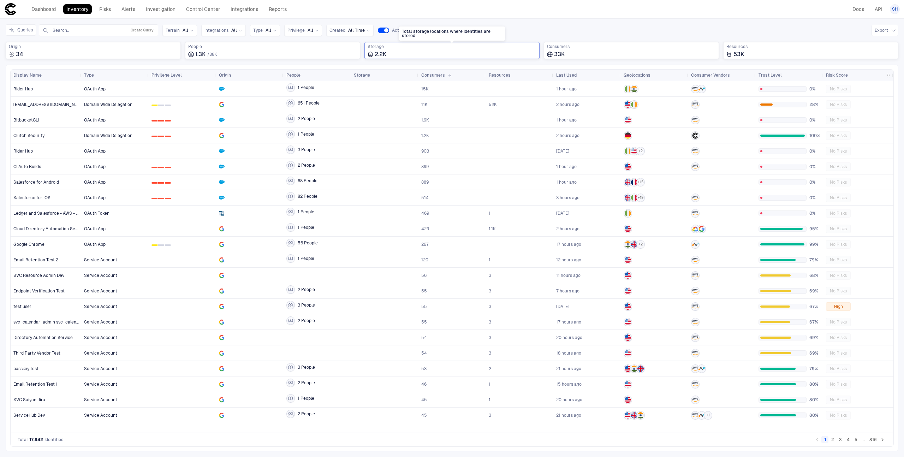
click at [444, 51] on div "2.2K" at bounding box center [451, 54] width 169 height 7
click at [474, 29] on div "Queries Search... Create Query Terrain All Integrations All Type All Privilege …" at bounding box center [452, 30] width 892 height 12
click at [859, 9] on link "Docs" at bounding box center [858, 9] width 18 height 10
click at [272, 29] on icon at bounding box center [274, 30] width 4 height 4
click at [431, 33] on div "Queries Search... Create Query Terrain All Integrations All Type All No Search …" at bounding box center [452, 30] width 892 height 12
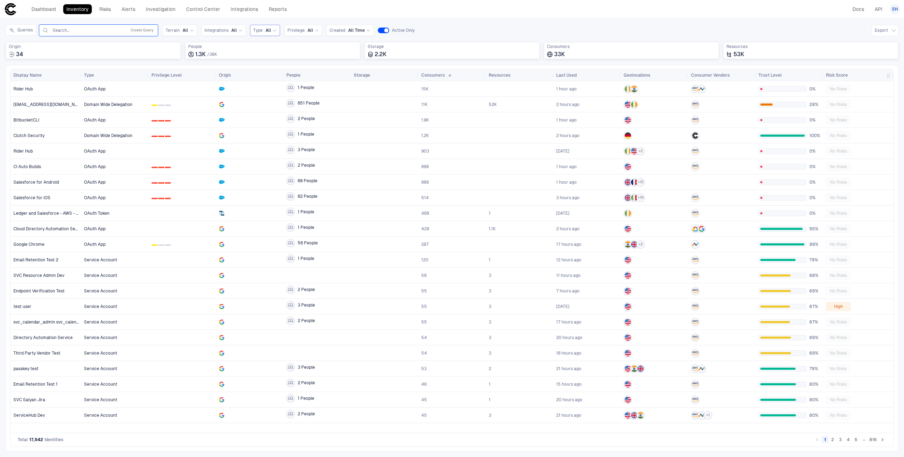
click at [114, 29] on input "text" at bounding box center [88, 31] width 72 height 6
type input "*****"
click at [793, 74] on div "Trust Level" at bounding box center [785, 75] width 55 height 8
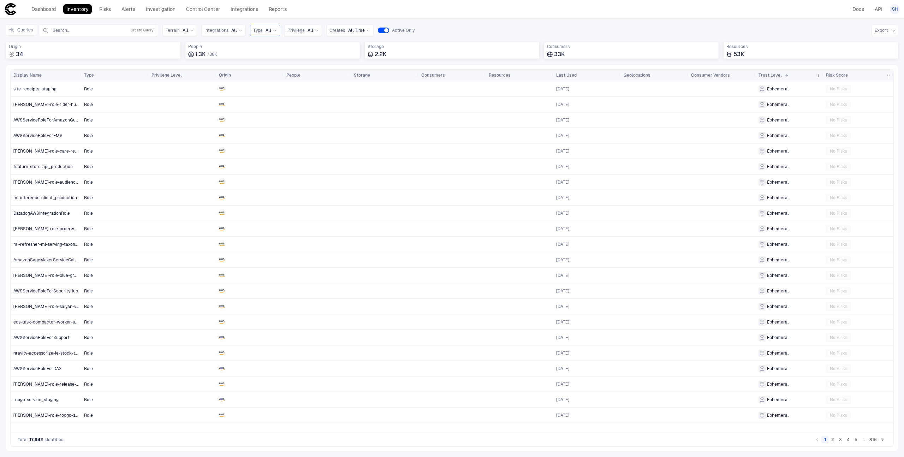
click at [797, 74] on div "Trust Level 1" at bounding box center [785, 75] width 55 height 8
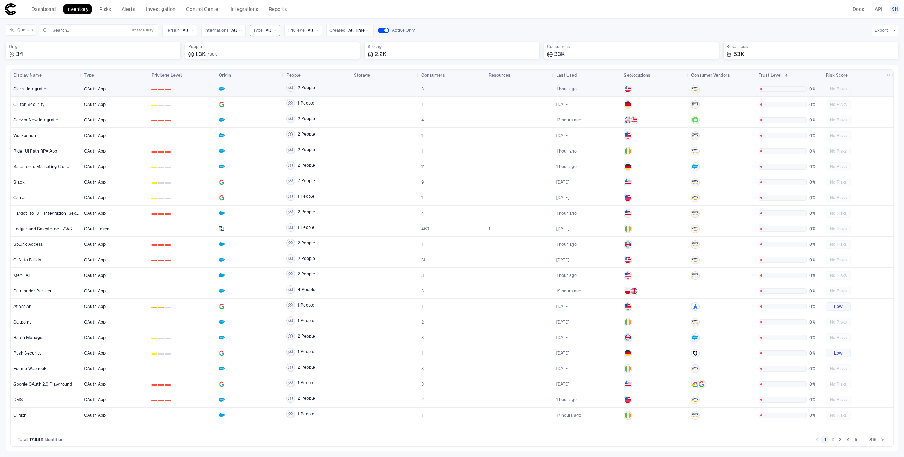
click at [56, 90] on div "Sierra Integration" at bounding box center [45, 89] width 65 height 6
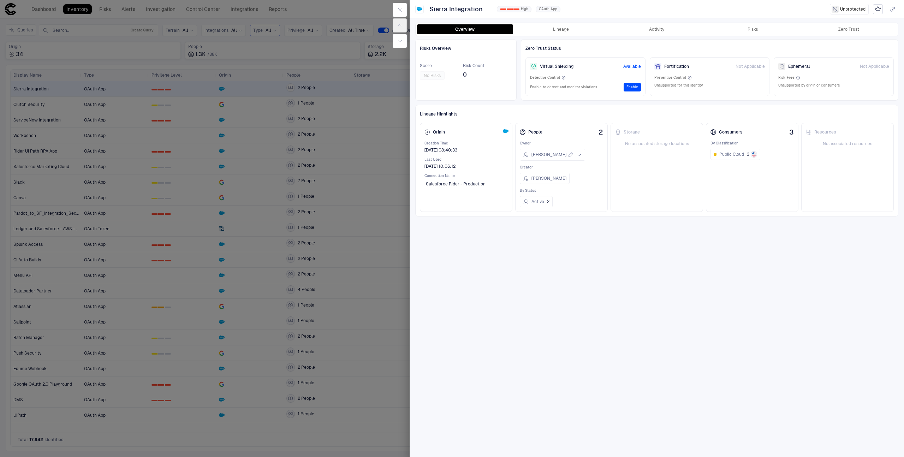
click at [372, 132] on div at bounding box center [452, 228] width 904 height 457
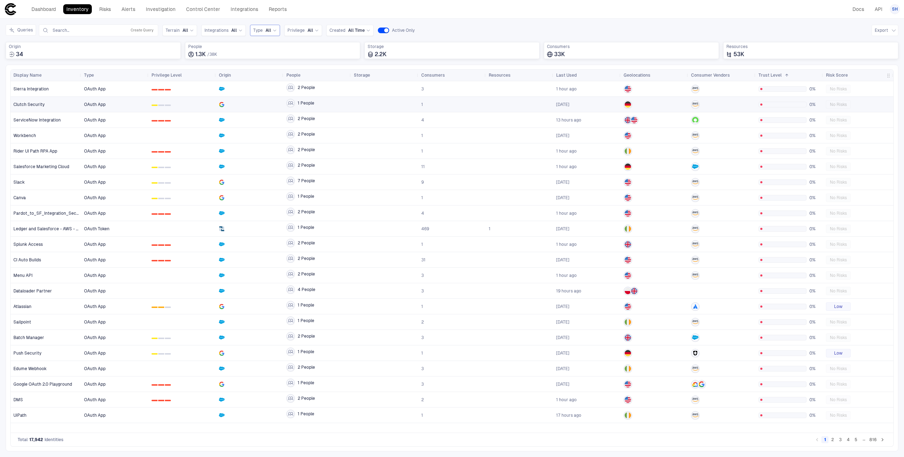
click at [324, 106] on span "1 People" at bounding box center [317, 104] width 62 height 14
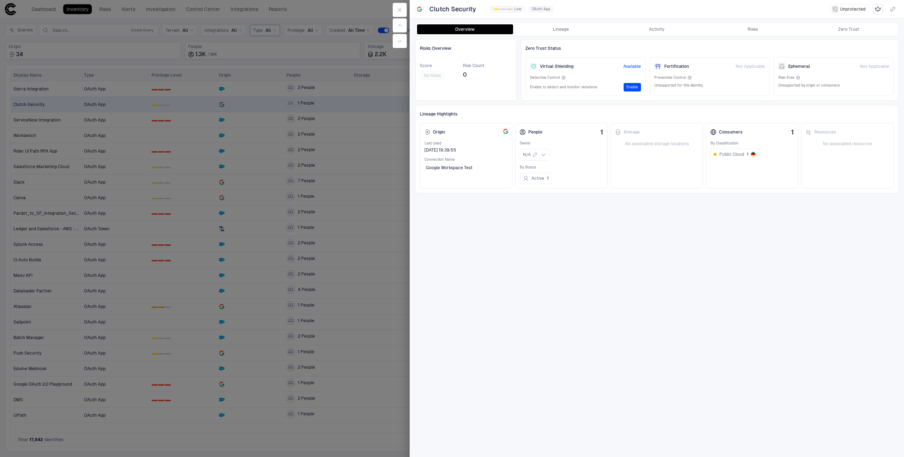
click at [380, 150] on div at bounding box center [452, 228] width 904 height 457
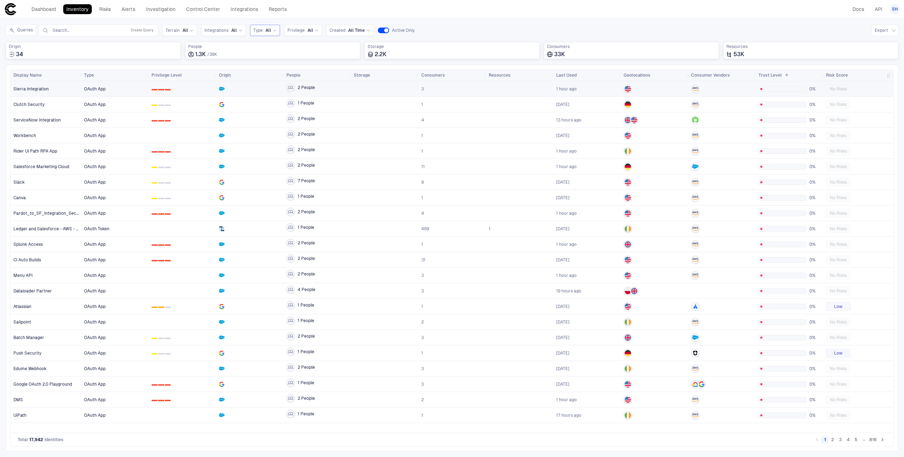
click at [358, 89] on div at bounding box center [385, 89] width 62 height 14
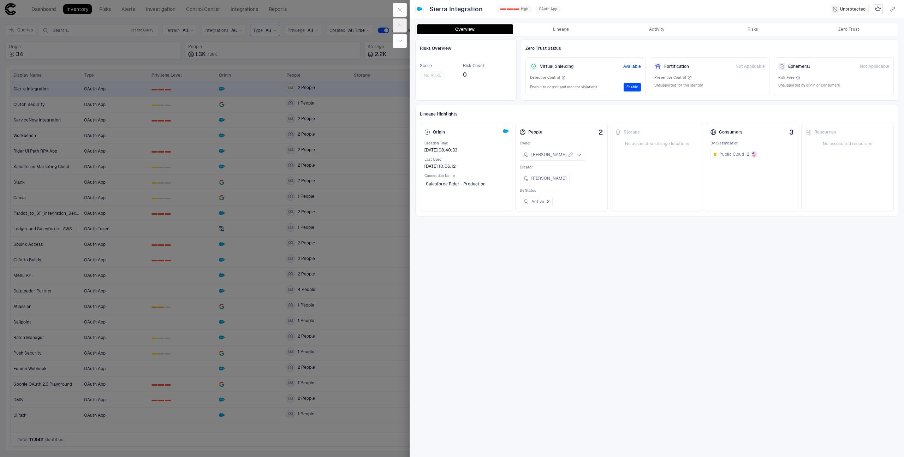
click at [334, 137] on div at bounding box center [452, 228] width 904 height 457
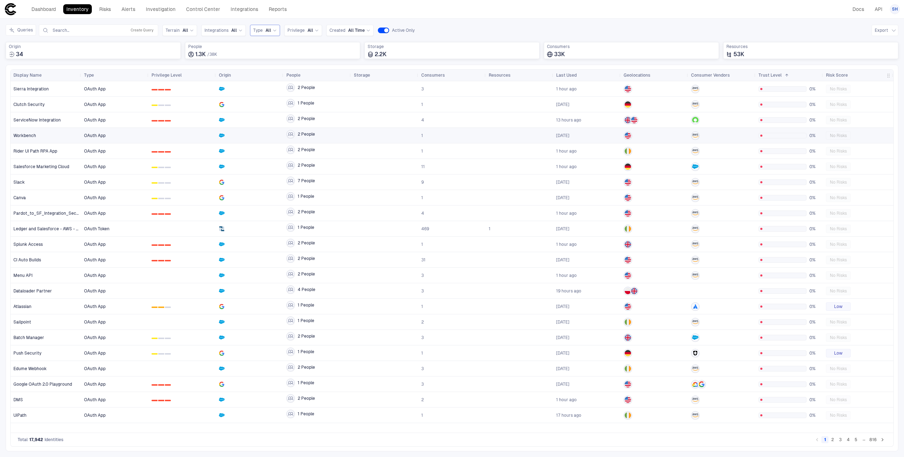
click at [325, 140] on span "2 People" at bounding box center [317, 135] width 62 height 14
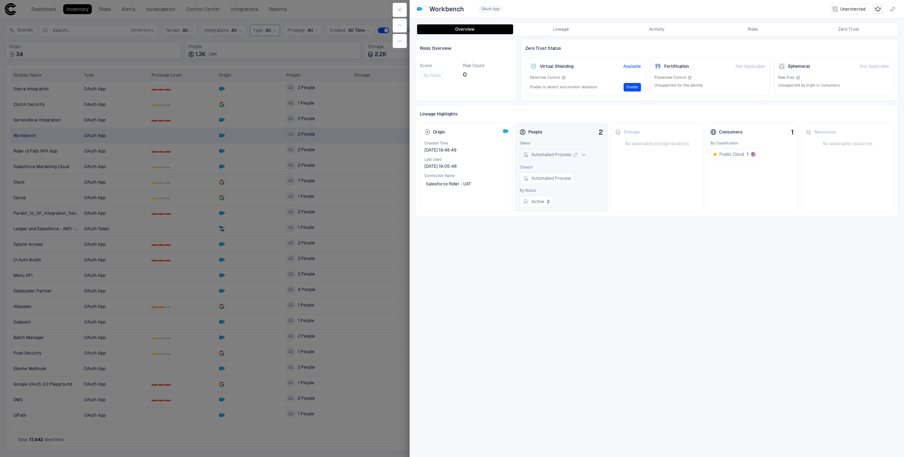
click at [583, 157] on div "Automated Process" at bounding box center [555, 154] width 64 height 8
click at [515, 279] on div "Risks Overview Score No Risks Risk Count 0 Zero Trust Status Virtual Shielding …" at bounding box center [656, 245] width 483 height 413
click at [540, 201] on button "Active 2" at bounding box center [536, 201] width 33 height 11
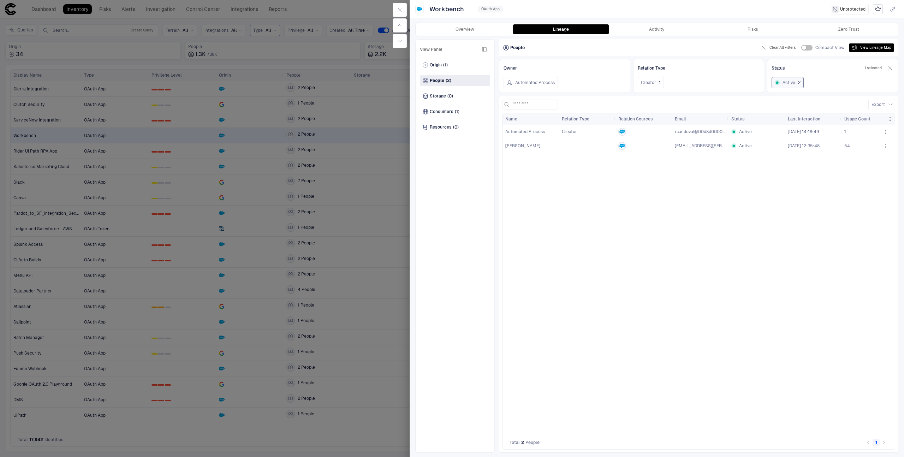
click at [526, 150] on span "[PERSON_NAME]" at bounding box center [530, 146] width 51 height 14
click at [661, 22] on div "Overview Lineage Activity Risks Zero Trust View Panel Origin (1) People (2) Sto…" at bounding box center [656, 237] width 494 height 439
click at [655, 24] on div "Overview Lineage Activity Risks Zero Trust" at bounding box center [656, 29] width 482 height 13
click at [658, 30] on button "Activity" at bounding box center [656, 29] width 96 height 10
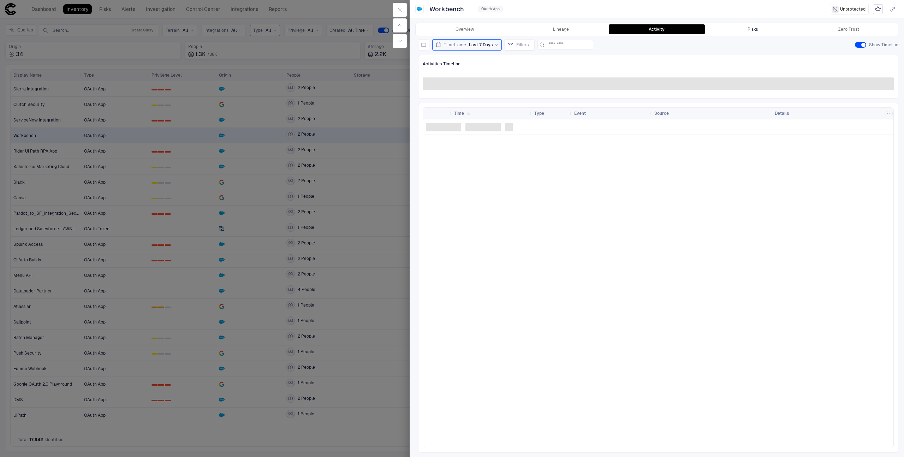
click at [754, 31] on div "Risks" at bounding box center [752, 29] width 10 height 6
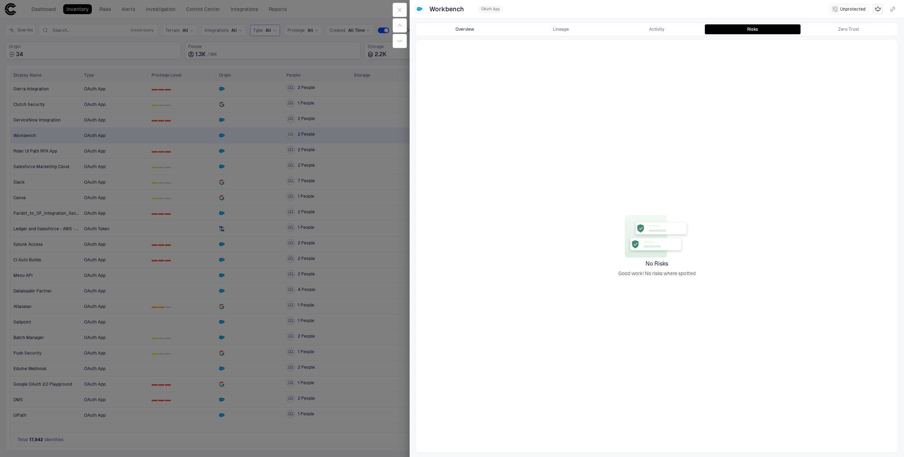
click at [476, 27] on button "Overview" at bounding box center [465, 29] width 96 height 10
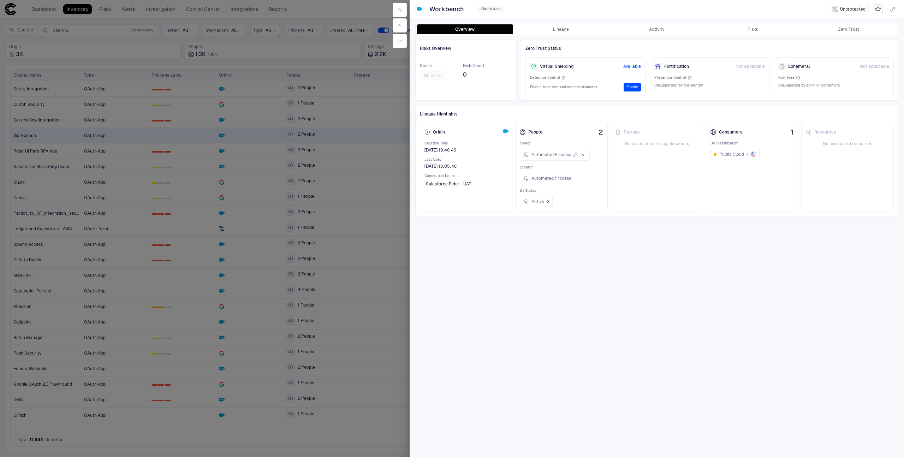
click at [382, 107] on div at bounding box center [452, 228] width 904 height 457
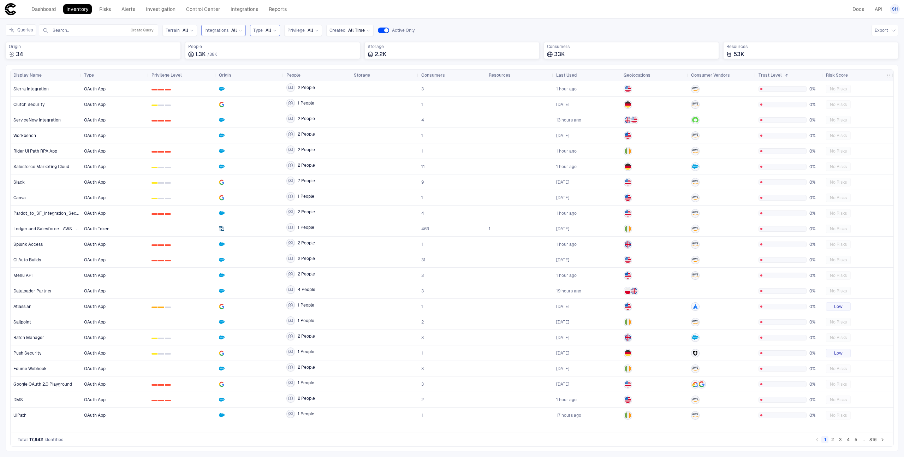
click at [229, 27] on div "Integrations All" at bounding box center [223, 30] width 38 height 8
click at [240, 135] on div "Google Workspace" at bounding box center [240, 140] width 73 height 12
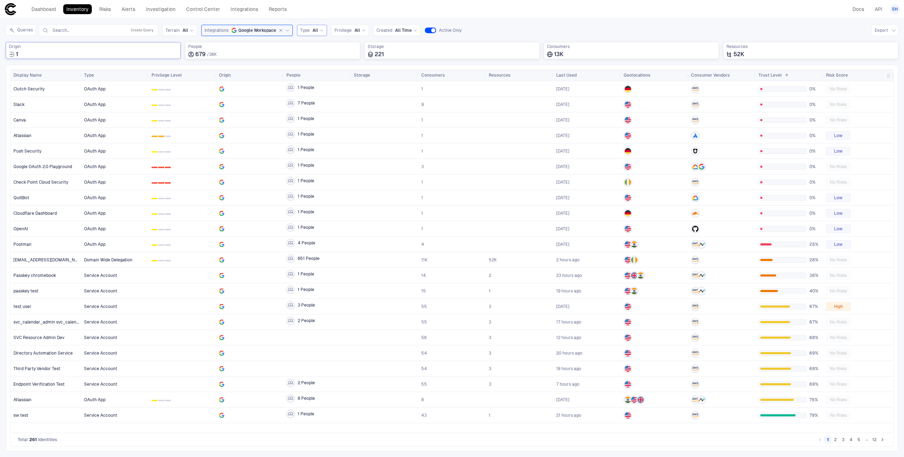
click at [75, 46] on span "Origin" at bounding box center [93, 47] width 169 height 6
click at [320, 10] on div "Dashboard Inventory Risks Alerts Investigation Control Center Integrations Repo…" at bounding box center [451, 9] width 895 height 13
click at [837, 308] on span "High" at bounding box center [838, 307] width 9 height 6
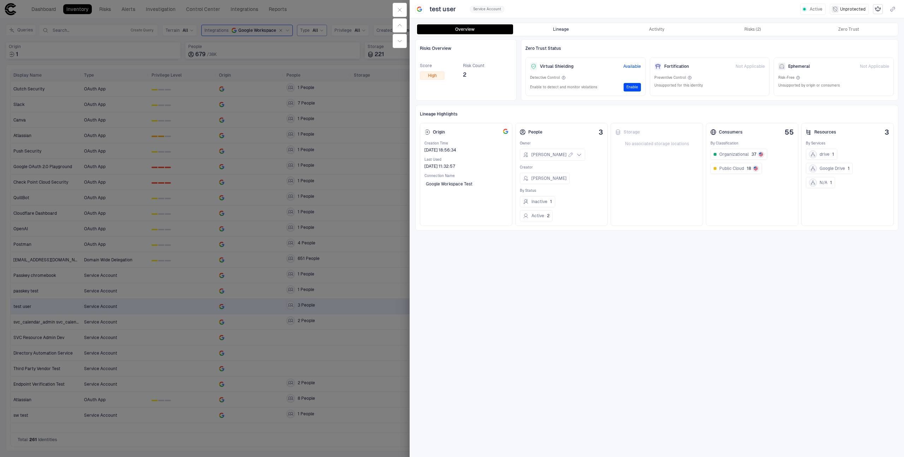
click at [538, 29] on button "Lineage" at bounding box center [561, 29] width 96 height 10
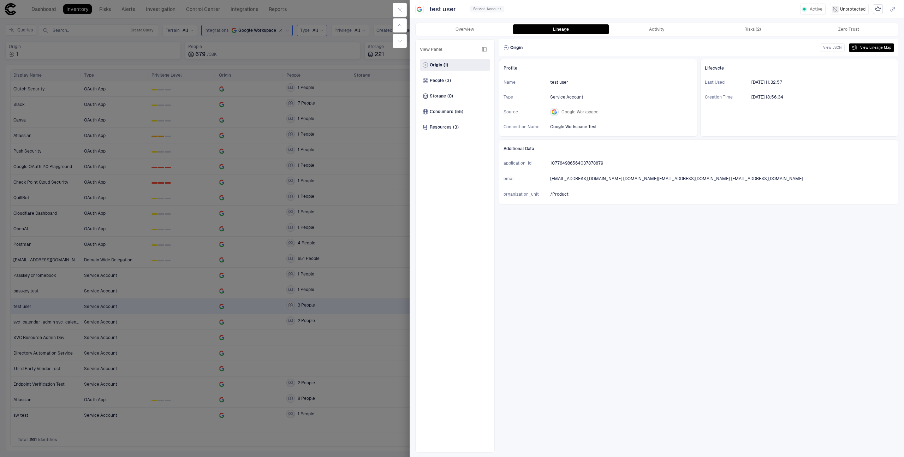
click at [741, 35] on div "Overview Lineage Activity Risks (2) Zero Trust" at bounding box center [656, 29] width 482 height 13
click at [739, 33] on button "Risks (2)" at bounding box center [752, 29] width 96 height 10
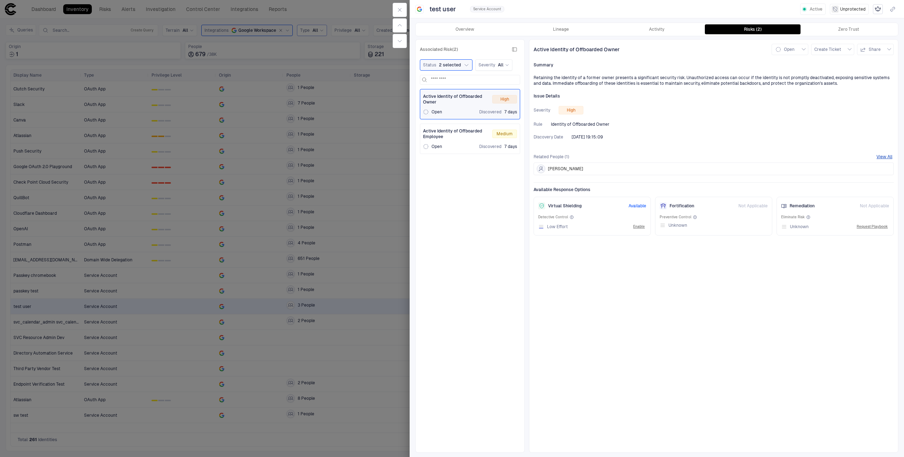
click at [249, 268] on div at bounding box center [452, 228] width 904 height 457
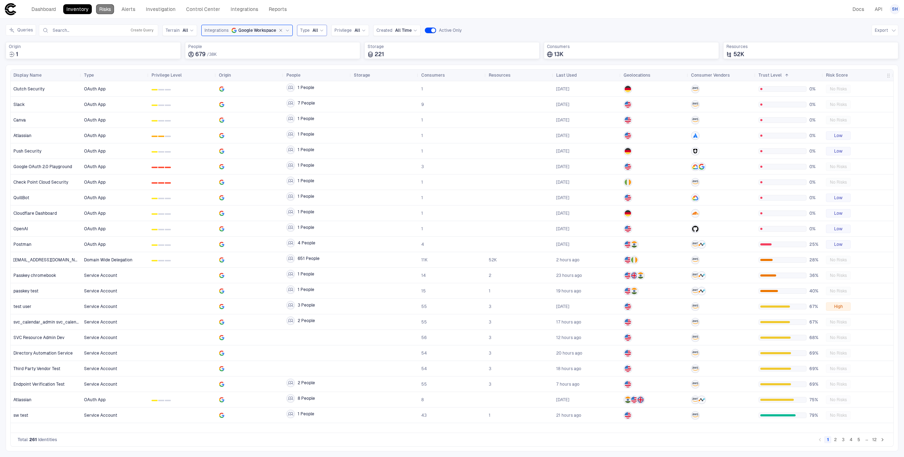
click at [114, 8] on link "Risks" at bounding box center [105, 9] width 18 height 10
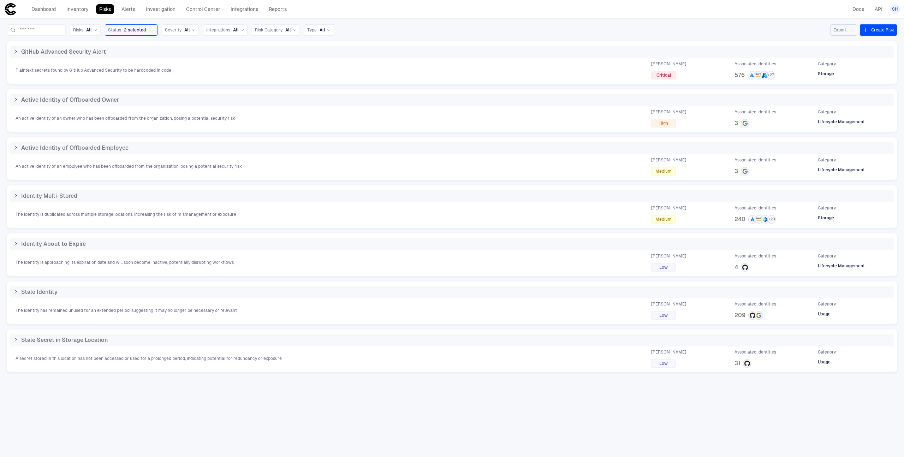
click at [840, 25] on button "Export" at bounding box center [843, 29] width 27 height 11
click at [439, 28] on div at bounding box center [452, 228] width 904 height 457
click at [188, 24] on div "Risks All Status 2 selected Severity All Integrations All Risk Category All Typ…" at bounding box center [452, 238] width 904 height 438
click at [181, 31] on span "Severity" at bounding box center [173, 30] width 17 height 6
click at [190, 98] on span "Critical" at bounding box center [183, 97] width 14 height 6
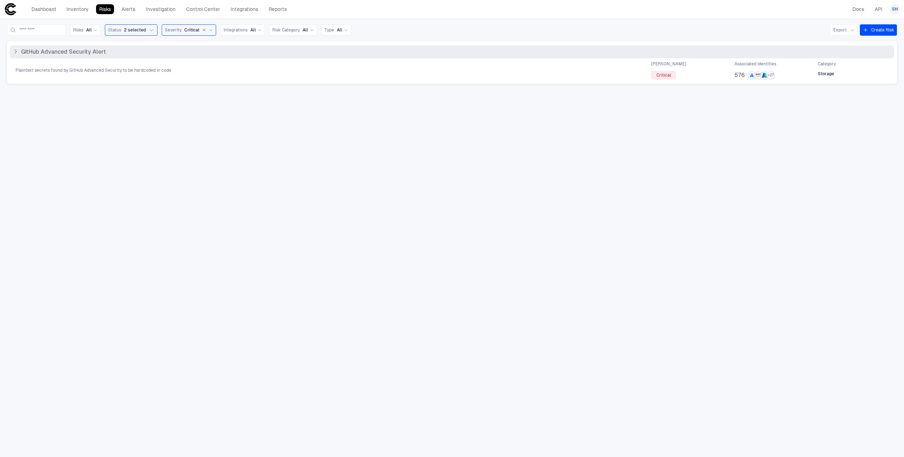
click at [16, 51] on icon at bounding box center [16, 52] width 2 height 4
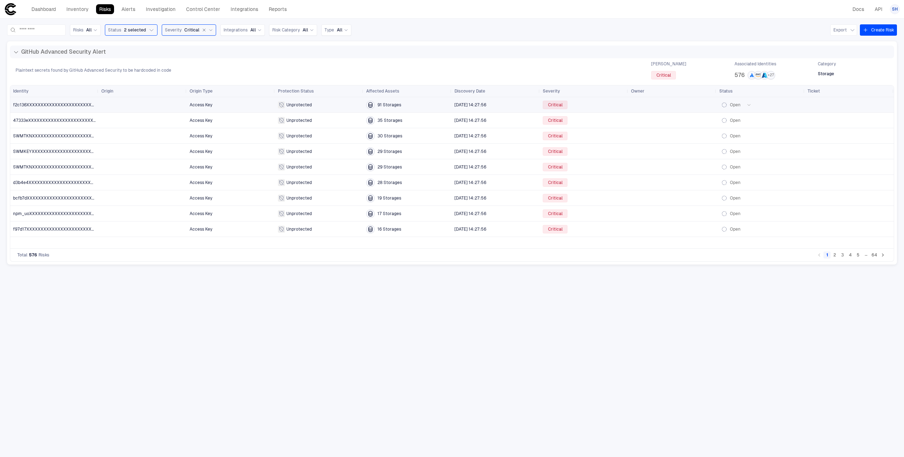
click at [748, 105] on icon "button" at bounding box center [748, 105] width 4 height 4
click at [690, 301] on div at bounding box center [452, 228] width 904 height 457
click at [879, 104] on div at bounding box center [848, 104] width 83 height 14
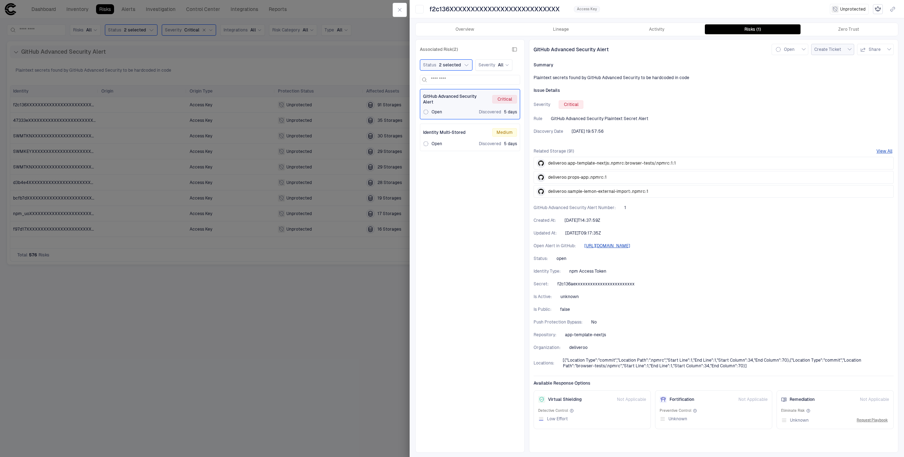
click at [844, 51] on button "Create Ticket" at bounding box center [832, 49] width 43 height 11
click at [788, 75] on div at bounding box center [452, 228] width 904 height 457
click at [886, 52] on div "button" at bounding box center [889, 49] width 6 height 6
click at [779, 191] on div at bounding box center [452, 228] width 904 height 457
click at [482, 200] on div "GitHub Advanced Security Alert Critical Open Discovered 5 days Identity Multi-S…" at bounding box center [470, 268] width 100 height 359
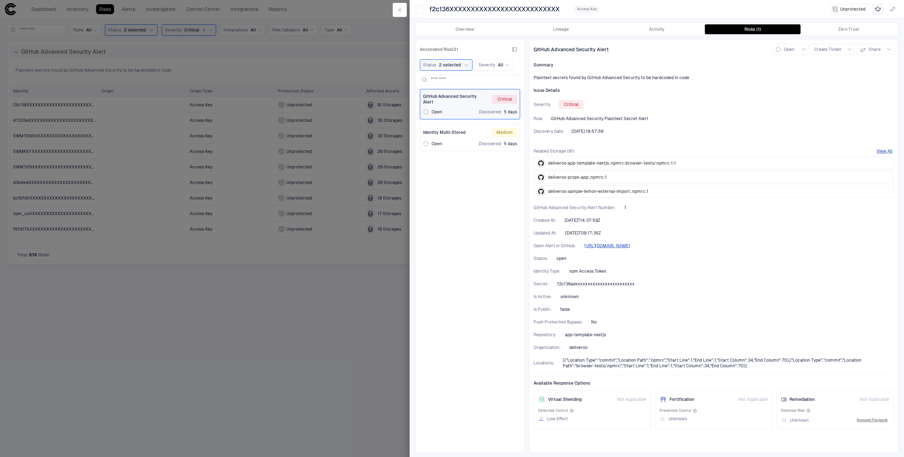
click at [281, 32] on div at bounding box center [452, 228] width 904 height 457
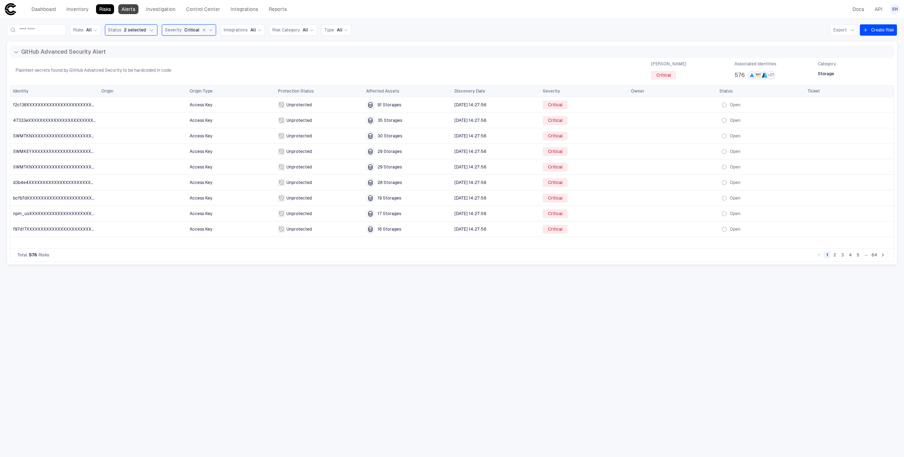
click at [138, 11] on link "Alerts" at bounding box center [128, 9] width 20 height 10
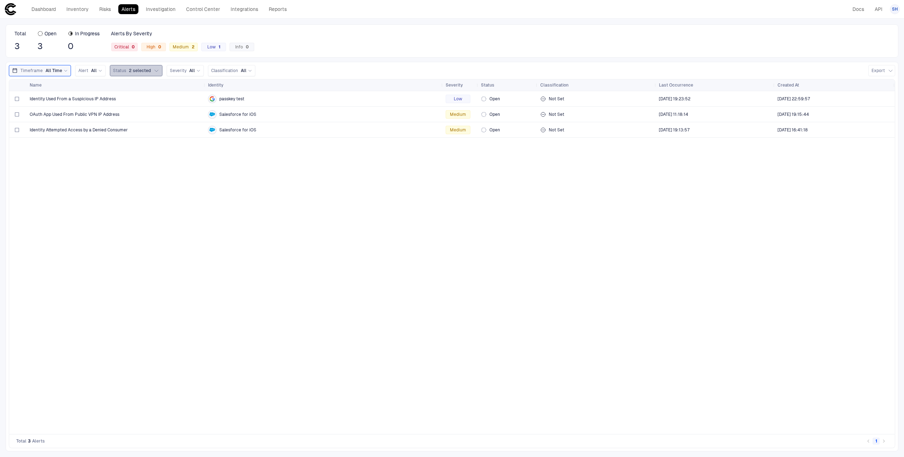
click at [134, 68] on span "2 selected" at bounding box center [140, 71] width 22 height 6
click at [138, 164] on div "Identity Used From a Suspicious IP Address passkey test Low Open Not Set [DATE]…" at bounding box center [451, 262] width 885 height 343
click at [105, 101] on span "Identity Used From a Suspicious IP Address" at bounding box center [73, 99] width 86 height 6
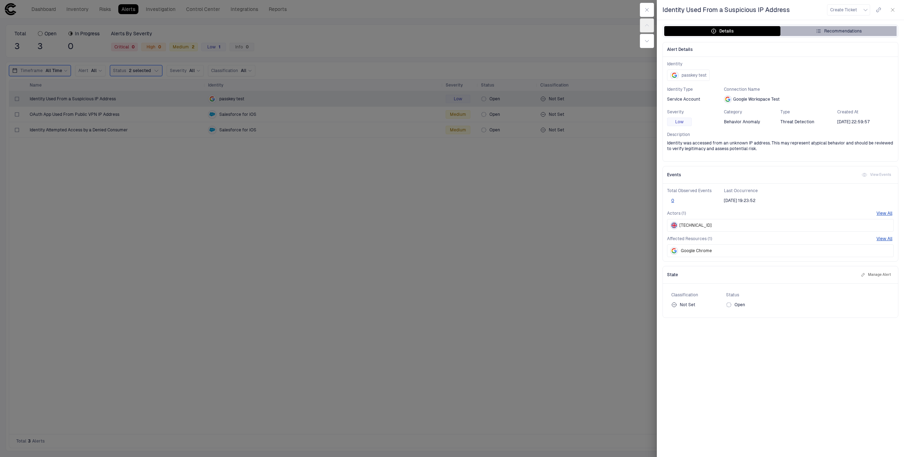
click at [817, 34] on icon "button" at bounding box center [818, 31] width 6 height 6
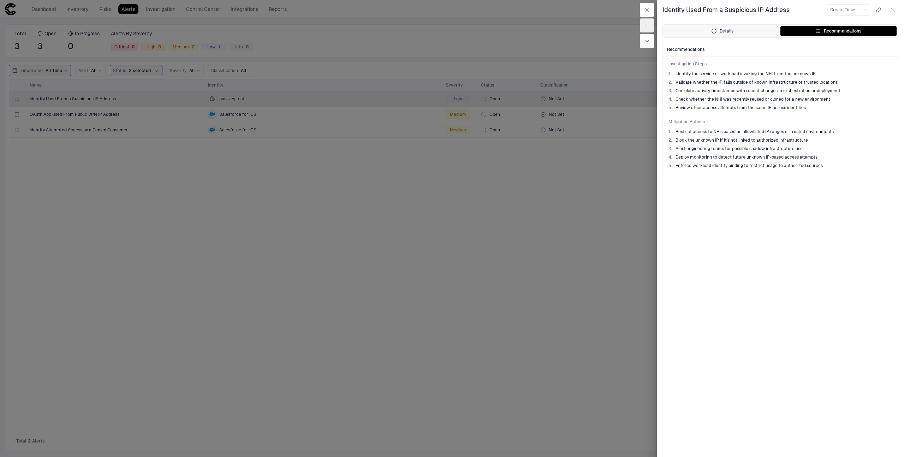
click at [725, 35] on button "Details" at bounding box center [722, 31] width 116 height 10
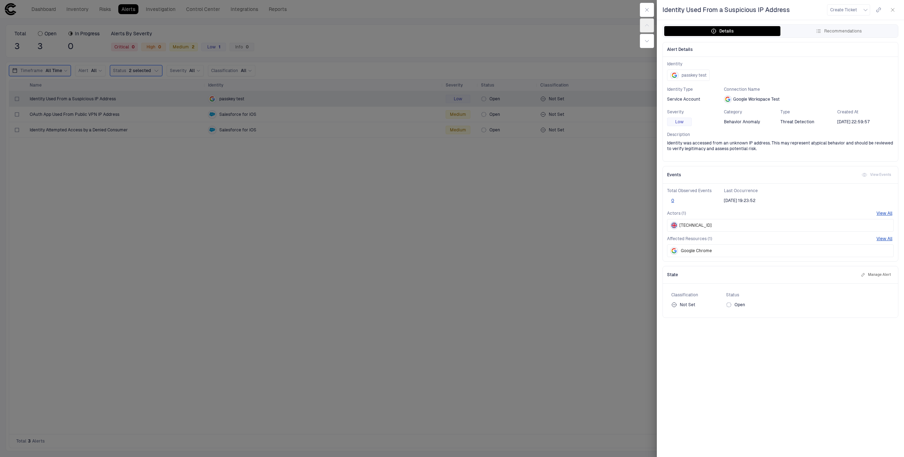
click at [665, 179] on div "Events View Events" at bounding box center [779, 174] width 235 height 17
click at [192, 90] on div at bounding box center [452, 228] width 904 height 457
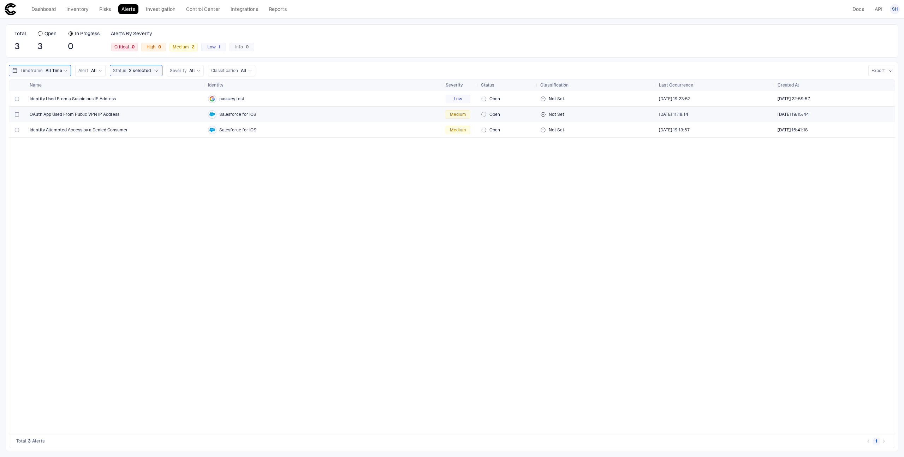
click at [126, 114] on div "OAuth App Used From Public VPN IP Address" at bounding box center [116, 115] width 173 height 6
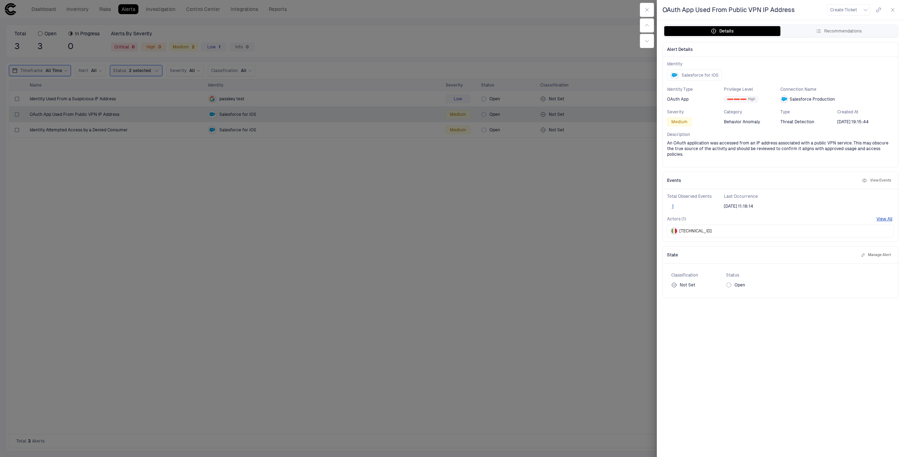
click at [706, 6] on span "OAuth App Used From Public VPN IP Address" at bounding box center [728, 10] width 132 height 8
copy div "OAuth App Used From Public VPN IP Address Create Ticket Details Recommendations"
click at [288, 37] on div at bounding box center [452, 228] width 904 height 457
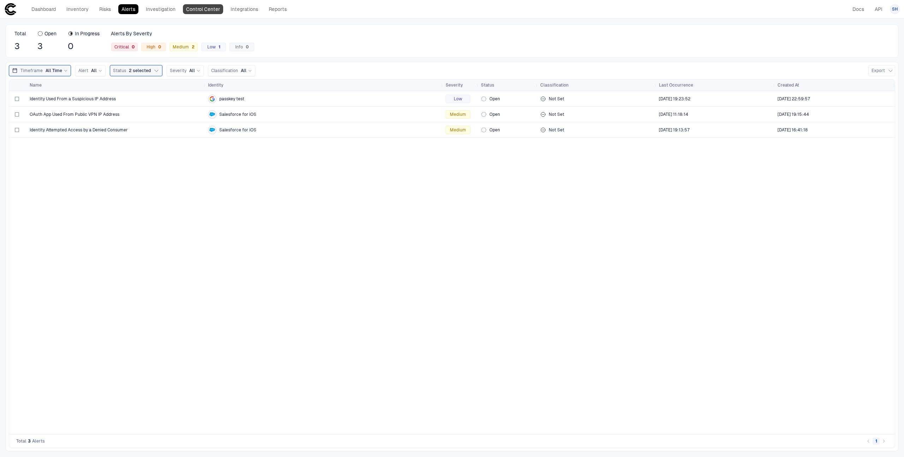
click at [201, 13] on link "Control Center" at bounding box center [203, 9] width 40 height 10
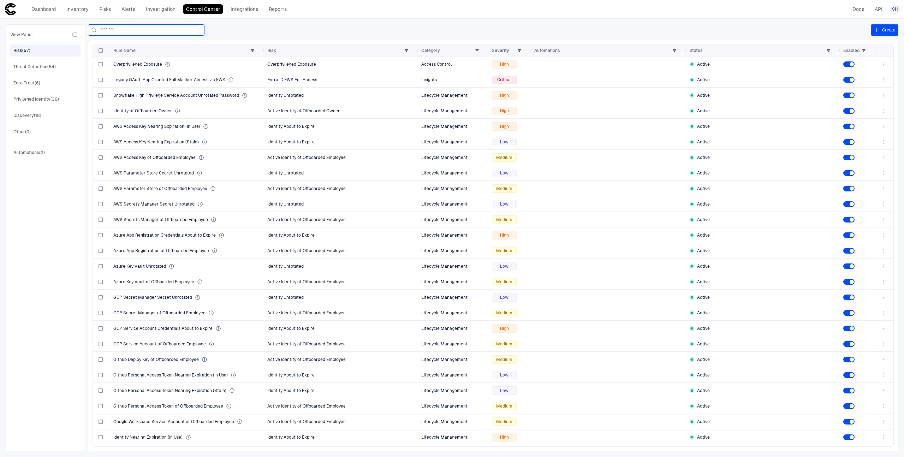
click at [163, 27] on input at bounding box center [151, 30] width 102 height 11
paste input "**********"
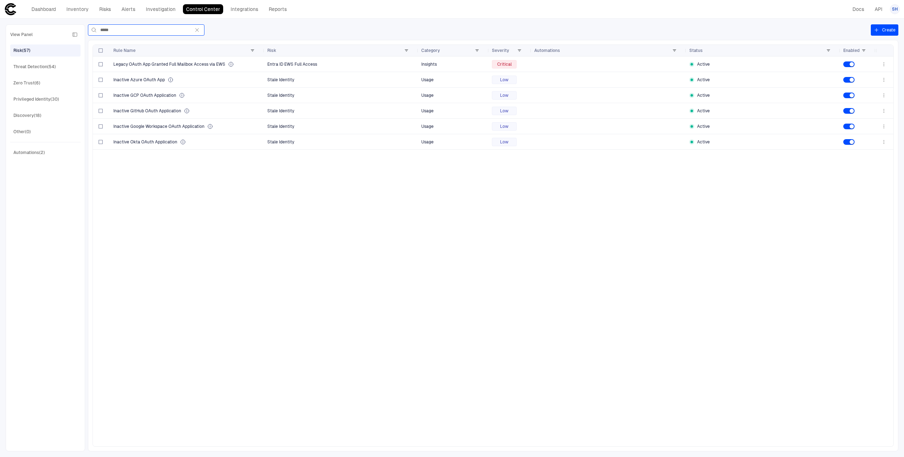
type input "*****"
click at [198, 31] on icon "button" at bounding box center [197, 30] width 6 height 6
click at [190, 31] on input "*****" at bounding box center [145, 30] width 90 height 11
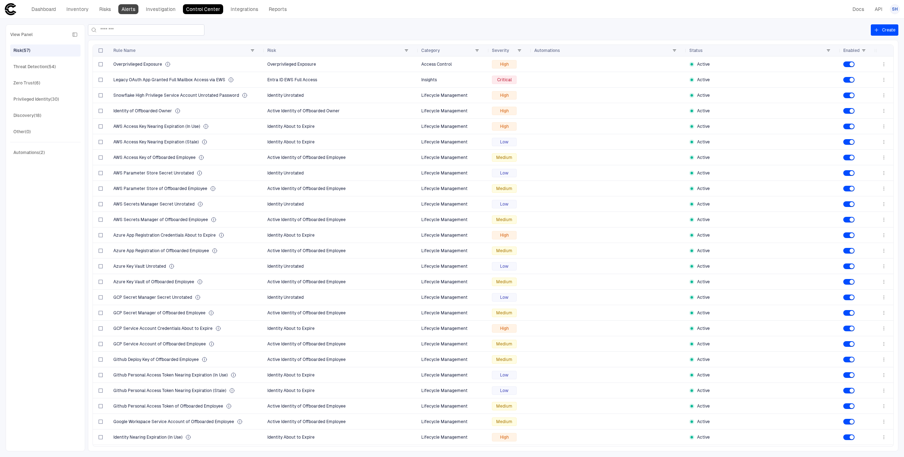
click at [127, 12] on link "Alerts" at bounding box center [128, 9] width 20 height 10
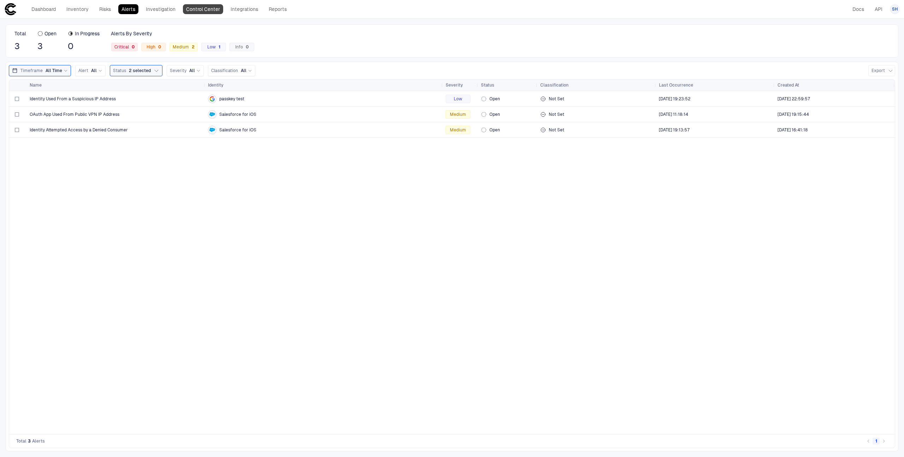
click at [209, 8] on link "Control Center" at bounding box center [203, 9] width 40 height 10
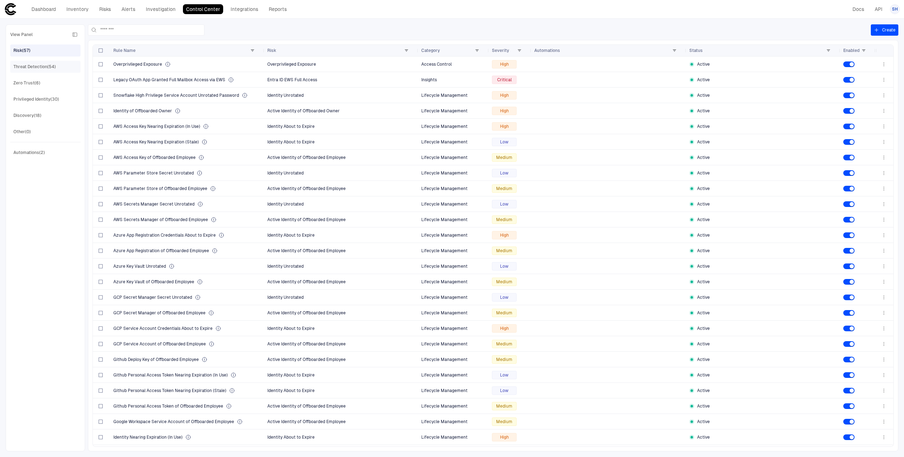
click at [40, 66] on div "Threat Detection (54)" at bounding box center [34, 67] width 42 height 6
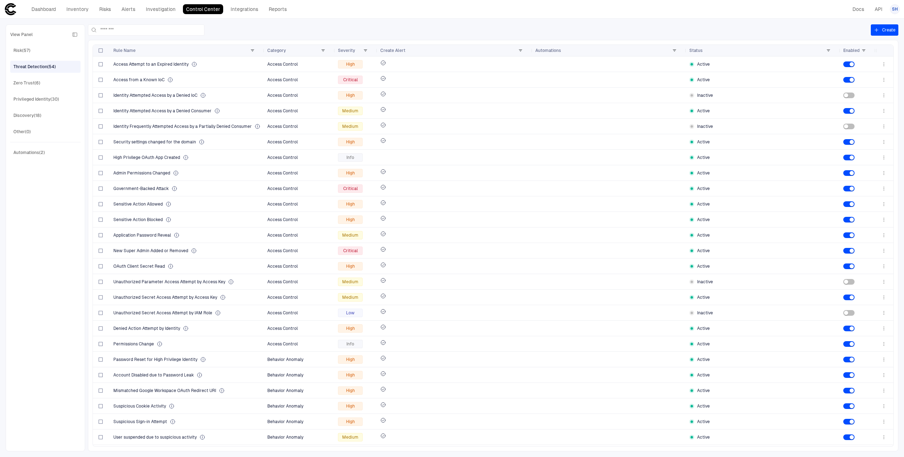
click at [36, 67] on div "Threat Detection (54)" at bounding box center [34, 67] width 42 height 6
click at [37, 67] on div "Threat Detection (54)" at bounding box center [34, 67] width 42 height 6
click at [164, 64] on span "Access Attempt to an Expired Identity" at bounding box center [150, 64] width 75 height 6
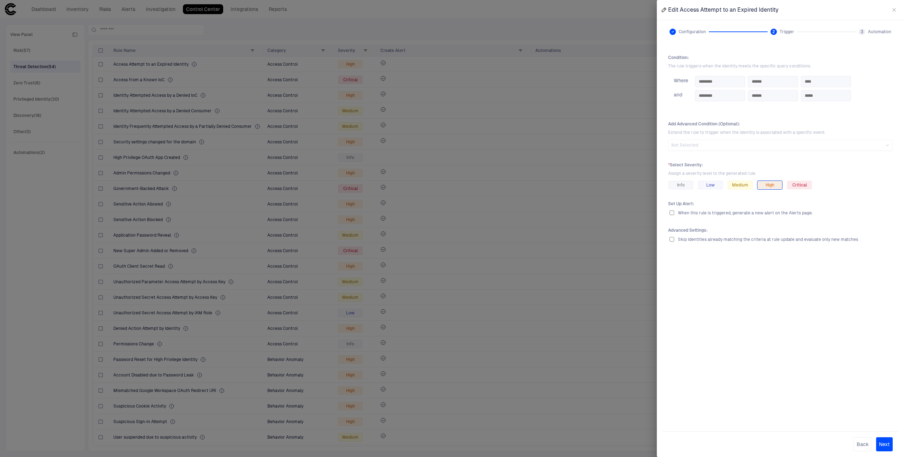
click at [893, 10] on icon "button" at bounding box center [893, 9] width 3 height 3
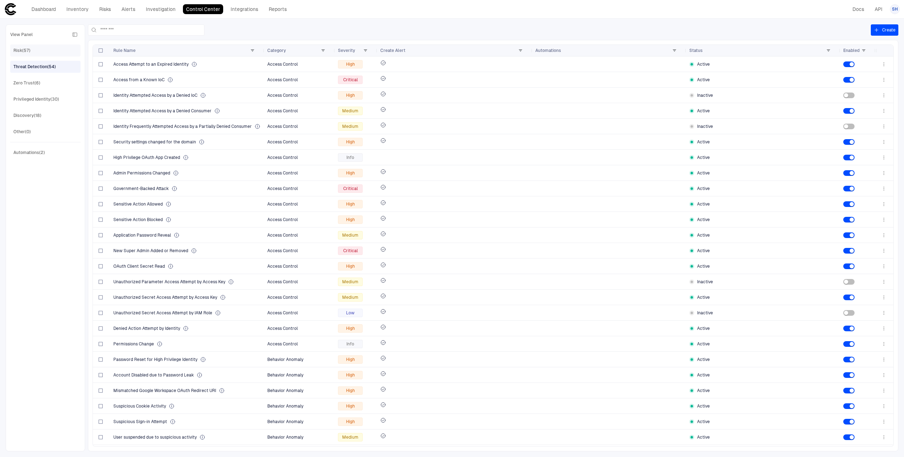
click at [34, 52] on div "Risk (57)" at bounding box center [45, 50] width 65 height 11
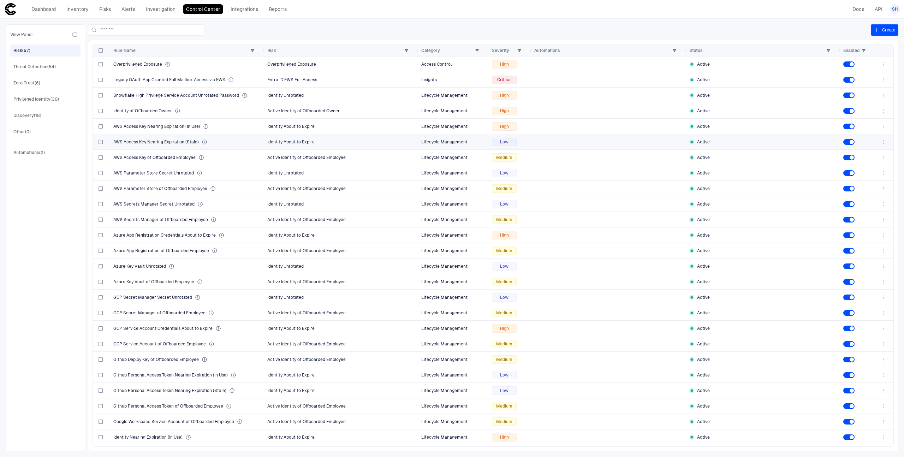
click at [209, 137] on div "AWS Access Key Nearing Expiration (Stale)" at bounding box center [187, 141] width 148 height 14
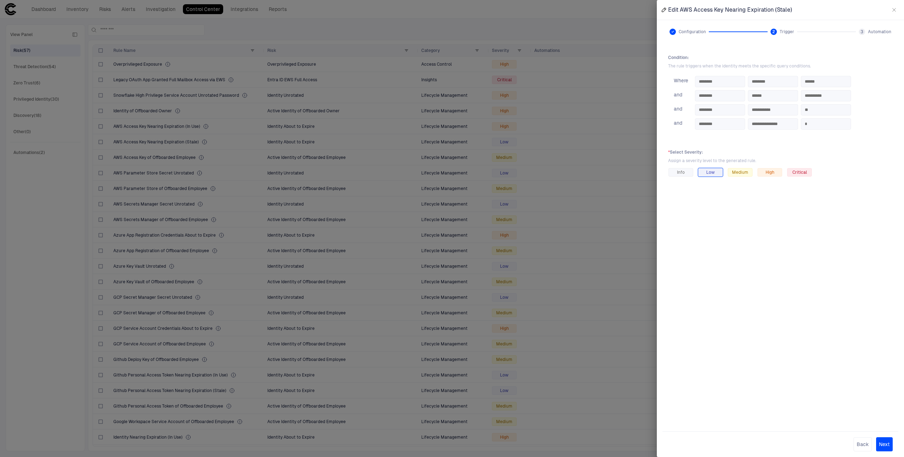
click at [109, 142] on div at bounding box center [452, 228] width 904 height 457
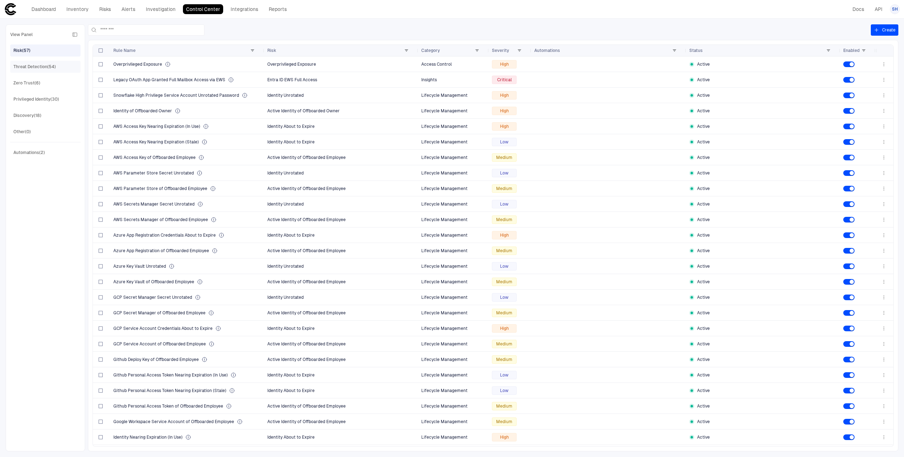
click at [58, 67] on div "Threat Detection (54)" at bounding box center [45, 66] width 65 height 11
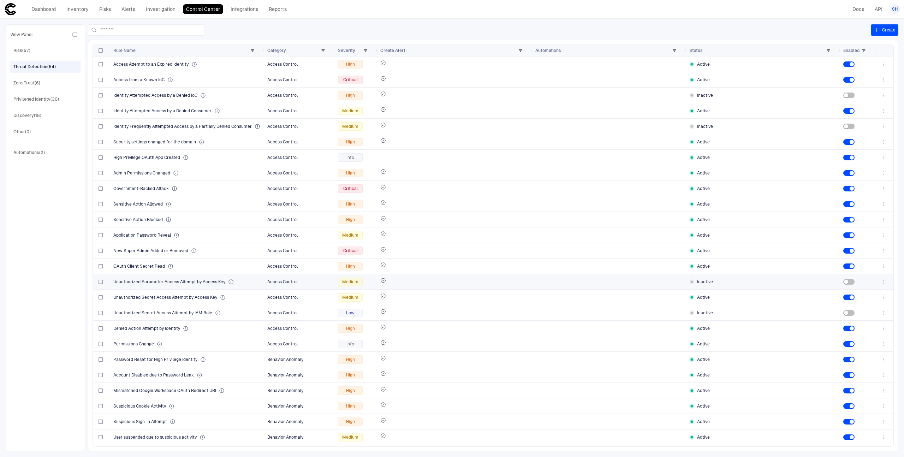
click at [173, 282] on span "Unauthorized Parameter Access Attempt by Access Key" at bounding box center [169, 282] width 112 height 6
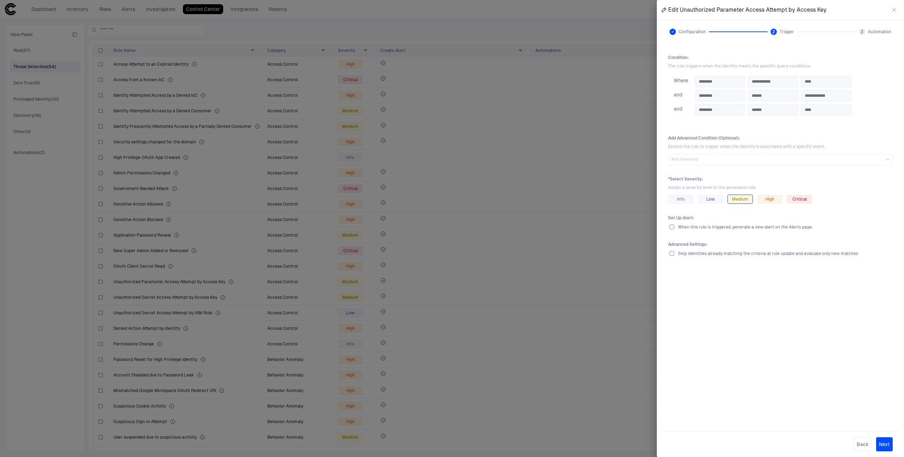
click at [195, 254] on div at bounding box center [452, 228] width 904 height 457
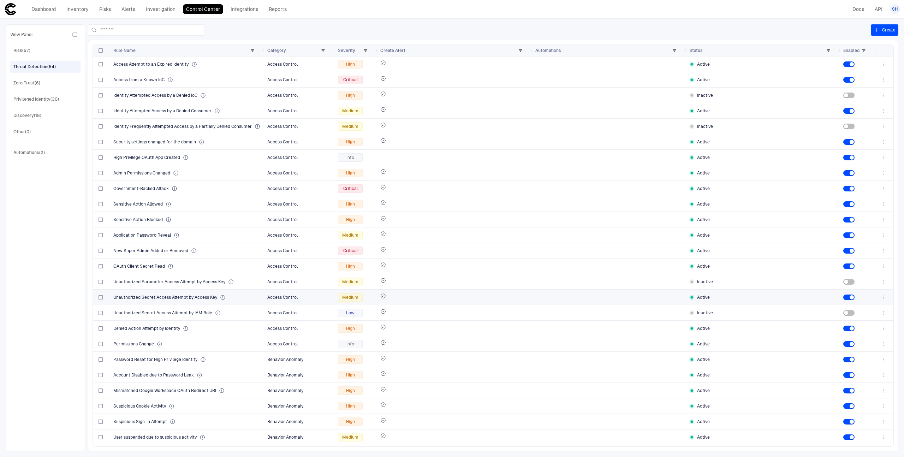
click at [185, 304] on div "Unauthorized Secret Access Attempt by Access Key" at bounding box center [187, 297] width 148 height 14
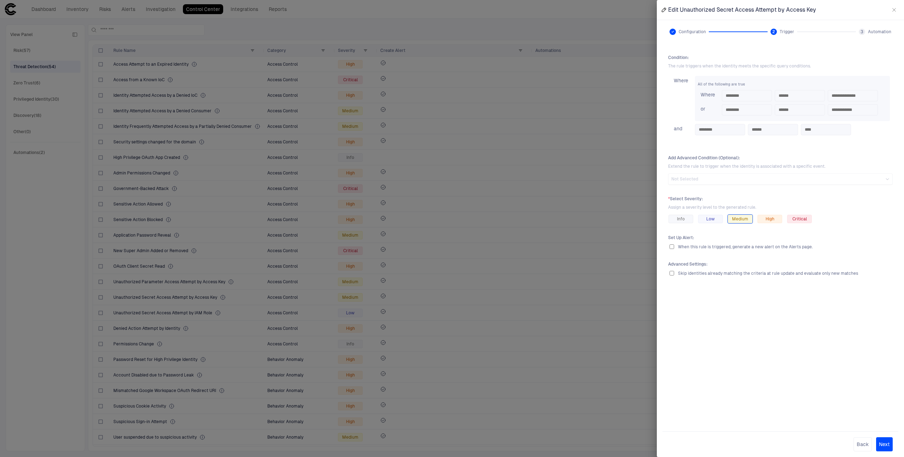
click at [281, 261] on div at bounding box center [452, 228] width 904 height 457
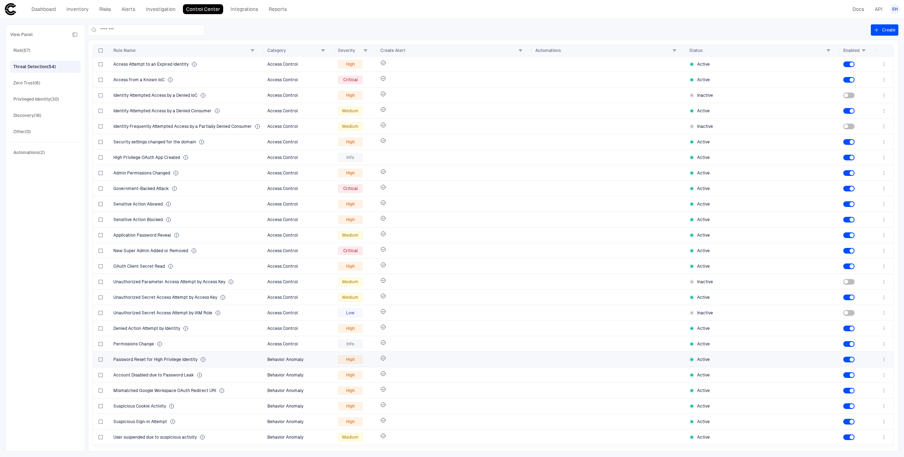
click at [161, 364] on div "Password Reset for High Privilege Identity" at bounding box center [187, 359] width 148 height 14
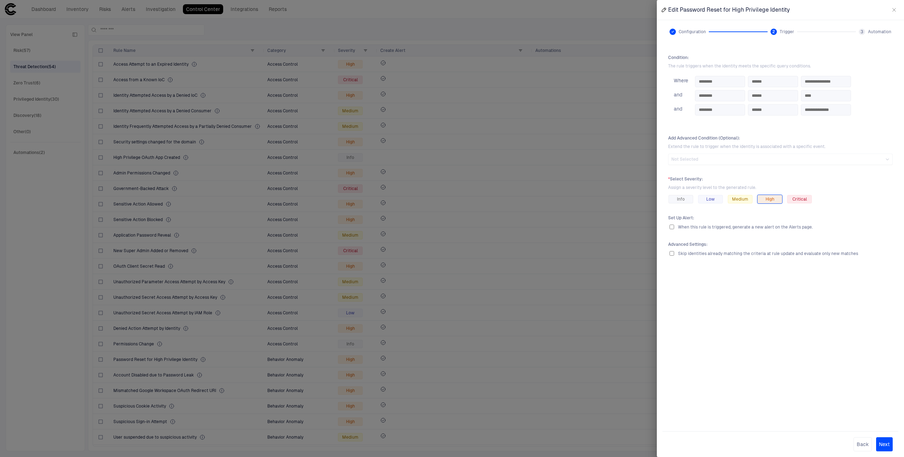
click at [161, 364] on div at bounding box center [452, 228] width 904 height 457
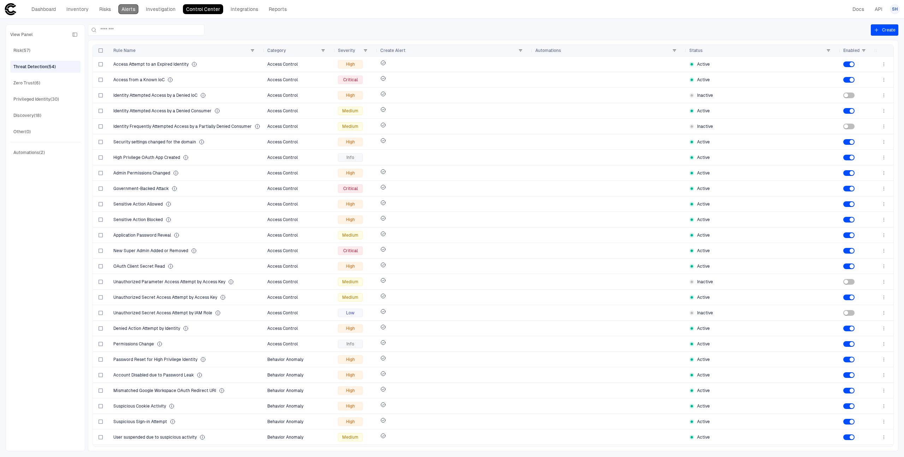
click at [133, 12] on link "Alerts" at bounding box center [128, 9] width 20 height 10
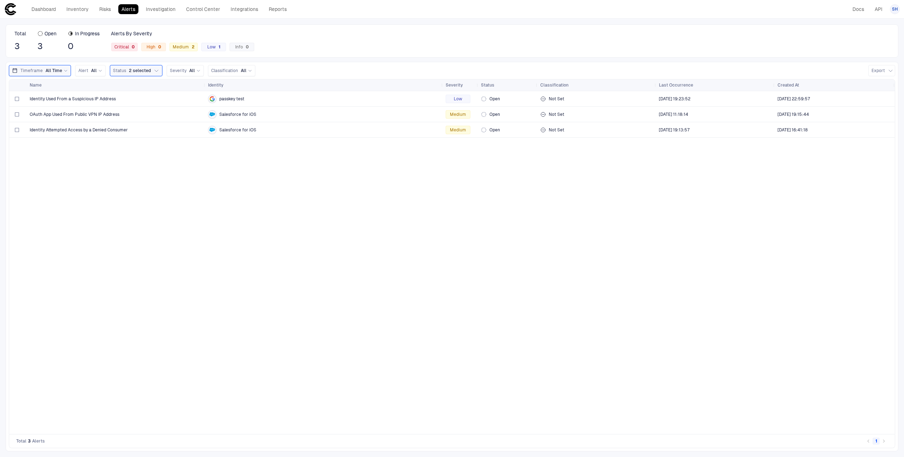
click at [205, 14] on div "Dashboard Inventory Risks Alerts Investigation Control Center Integrations Repo…" at bounding box center [147, 9] width 286 height 13
click at [202, 12] on link "Control Center" at bounding box center [203, 9] width 40 height 10
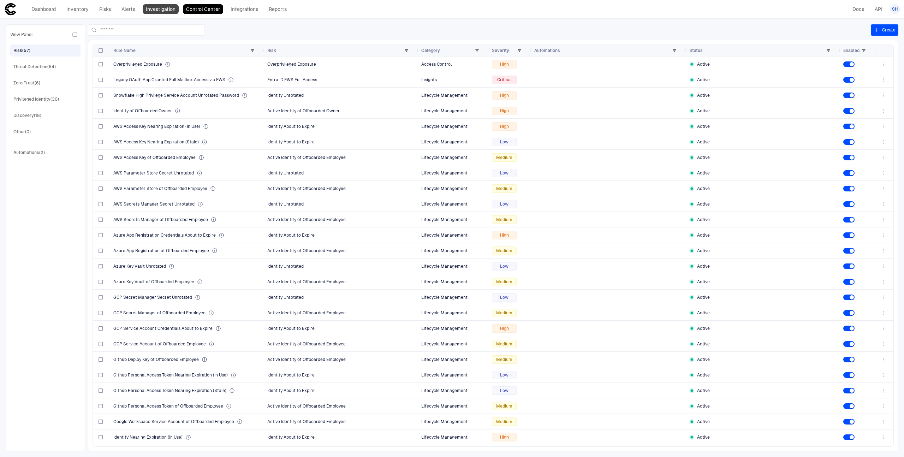
click at [167, 11] on link "Investigation" at bounding box center [161, 9] width 36 height 10
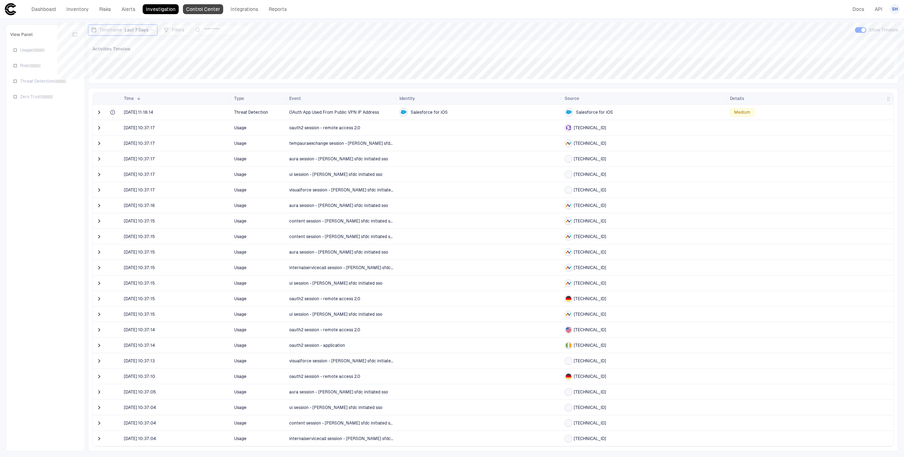
click at [202, 12] on link "Control Center" at bounding box center [203, 9] width 40 height 10
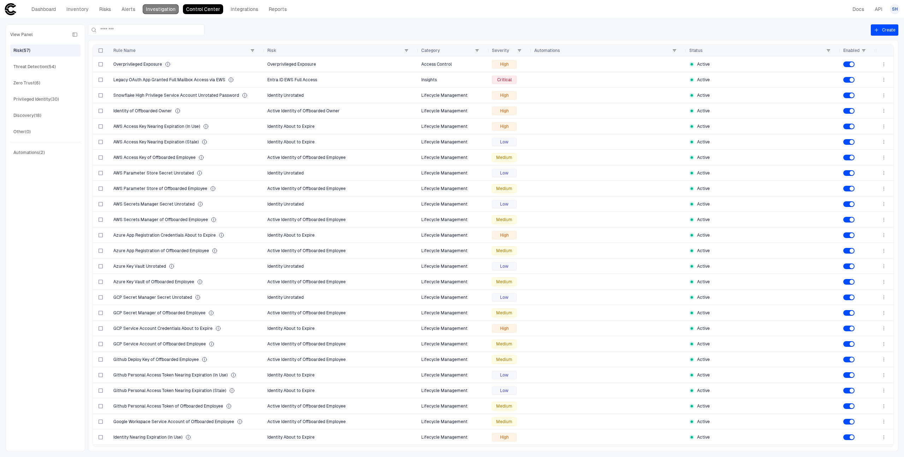
click at [172, 10] on link "Investigation" at bounding box center [161, 9] width 36 height 10
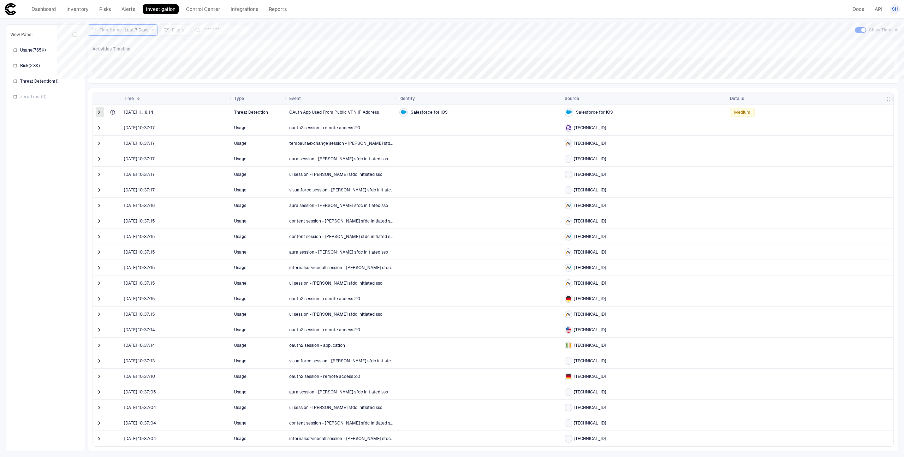
click at [100, 114] on span at bounding box center [99, 112] width 7 height 7
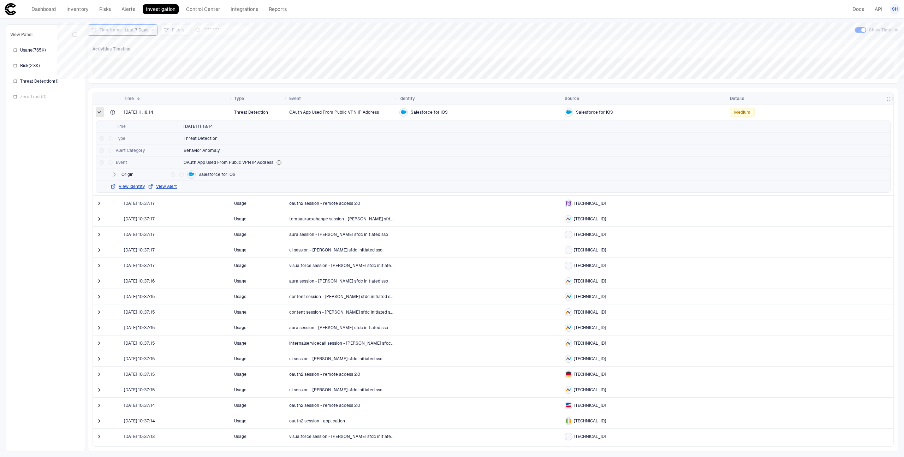
click at [99, 113] on span at bounding box center [99, 112] width 7 height 7
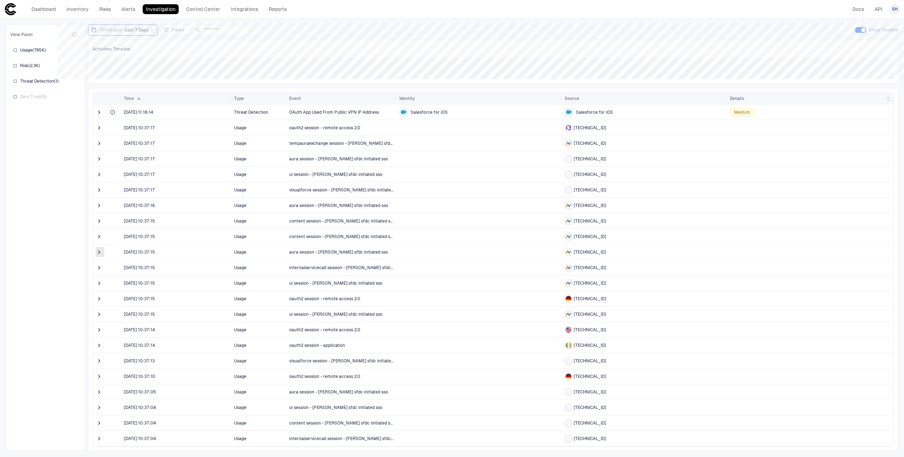
click at [98, 249] on span at bounding box center [99, 251] width 7 height 7
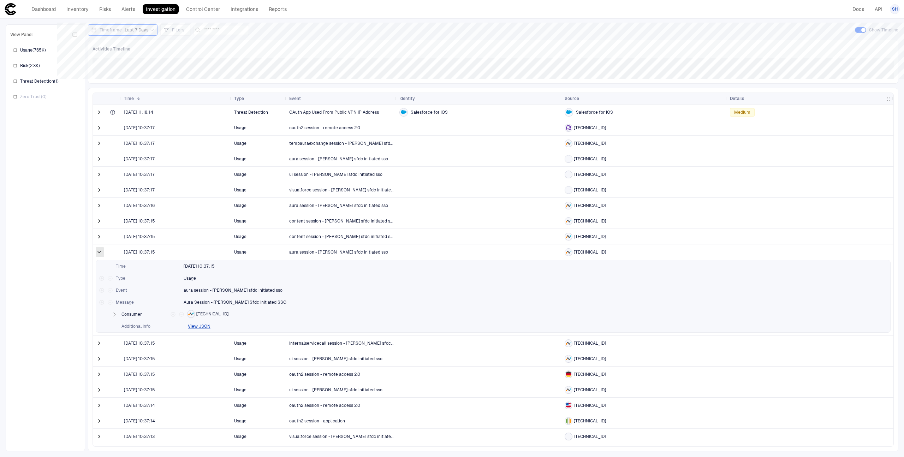
click at [102, 248] on span at bounding box center [99, 251] width 7 height 7
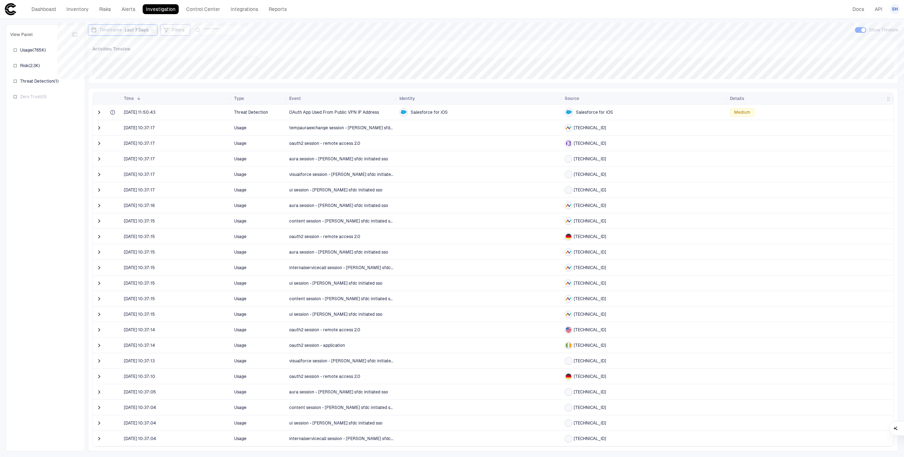
click at [182, 28] on div "Filters" at bounding box center [179, 30] width 15 height 6
click at [193, 66] on button "Add Condition" at bounding box center [184, 69] width 40 height 11
click at [209, 50] on span "Event: ID" at bounding box center [201, 49] width 18 height 6
click at [217, 133] on div "Event" at bounding box center [242, 129] width 100 height 12
click at [270, 48] on input "text" at bounding box center [282, 48] width 42 height 11
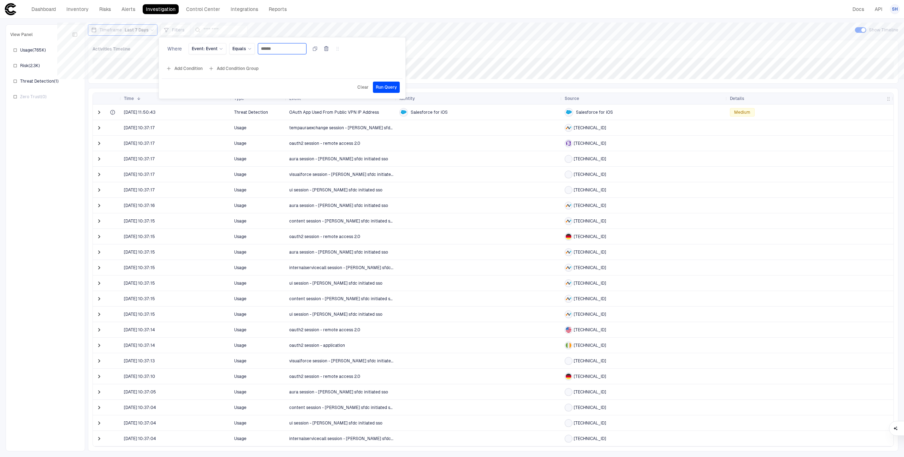
type input "******"
click at [388, 91] on button "Run Query" at bounding box center [386, 87] width 27 height 11
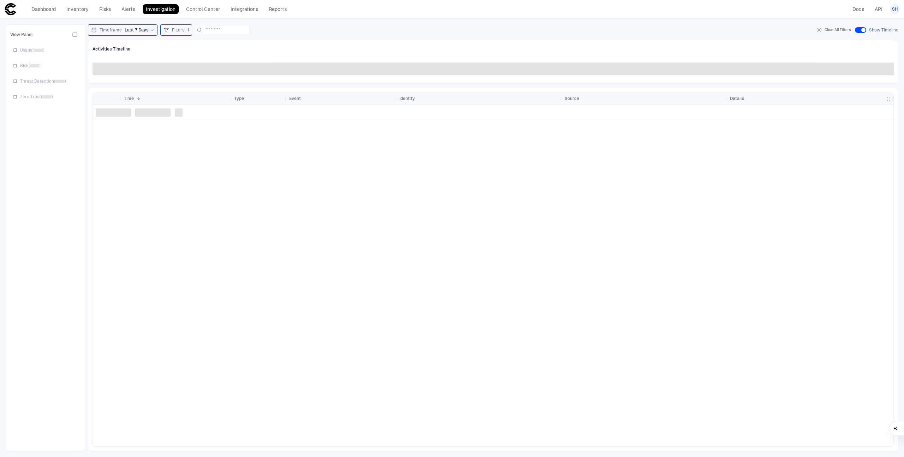
click at [179, 26] on div "Filters 1" at bounding box center [175, 30] width 25 height 8
click at [241, 50] on span "Equals" at bounding box center [239, 49] width 14 height 6
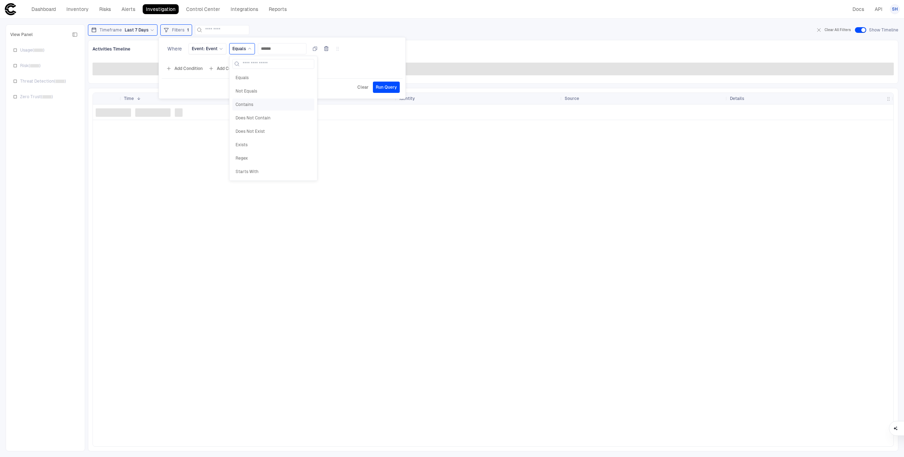
click at [254, 102] on span "Contains" at bounding box center [273, 105] width 76 height 6
click at [384, 89] on span "Run Query" at bounding box center [386, 87] width 21 height 6
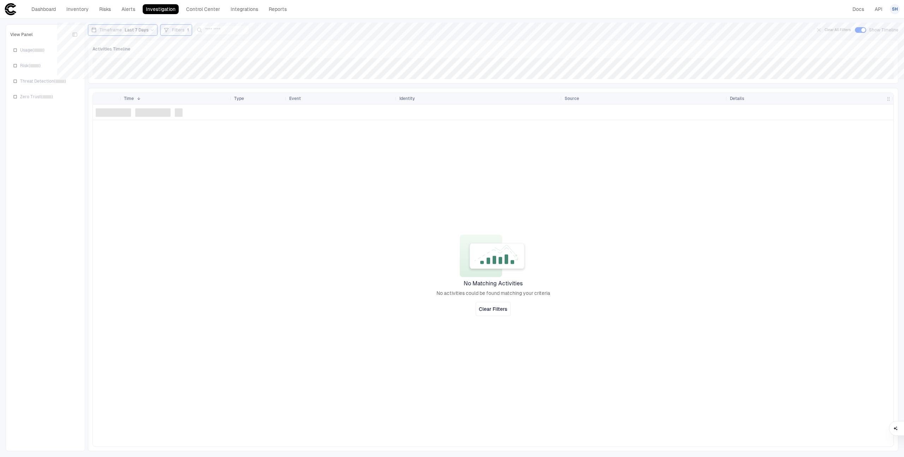
click at [175, 28] on span "Filters" at bounding box center [178, 30] width 12 height 6
click at [281, 48] on input "******" at bounding box center [286, 48] width 42 height 11
type input "****"
click at [380, 89] on span "Run Query" at bounding box center [386, 87] width 21 height 6
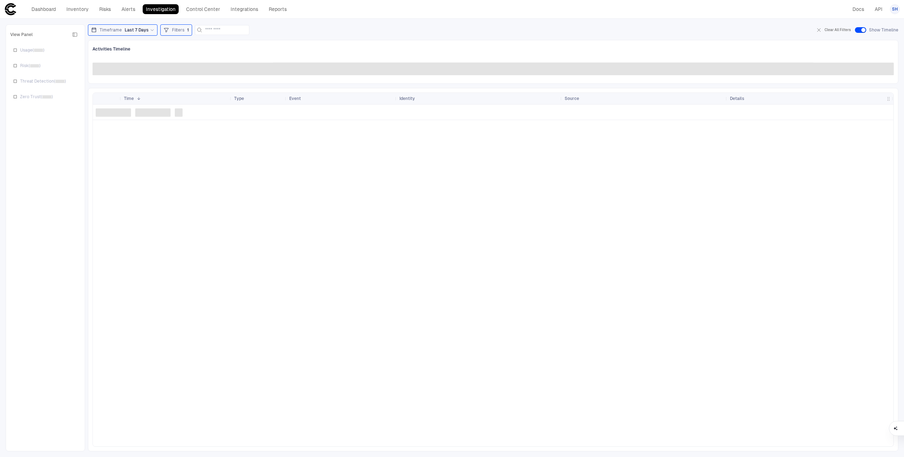
click at [174, 25] on div "Filters 1" at bounding box center [176, 29] width 32 height 11
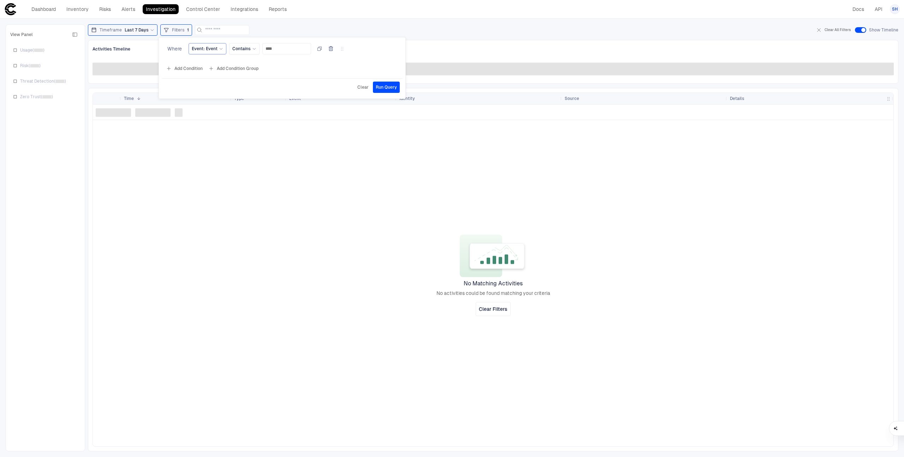
click at [200, 51] on span "Event: Event" at bounding box center [205, 49] width 26 height 6
click at [216, 93] on div "Message" at bounding box center [241, 93] width 93 height 6
click at [383, 89] on span "Run Query" at bounding box center [386, 87] width 21 height 6
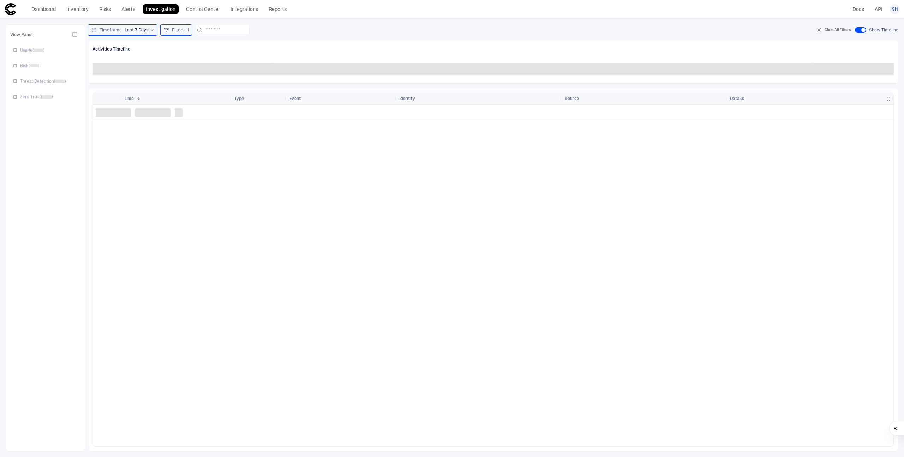
click at [180, 31] on span "Filters" at bounding box center [178, 30] width 12 height 6
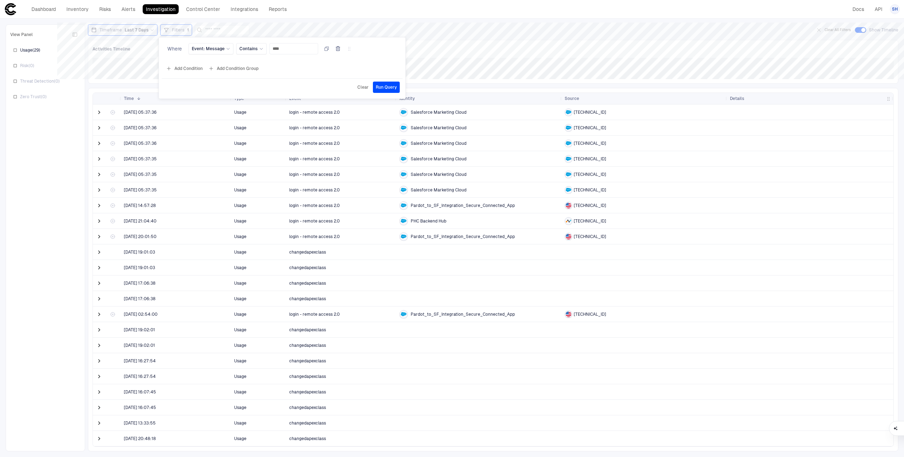
click at [398, 30] on div at bounding box center [452, 228] width 904 height 457
click at [102, 109] on span at bounding box center [99, 112] width 7 height 7
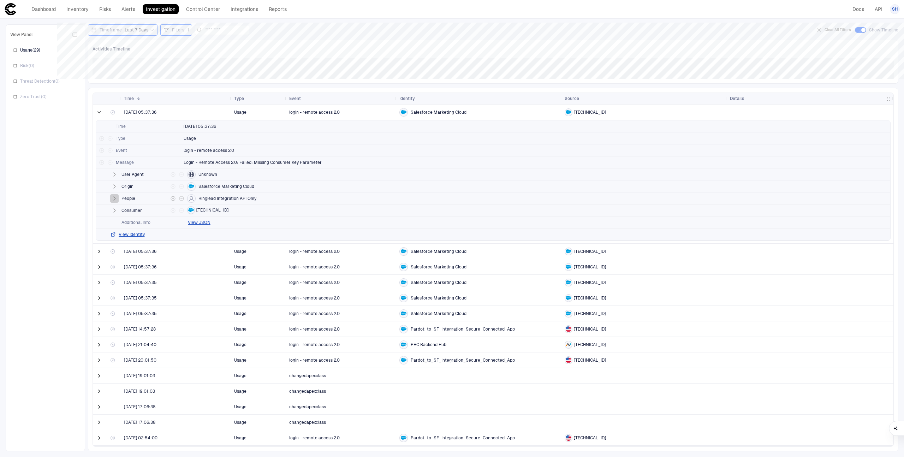
click at [115, 201] on icon "button" at bounding box center [115, 199] width 6 height 6
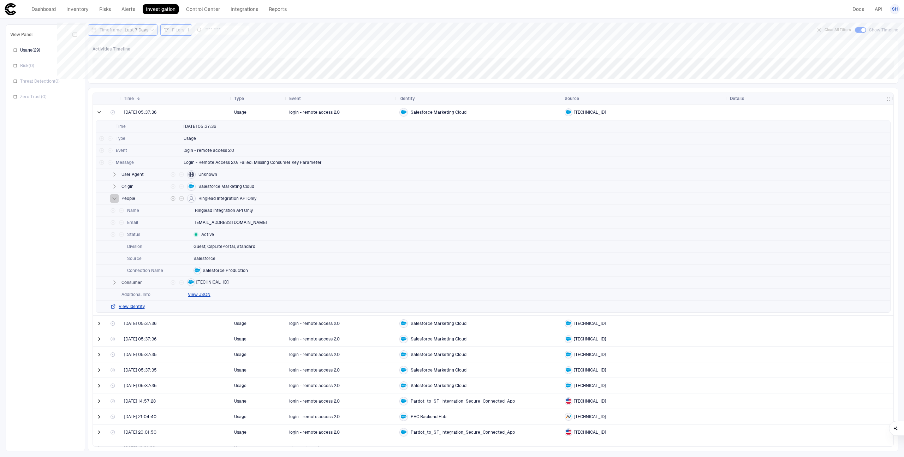
click at [115, 201] on button "button" at bounding box center [114, 198] width 8 height 8
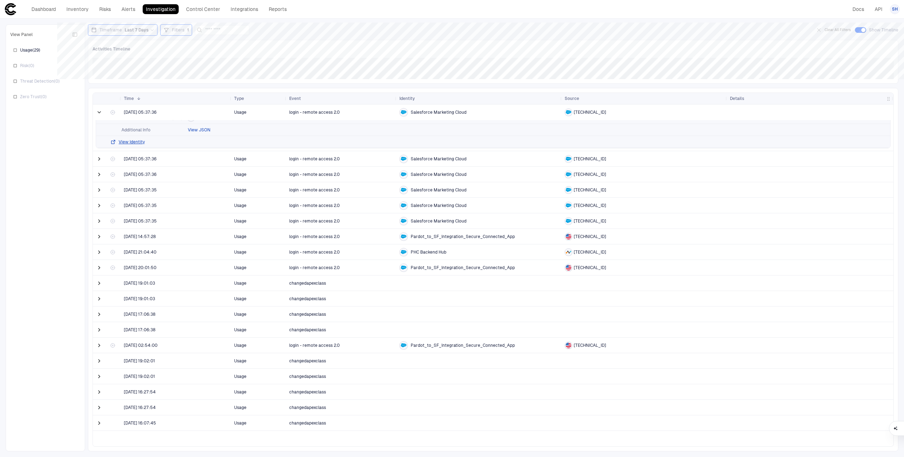
scroll to position [0, 0]
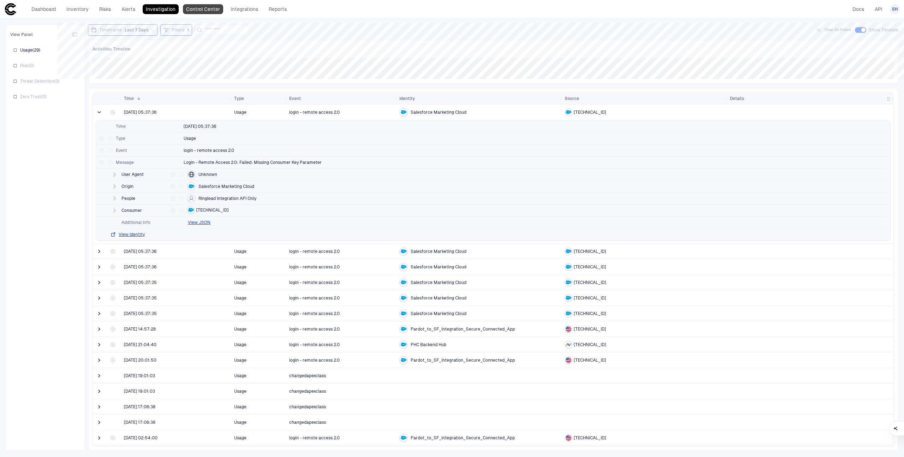
click at [199, 10] on link "Control Center" at bounding box center [203, 9] width 40 height 10
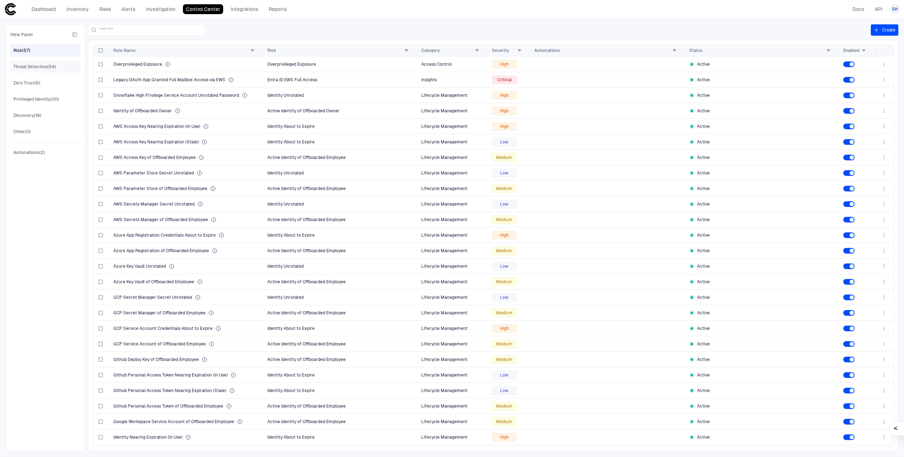
click at [33, 70] on div "Threat Detection (54)" at bounding box center [34, 67] width 42 height 6
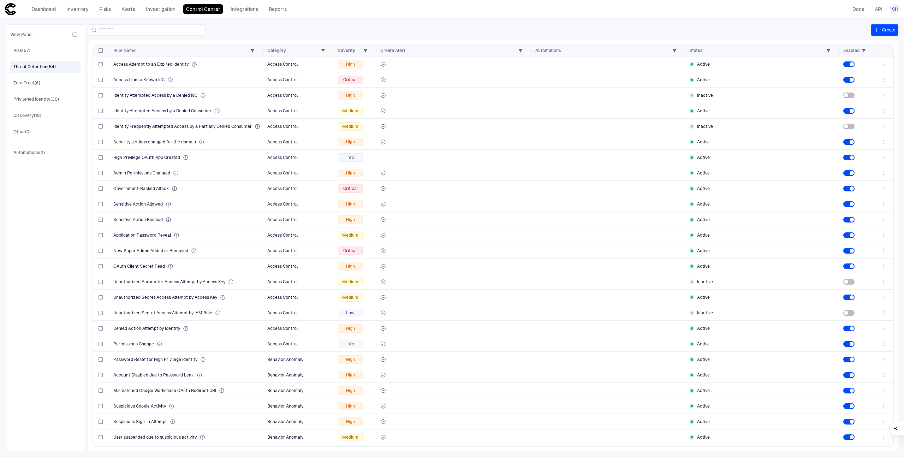
click at [884, 31] on button "Create" at bounding box center [884, 29] width 28 height 11
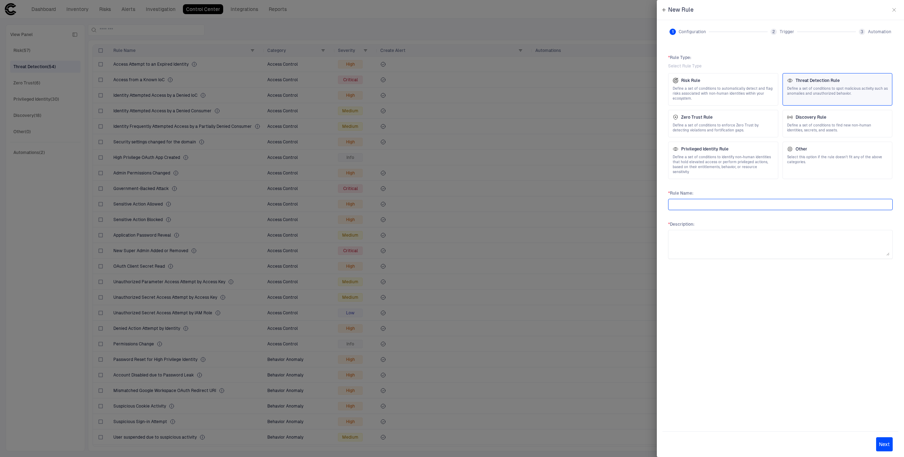
click at [744, 199] on input "text" at bounding box center [780, 204] width 218 height 11
click at [751, 238] on textarea at bounding box center [780, 244] width 218 height 23
click at [699, 200] on input "text" at bounding box center [780, 204] width 218 height 11
type input "*"
click at [723, 240] on textarea at bounding box center [780, 251] width 218 height 23
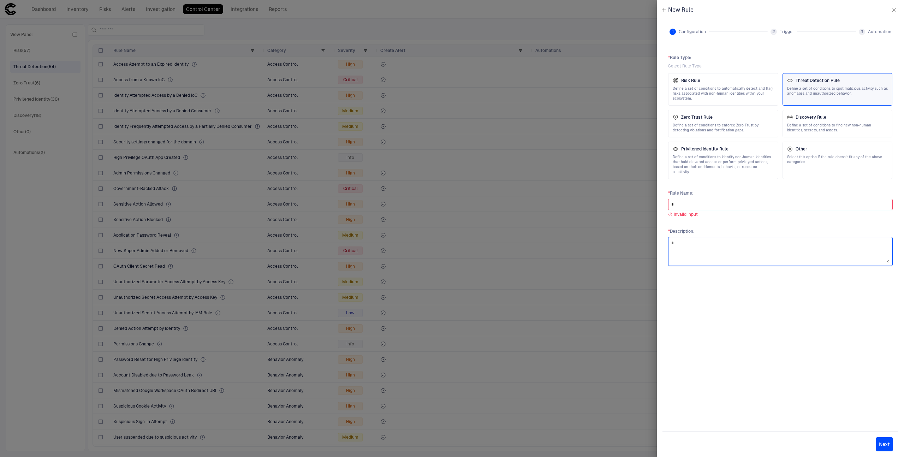
type textarea "*"
click at [730, 287] on div "* Rule Type : Select Rule Type Risk Rule Define a set of conditions to automati…" at bounding box center [780, 234] width 236 height 371
click at [692, 199] on input "*" at bounding box center [780, 204] width 218 height 11
type input "**"
click at [742, 332] on div "* Rule Type : Select Rule Type Risk Rule Define a set of conditions to automati…" at bounding box center [780, 234] width 236 height 371
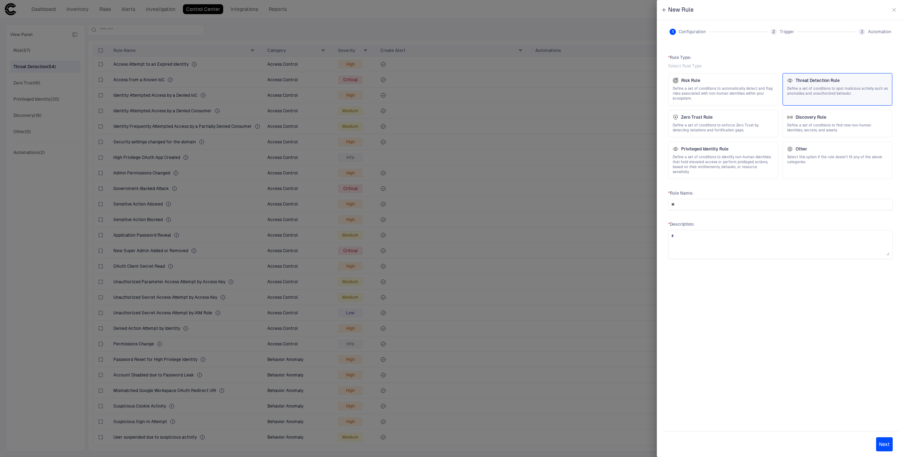
click at [887, 444] on button "Next" at bounding box center [884, 444] width 17 height 14
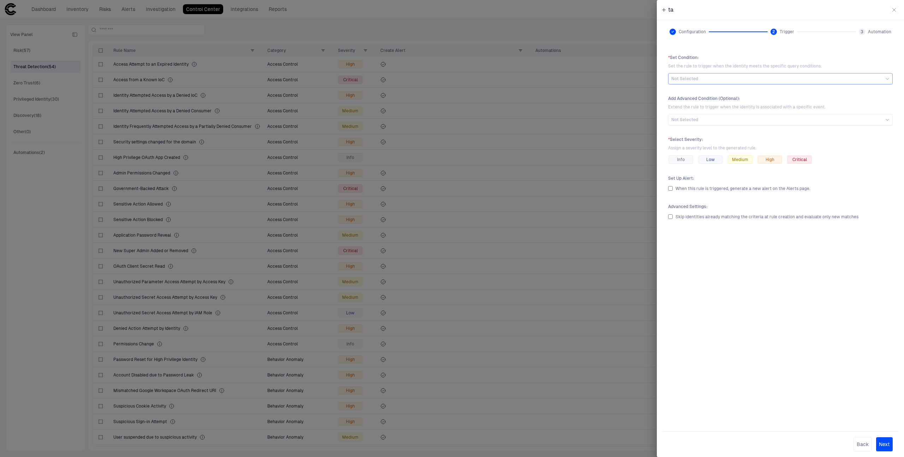
click at [716, 79] on div "Not Selected" at bounding box center [780, 79] width 218 height 6
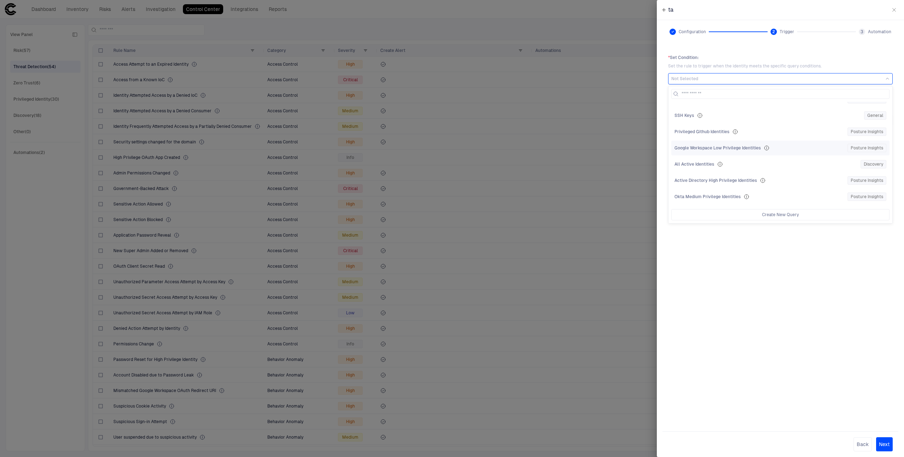
scroll to position [286, 0]
click at [708, 162] on span "All Active Identities" at bounding box center [694, 165] width 40 height 6
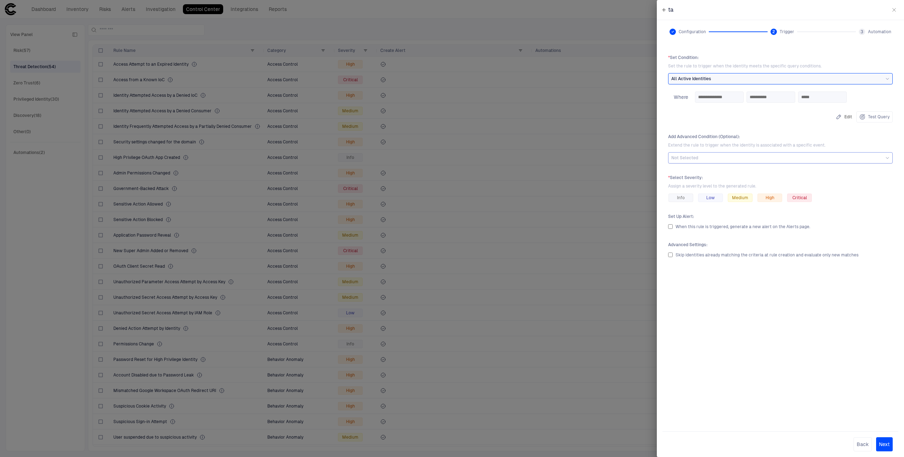
click at [713, 160] on div "Not Selected" at bounding box center [780, 158] width 218 height 6
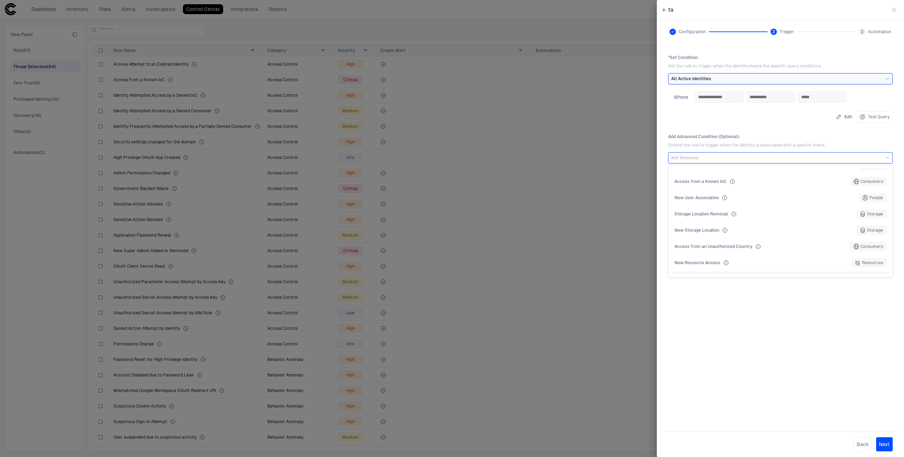
scroll to position [0, 0]
click at [719, 189] on span "Access Restrictions Removed" at bounding box center [704, 192] width 61 height 6
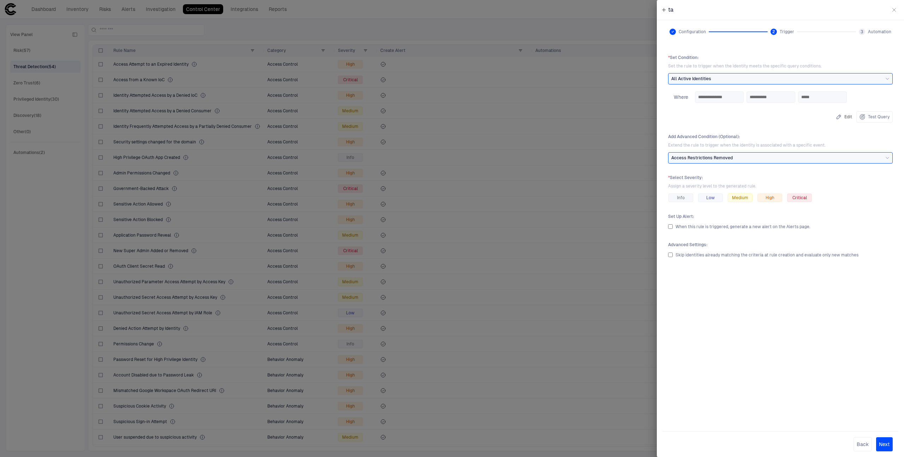
click at [730, 272] on div "**********" at bounding box center [780, 234] width 236 height 371
click at [897, 11] on button "button" at bounding box center [893, 9] width 11 height 11
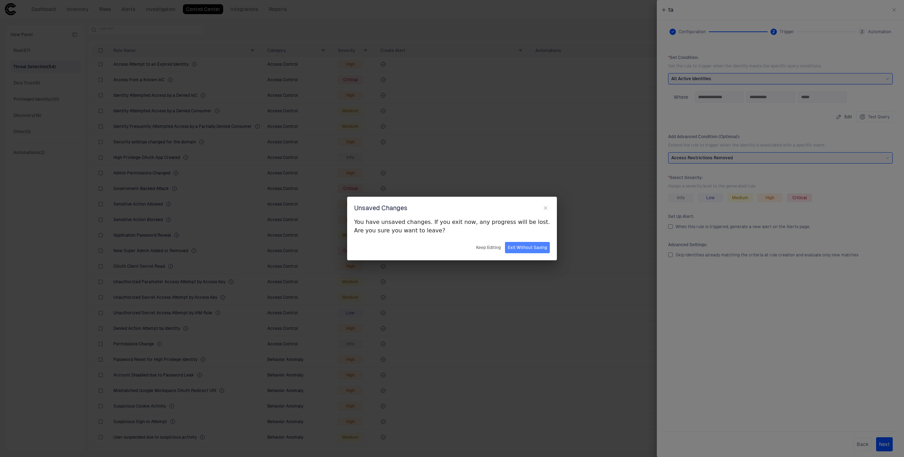
click at [521, 250] on button "Exit Without Saving" at bounding box center [527, 247] width 45 height 11
